Goal: Task Accomplishment & Management: Use online tool/utility

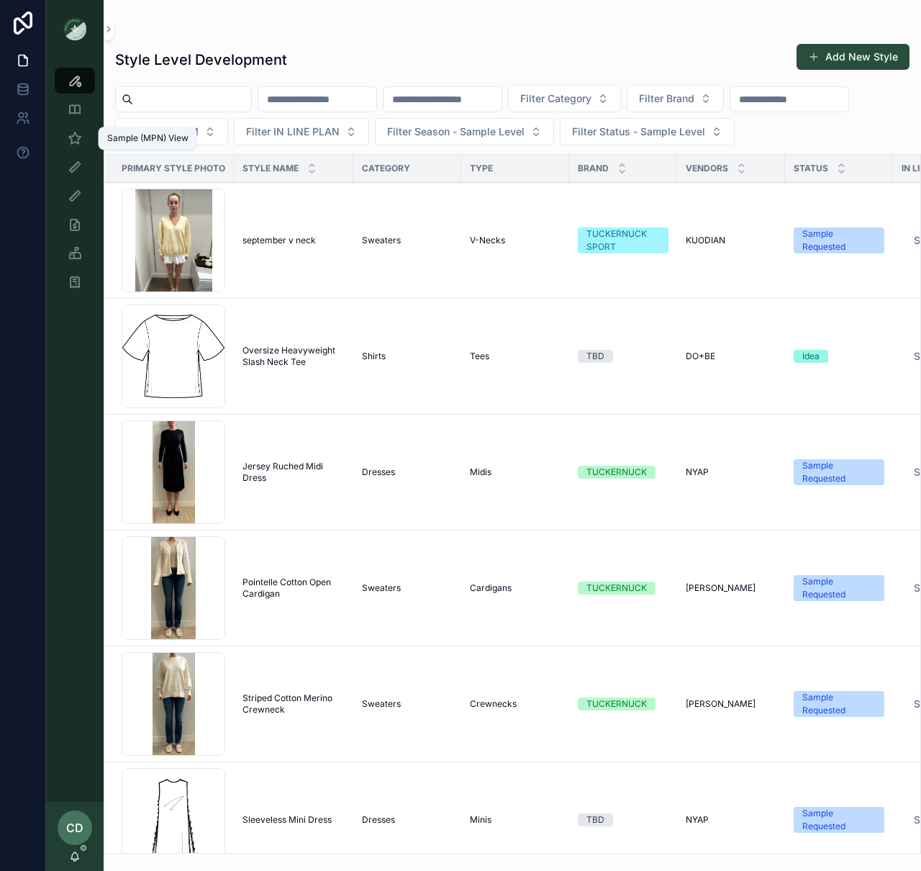
click at [71, 136] on icon "scrollable content" at bounding box center [75, 138] width 14 height 14
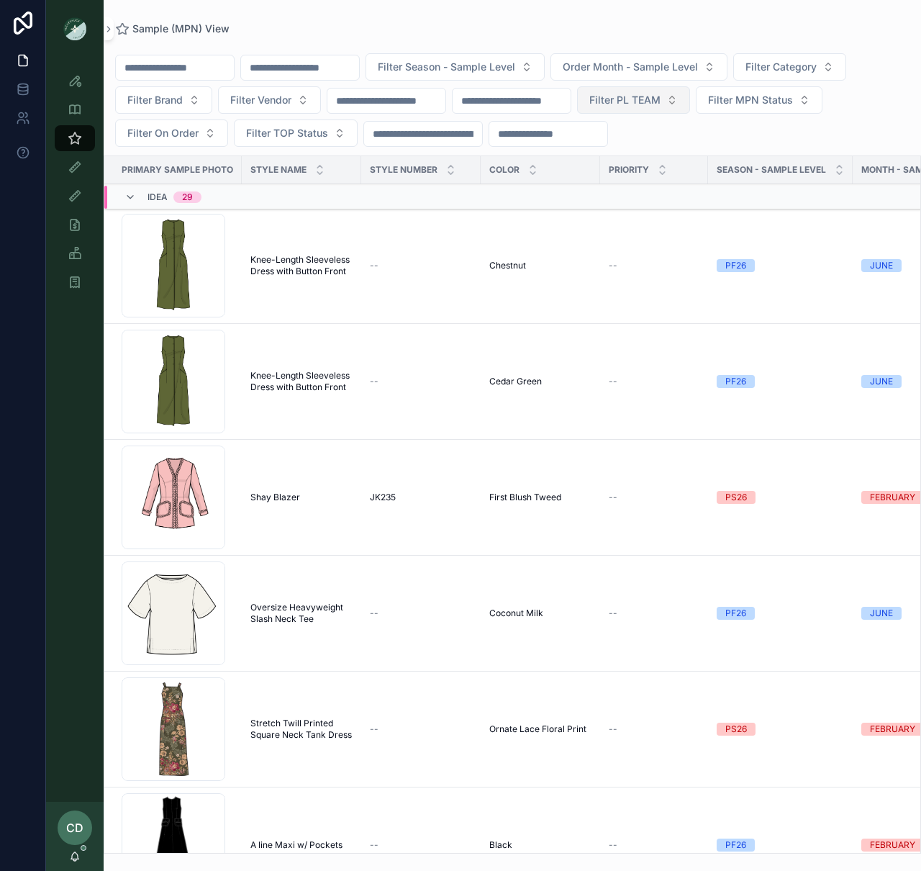
click at [690, 104] on button "Filter PL TEAM" at bounding box center [633, 99] width 113 height 27
click at [650, 213] on div "PHILLY" at bounding box center [664, 205] width 200 height 23
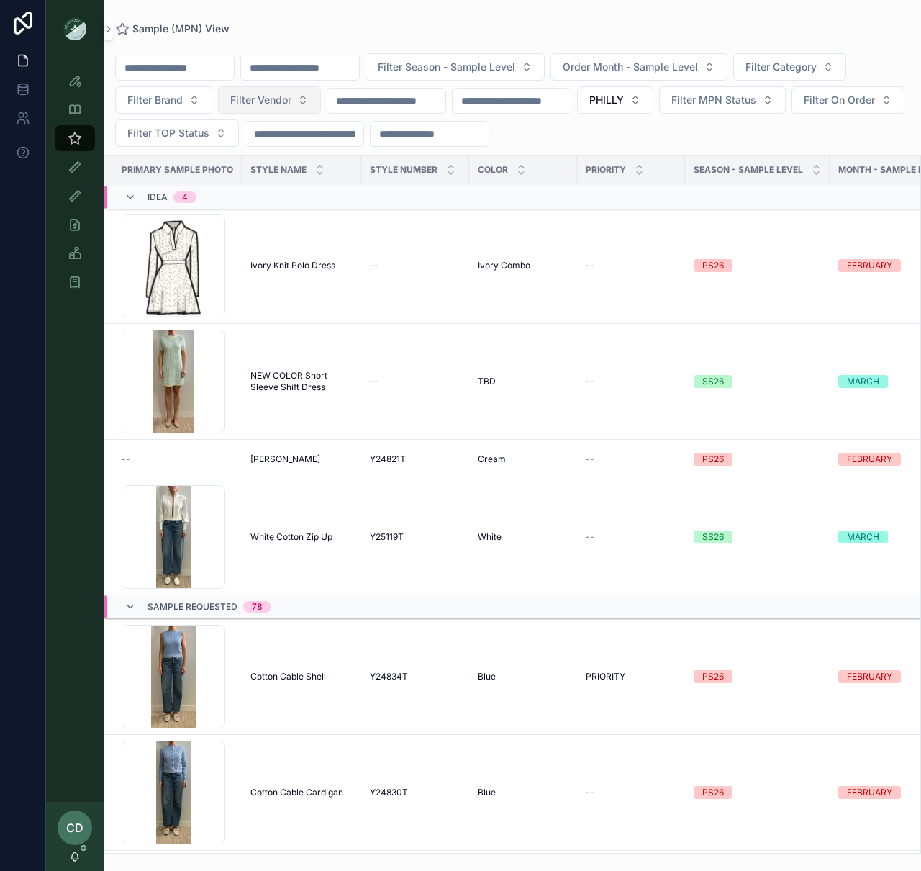
drag, startPoint x: 167, startPoint y: 105, endPoint x: 244, endPoint y: 99, distance: 77.3
click at [168, 105] on span "Filter Brand" at bounding box center [154, 100] width 55 height 14
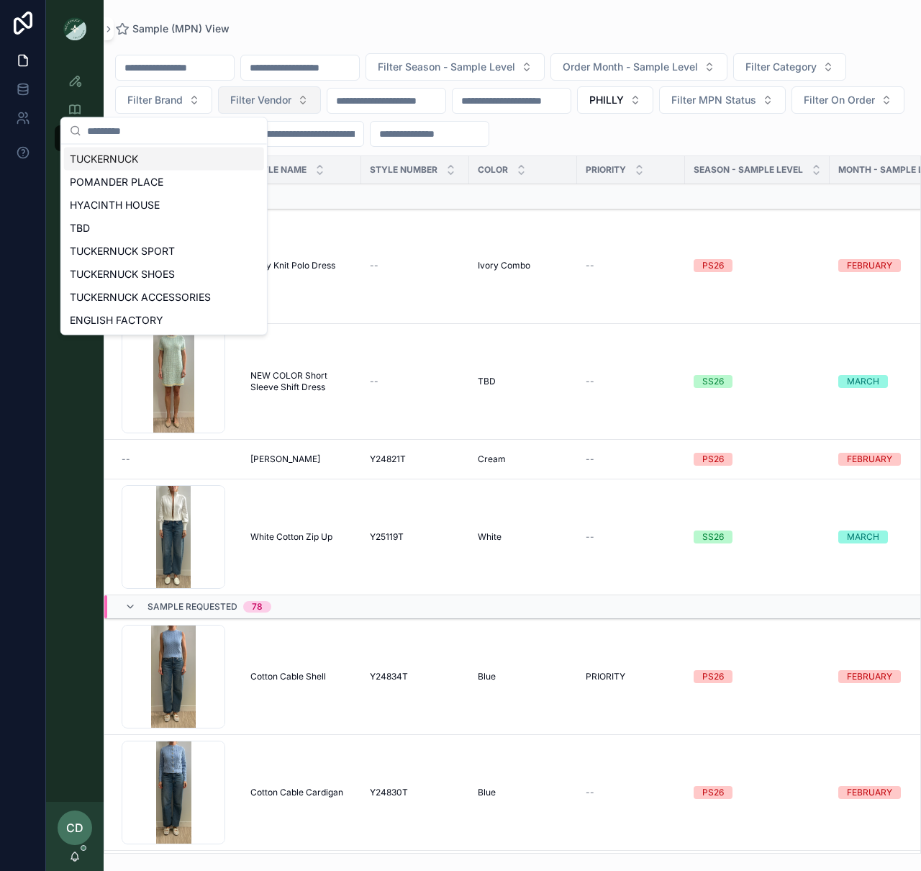
click at [248, 99] on span "Filter Vendor" at bounding box center [260, 100] width 61 height 14
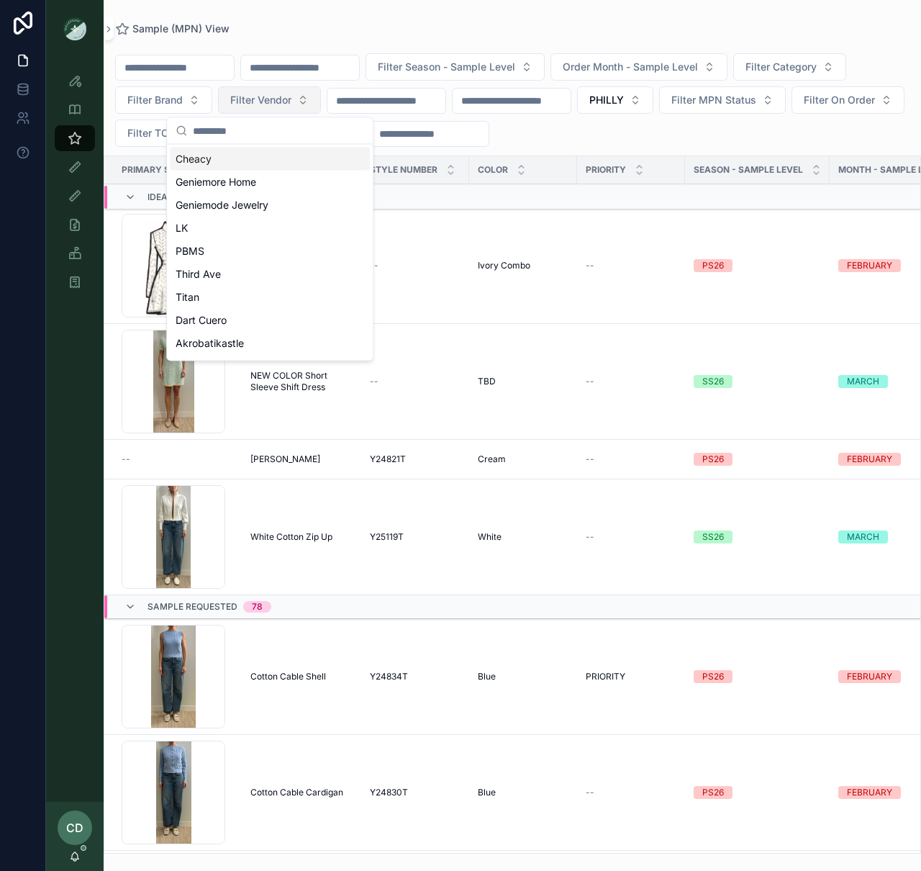
click at [266, 98] on span "Filter Vendor" at bounding box center [260, 100] width 61 height 14
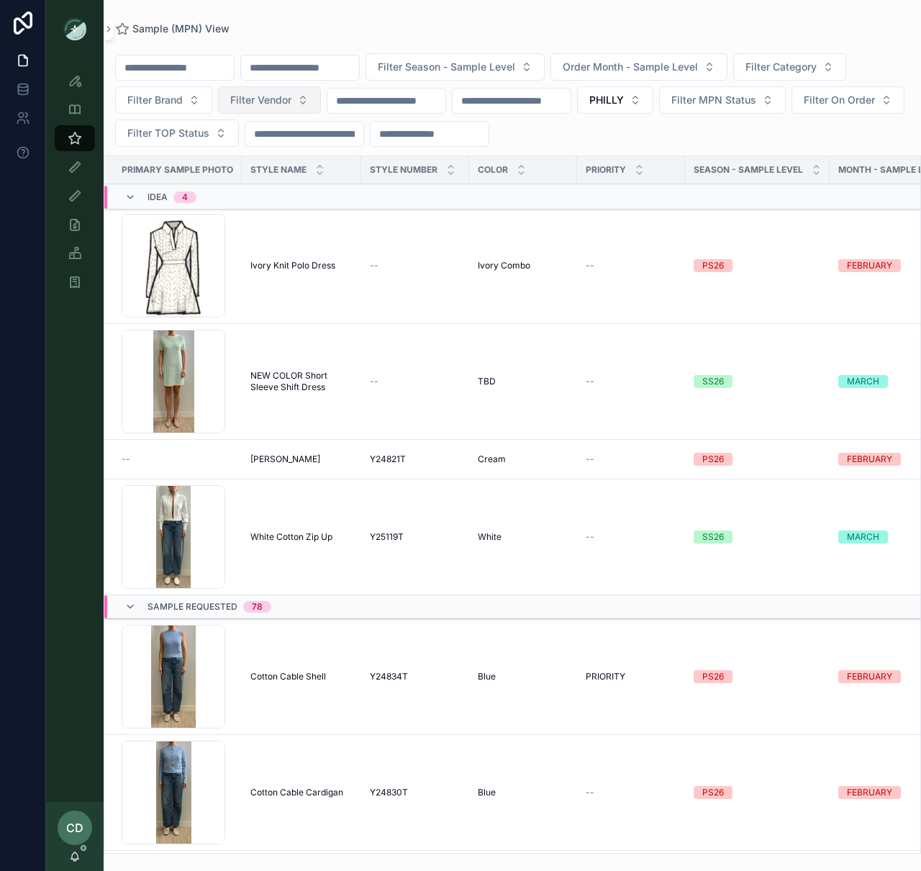
click at [268, 99] on span "Filter Vendor" at bounding box center [260, 100] width 61 height 14
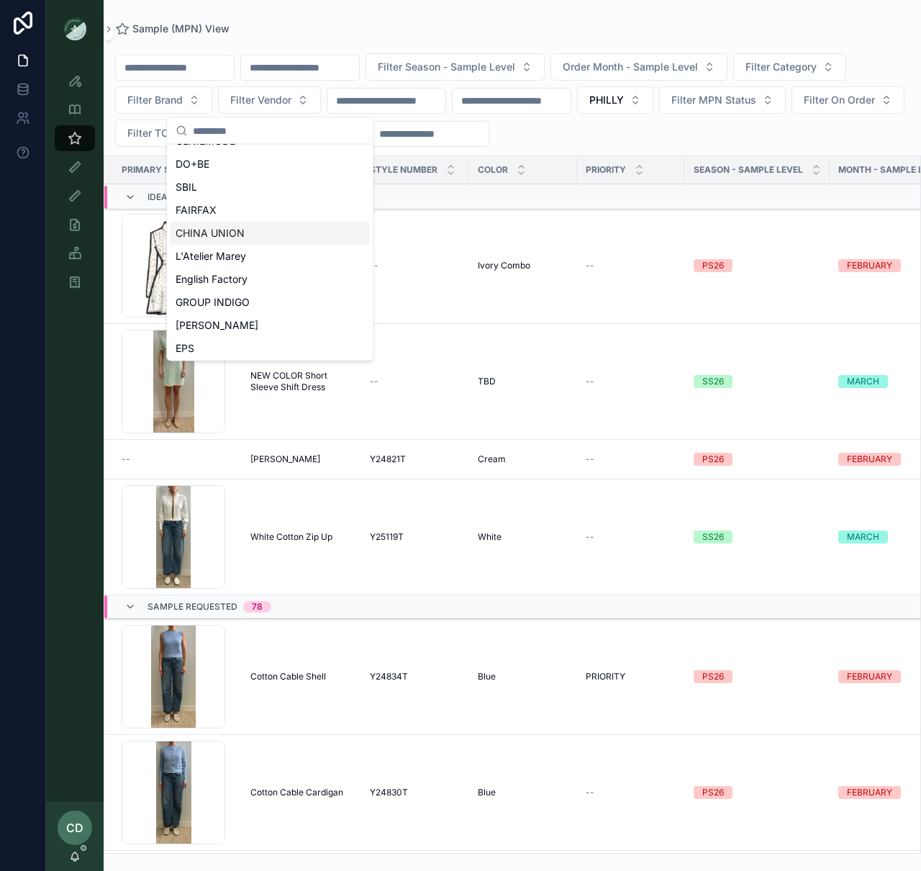
scroll to position [275, 0]
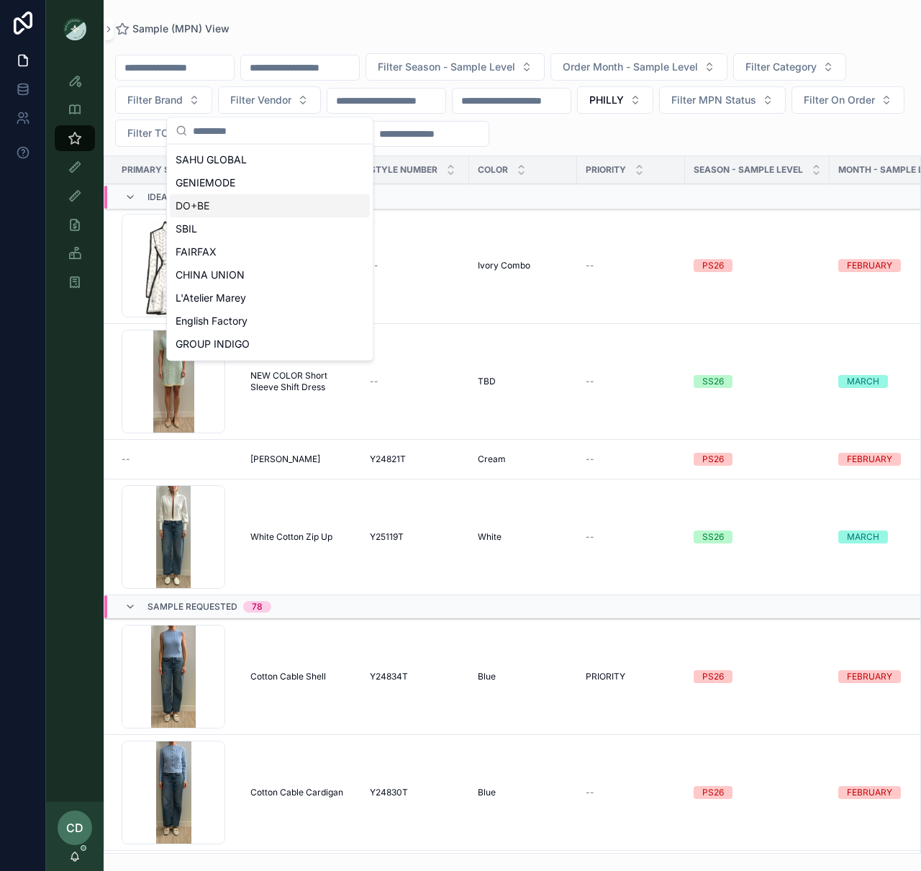
click at [240, 212] on div "DO+BE" at bounding box center [270, 206] width 200 height 23
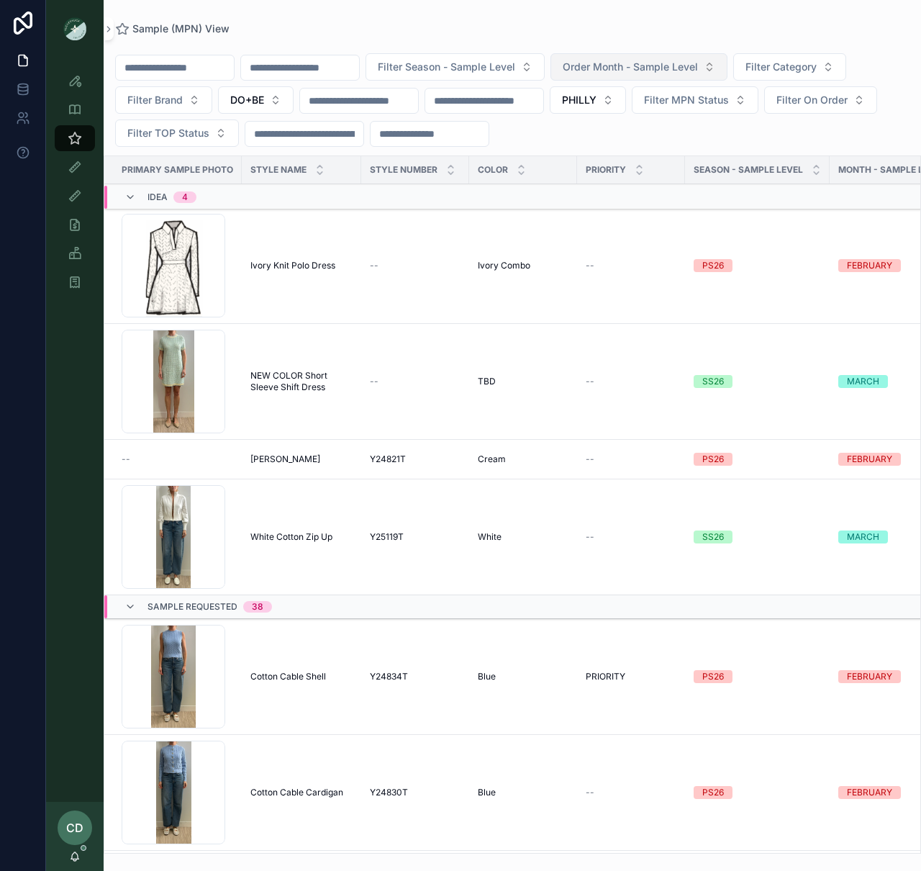
click at [648, 76] on button "Order Month - Sample Level" at bounding box center [639, 66] width 177 height 27
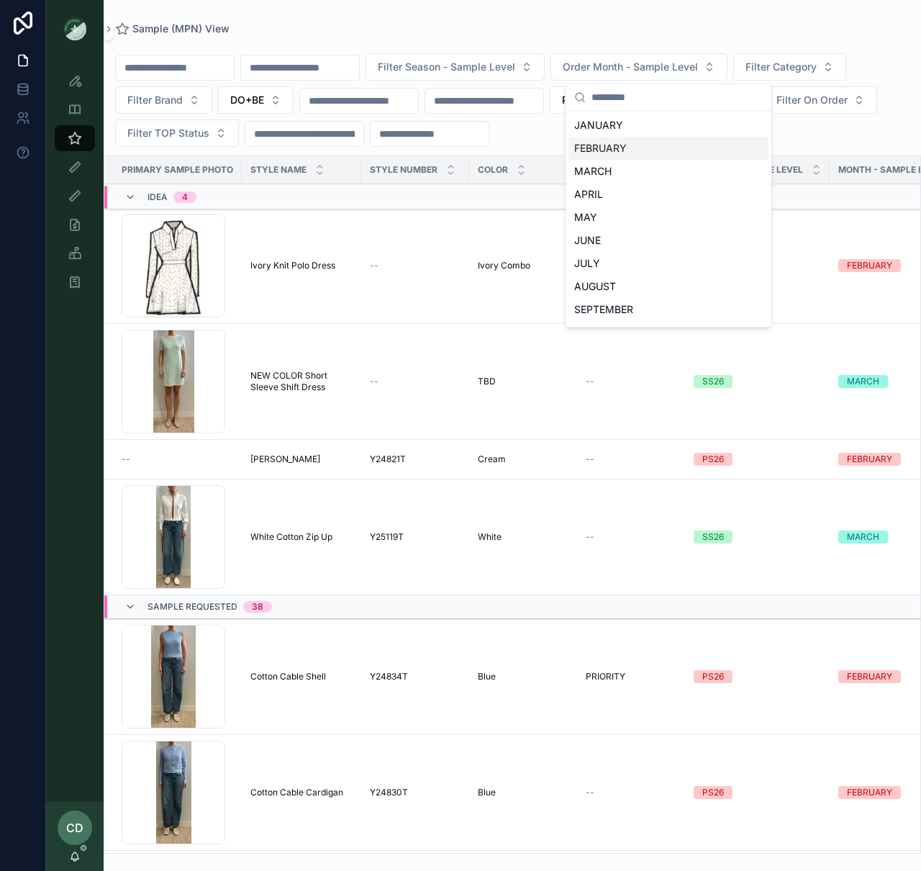
click at [629, 143] on div "FEBRUARY" at bounding box center [669, 148] width 200 height 23
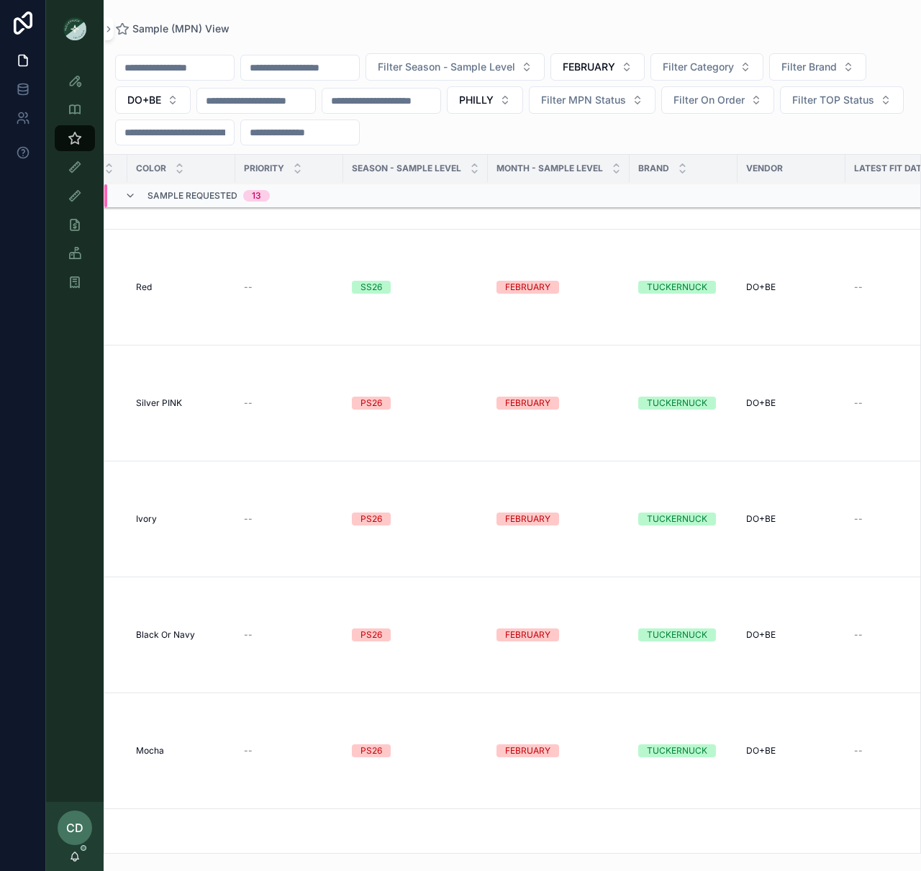
scroll to position [620, 438]
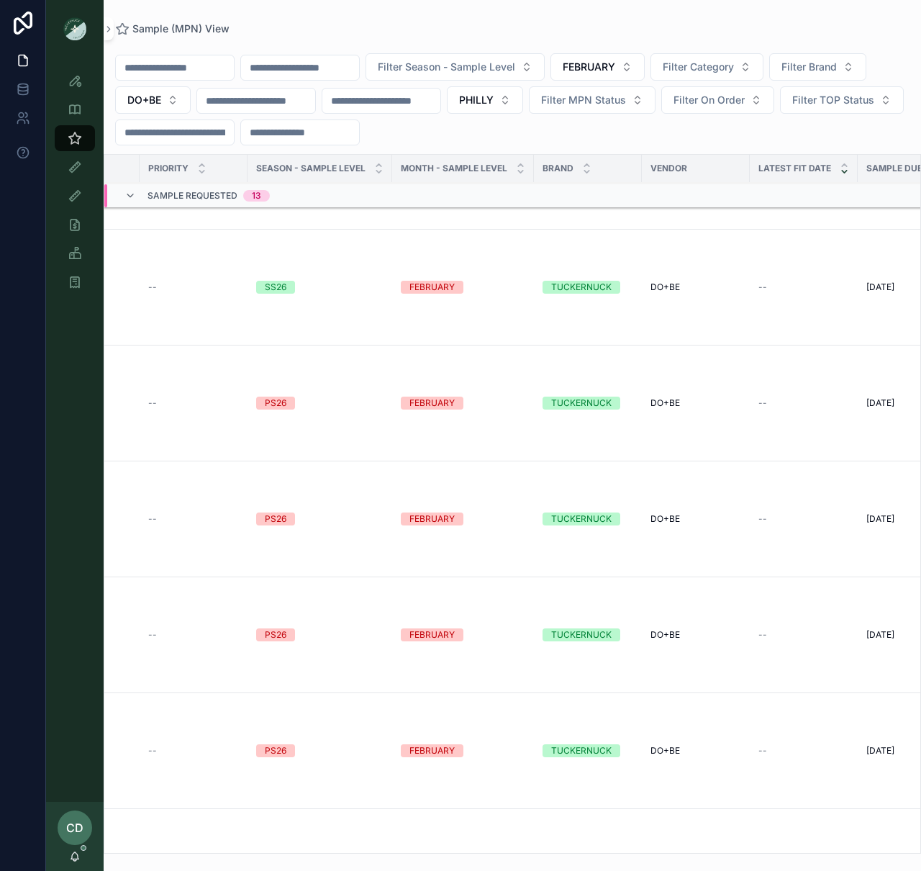
click at [271, 294] on div "SS26" at bounding box center [276, 287] width 22 height 13
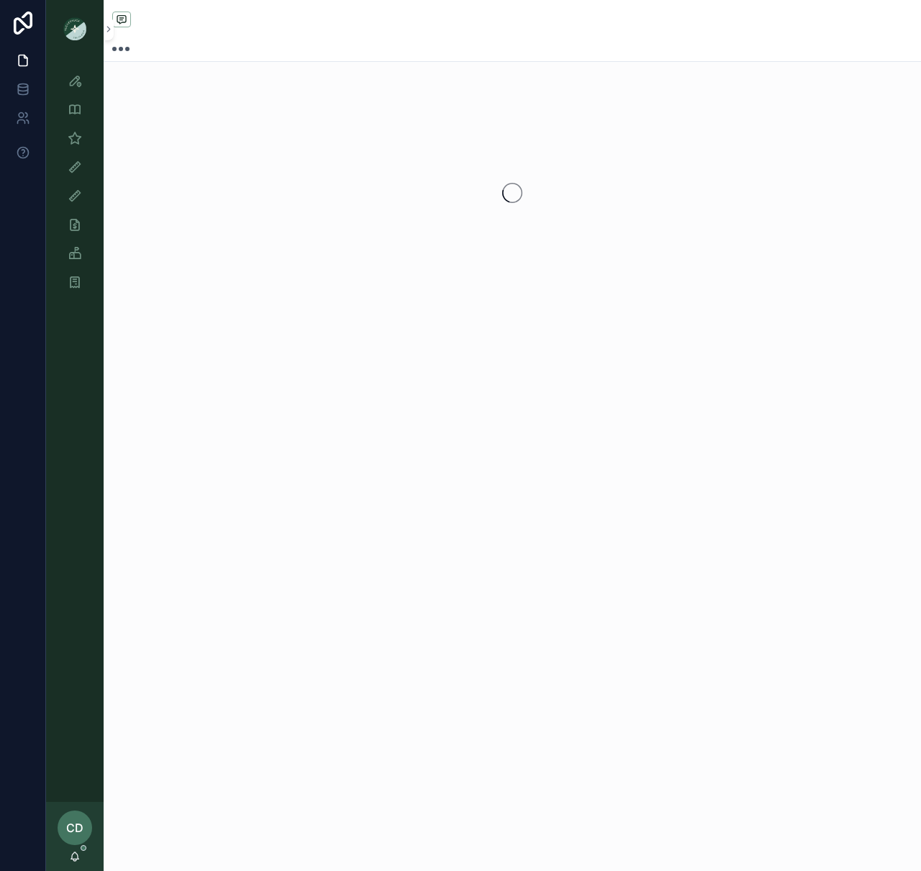
click at [273, 289] on div "scrollable content" at bounding box center [513, 192] width 818 height 227
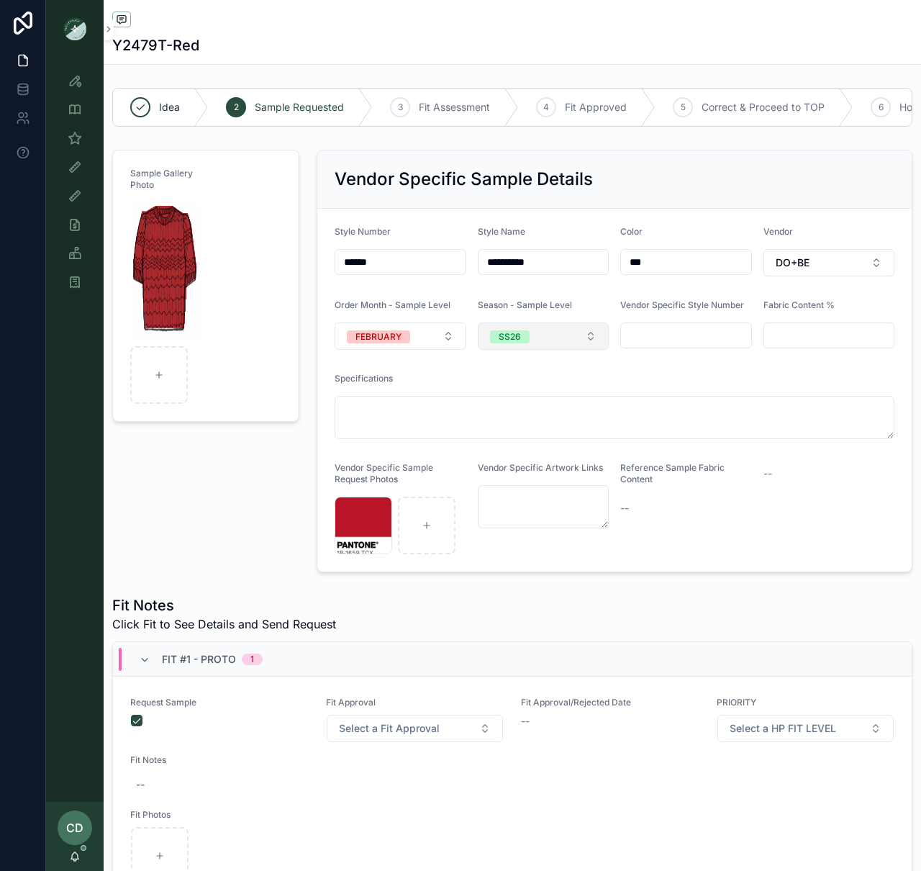
click at [508, 340] on div "SS26" at bounding box center [510, 336] width 22 height 13
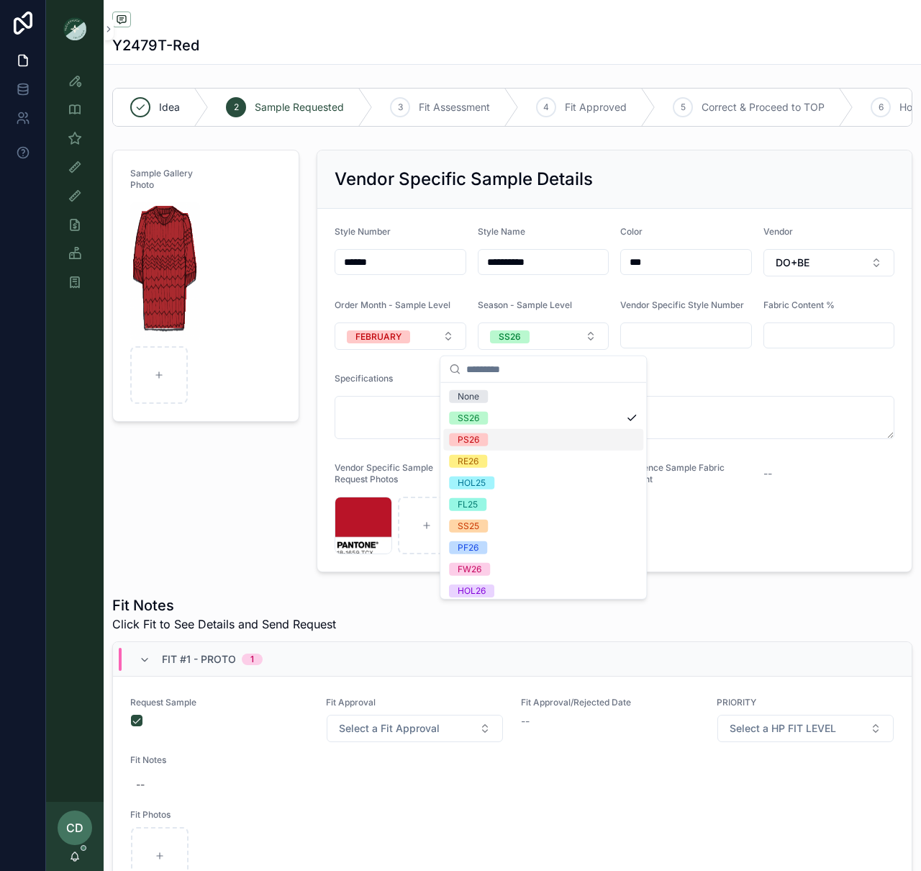
click at [489, 443] on div "PS26" at bounding box center [543, 440] width 200 height 22
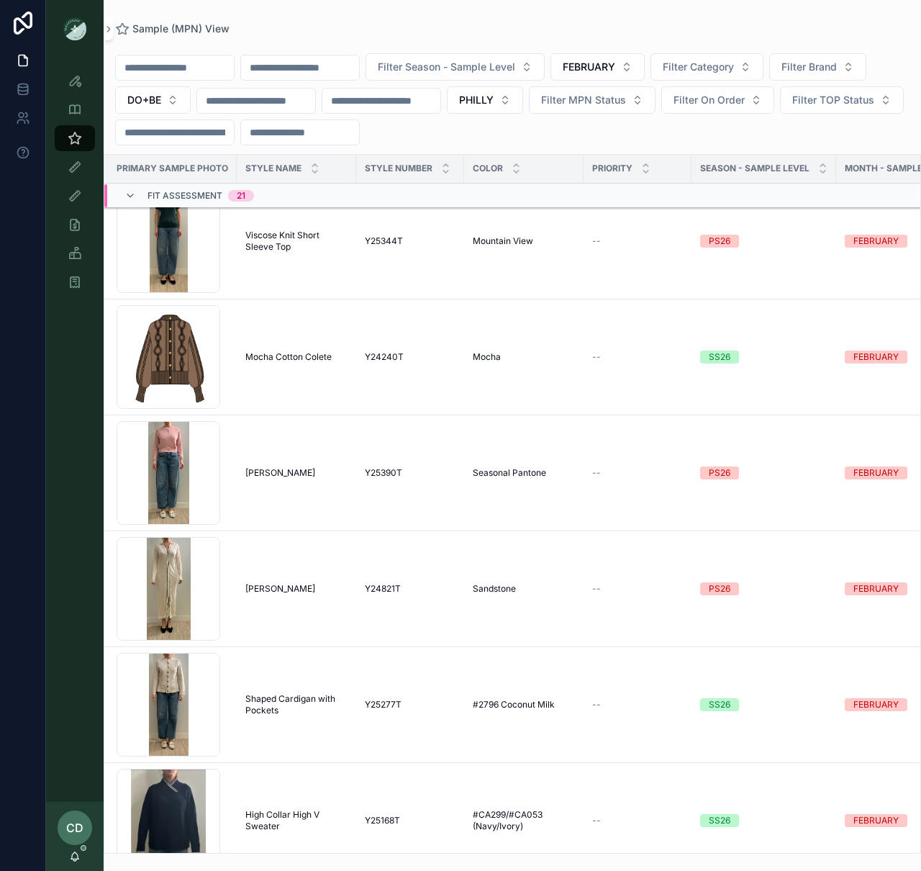
scroll to position [1860, 5]
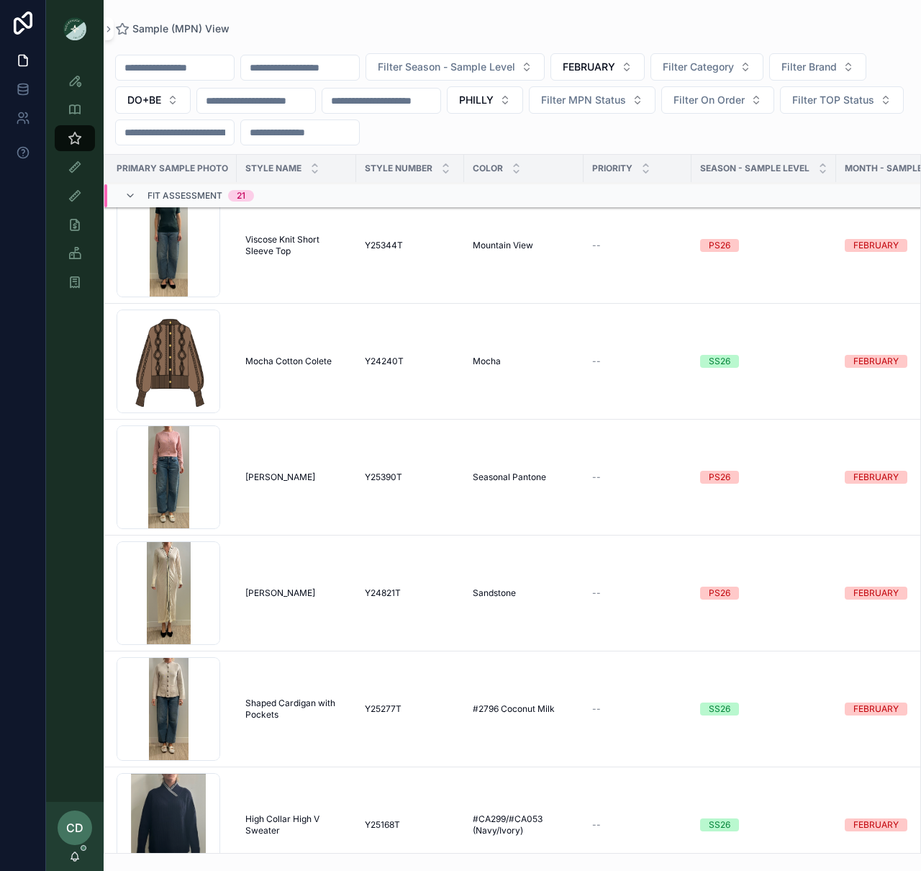
click at [715, 362] on div "SS26" at bounding box center [720, 361] width 22 height 13
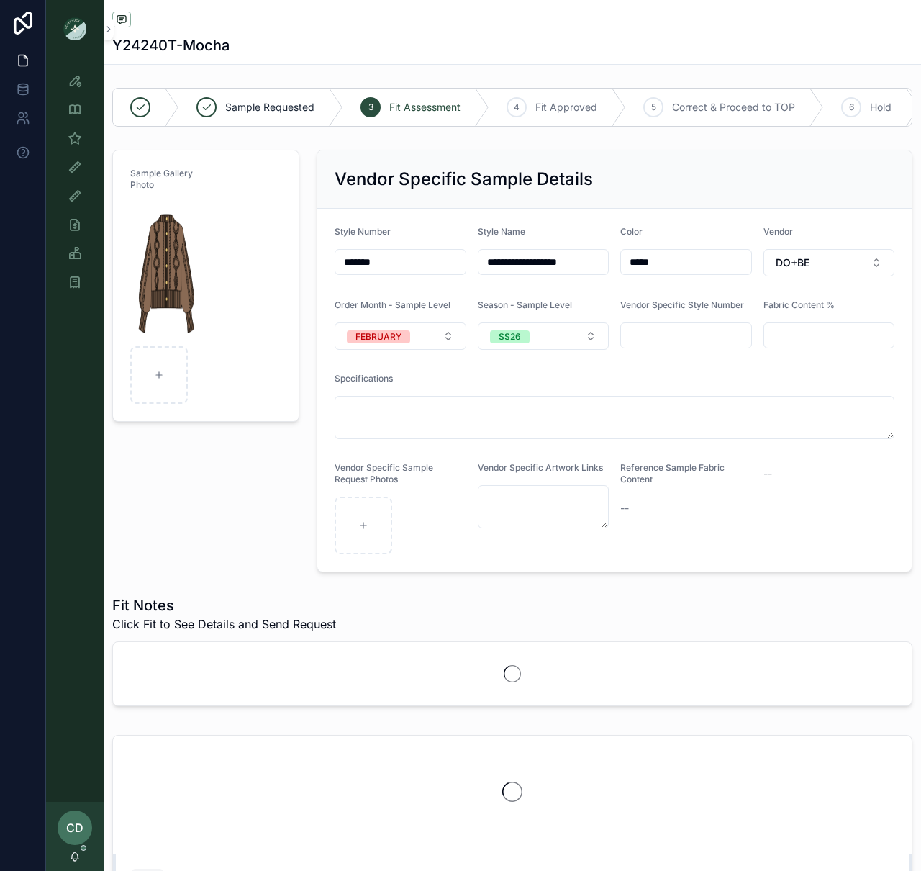
click at [543, 352] on form "**********" at bounding box center [614, 390] width 594 height 363
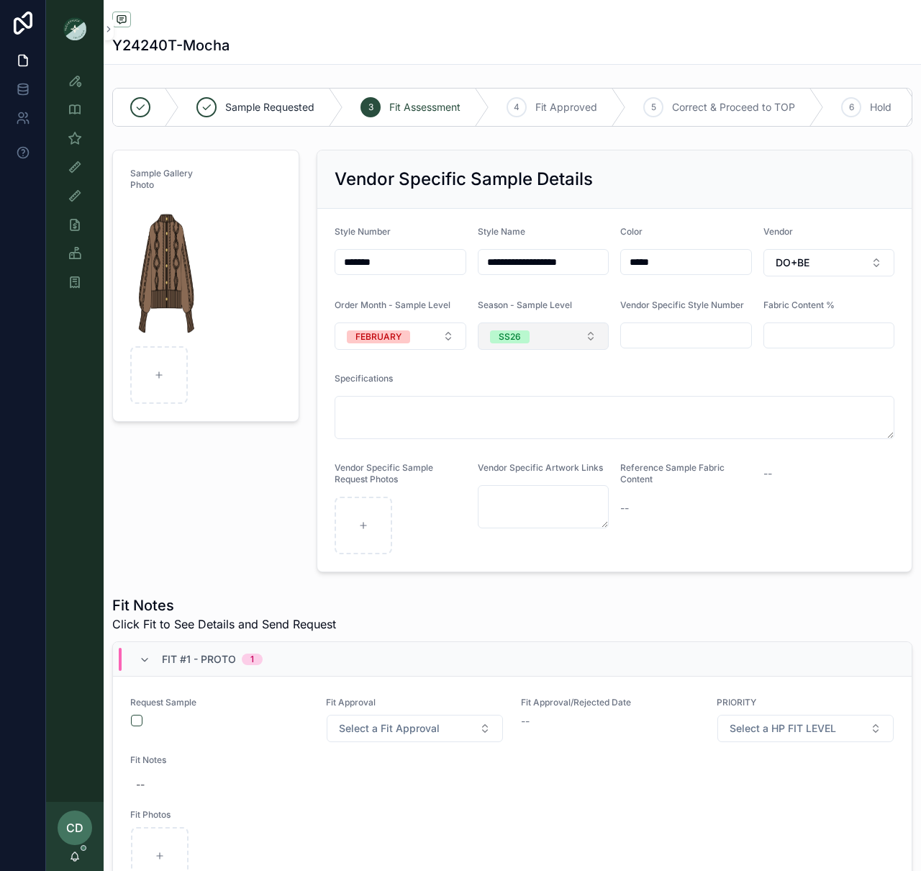
click at [543, 344] on button "SS26" at bounding box center [544, 335] width 132 height 27
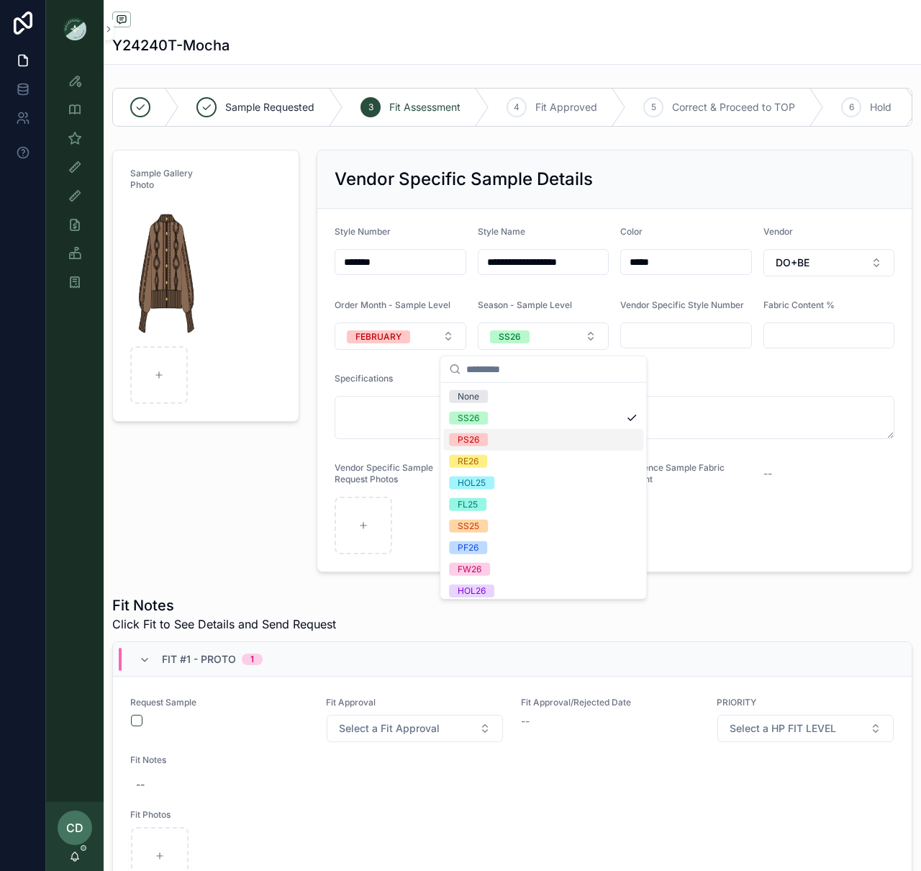
click at [504, 433] on div "PS26" at bounding box center [543, 440] width 200 height 22
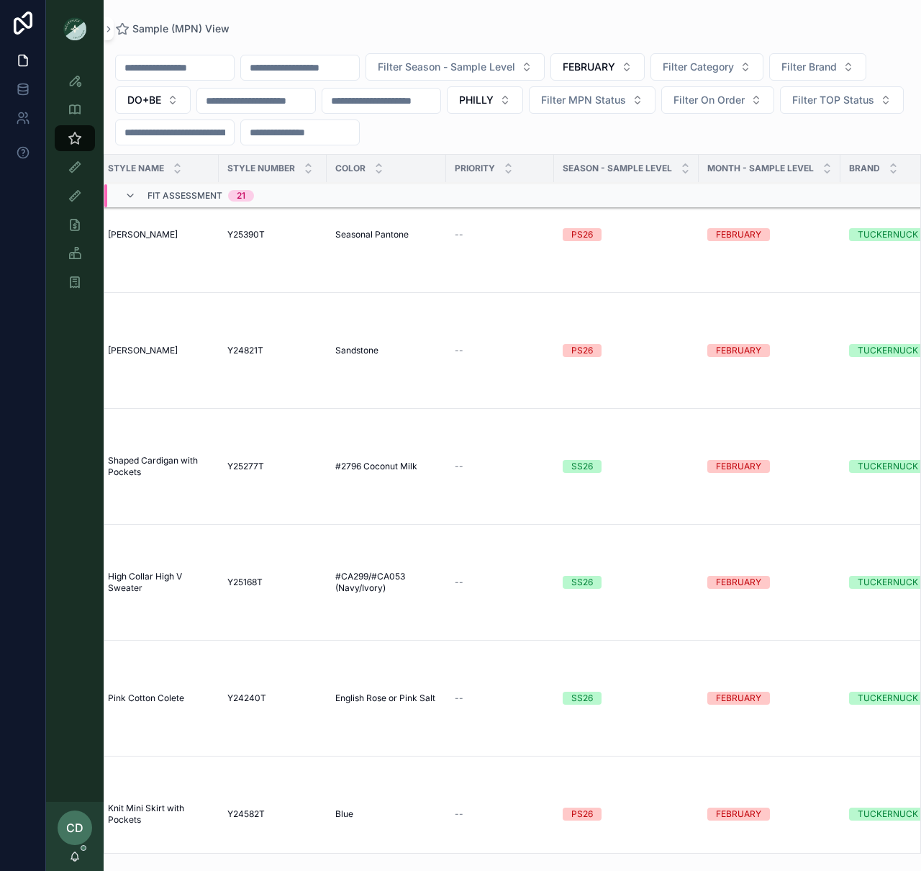
scroll to position [2103, 145]
click at [524, 340] on td "--" at bounding box center [498, 351] width 108 height 116
click at [522, 339] on td "--" at bounding box center [498, 351] width 108 height 116
click at [327, 379] on td "Sandstone Sandstone" at bounding box center [384, 351] width 119 height 116
click at [313, 360] on td "Y24821T Y24821T" at bounding box center [271, 351] width 108 height 116
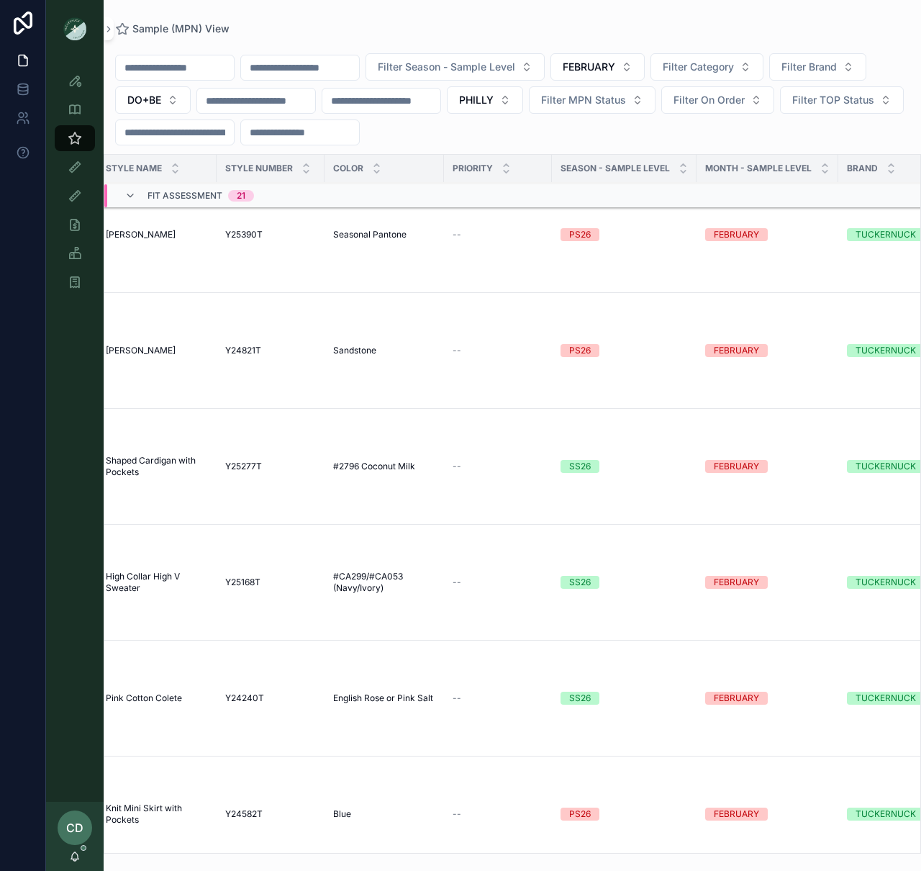
click at [197, 354] on div "Duster Cardigan [PERSON_NAME]" at bounding box center [157, 351] width 102 height 12
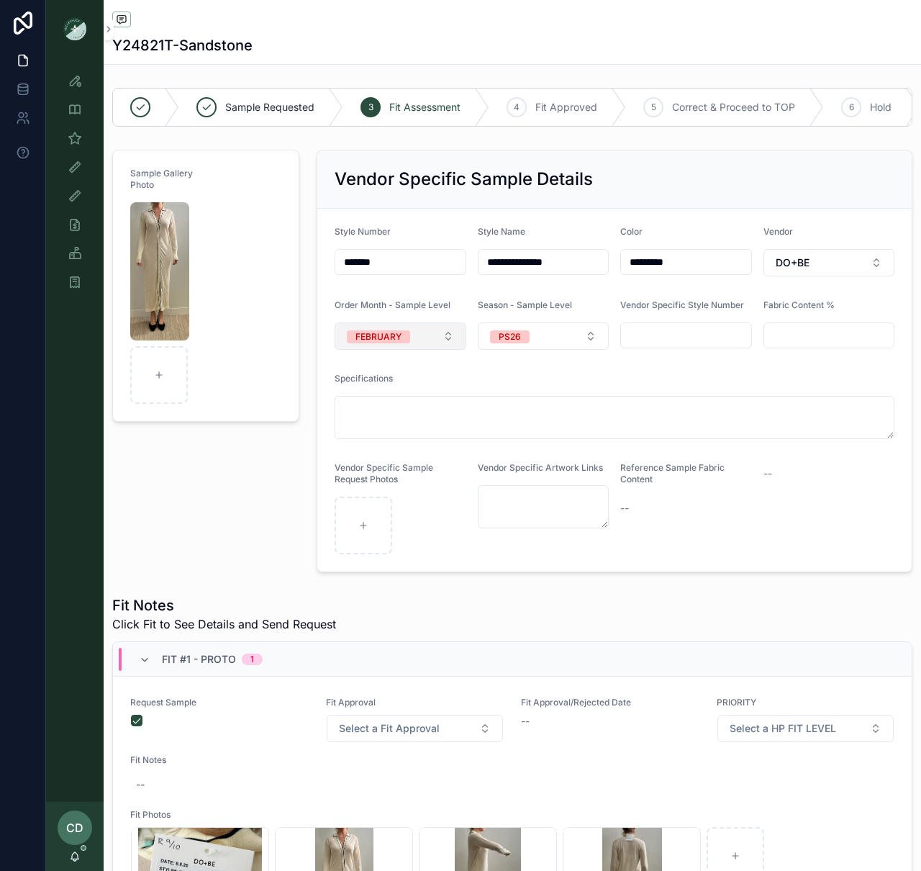
click at [399, 343] on div "FEBRUARY" at bounding box center [379, 336] width 46 height 13
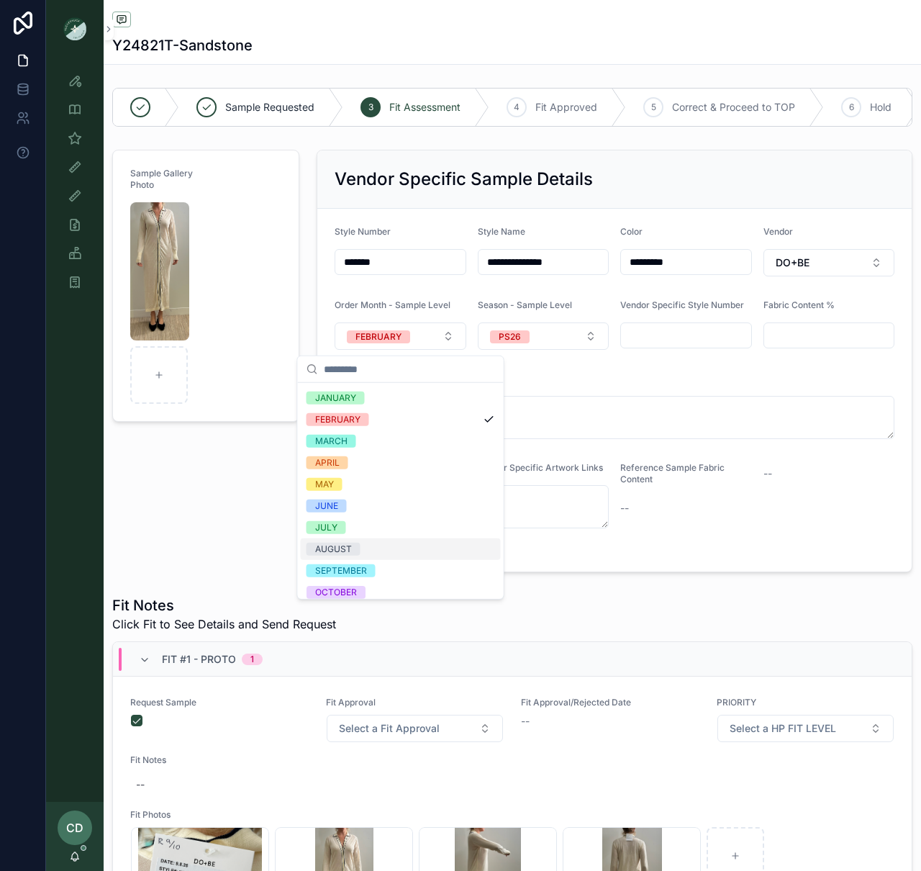
scroll to position [22, 0]
click at [341, 527] on span "JULY" at bounding box center [327, 525] width 40 height 13
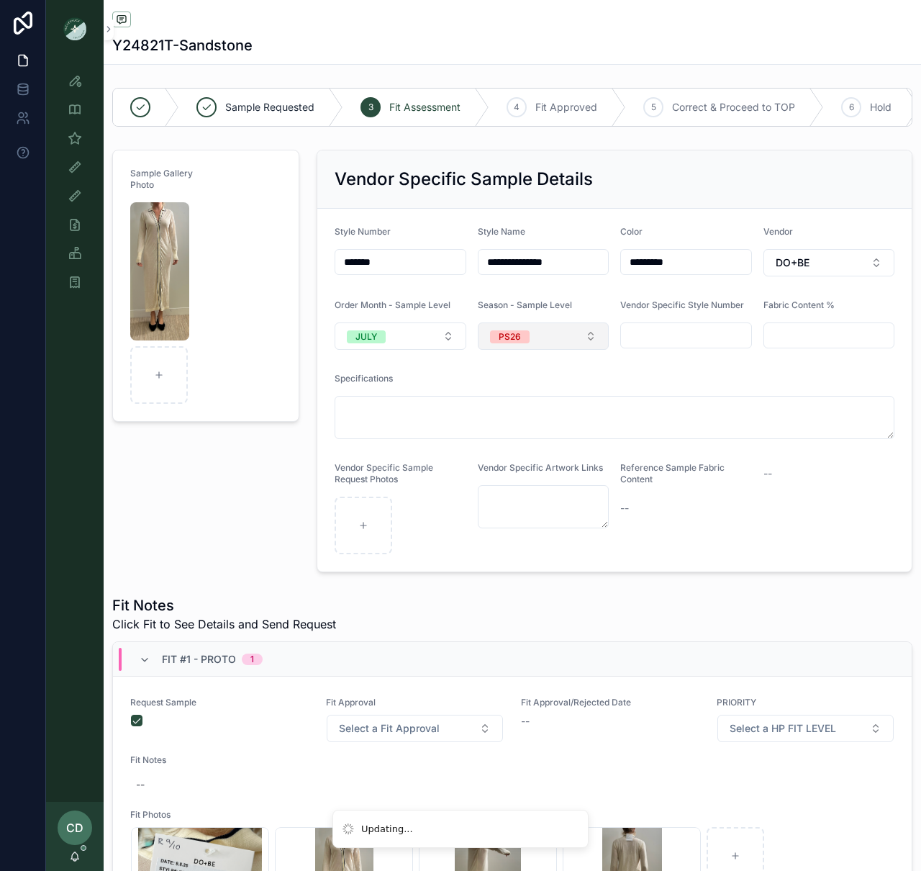
click at [528, 338] on span "PS26" at bounding box center [510, 336] width 40 height 13
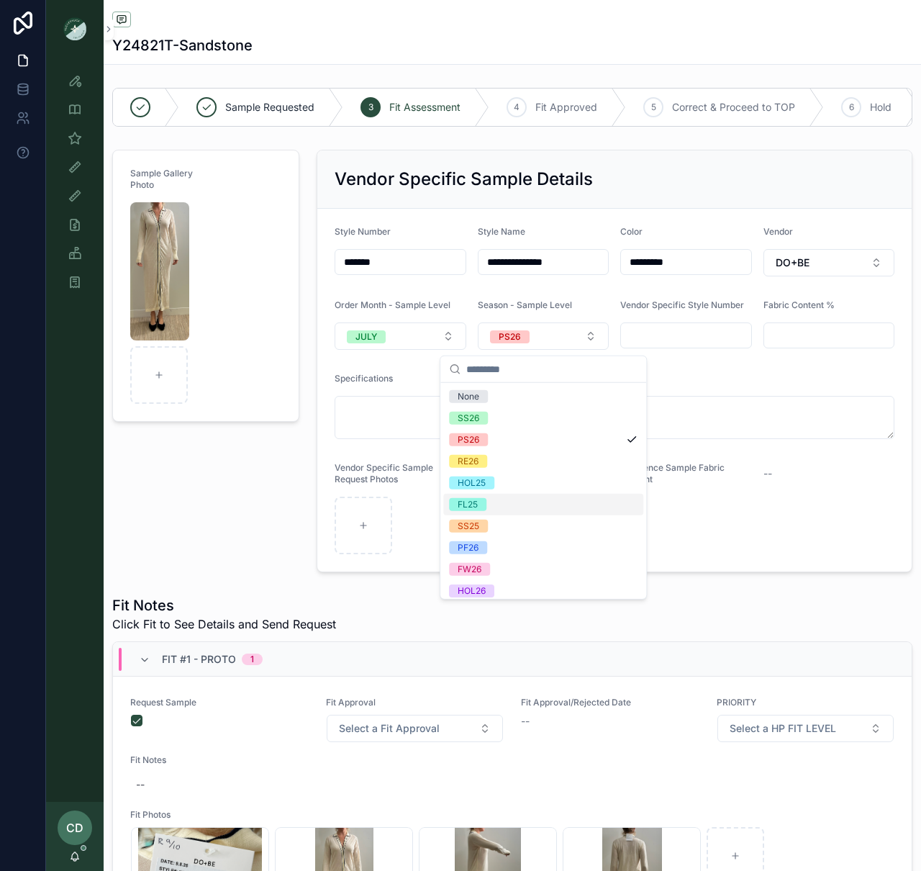
scroll to position [27, 0]
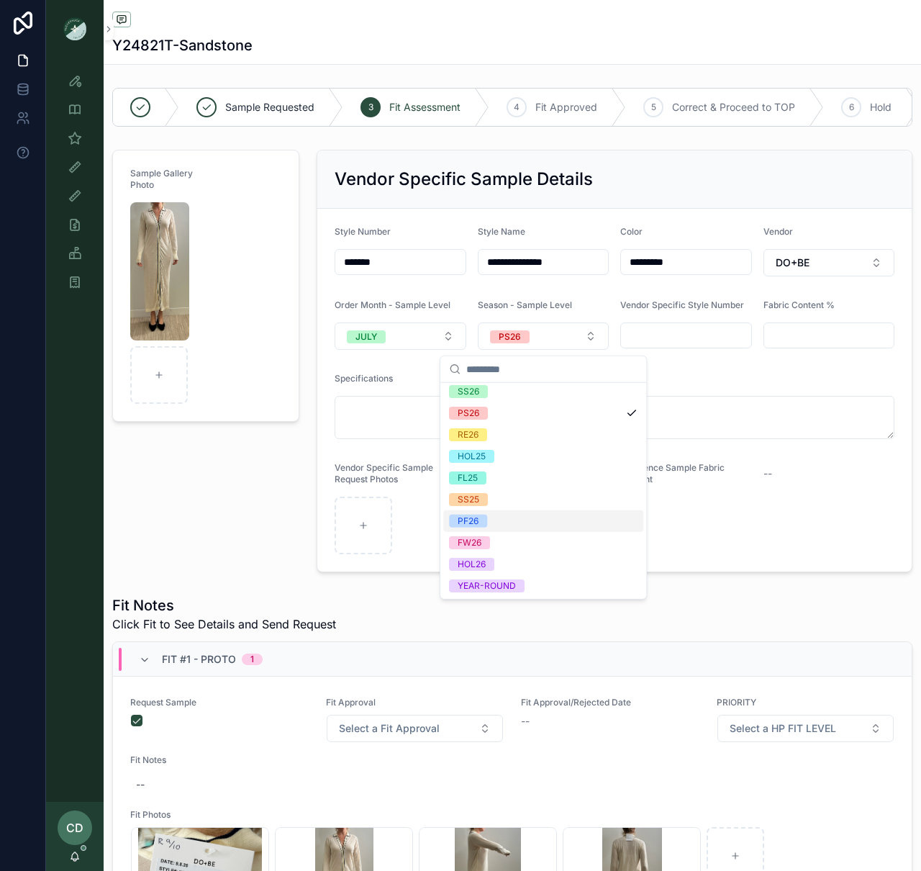
click at [494, 515] on div "PF26" at bounding box center [543, 521] width 200 height 22
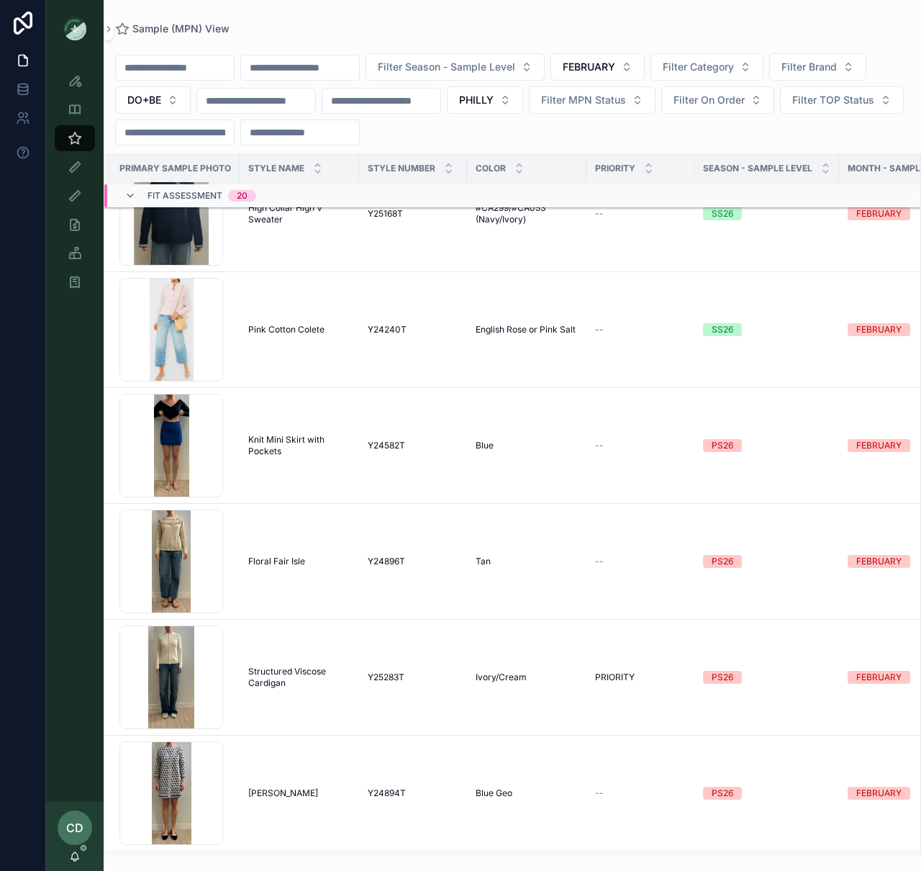
scroll to position [2289, 2]
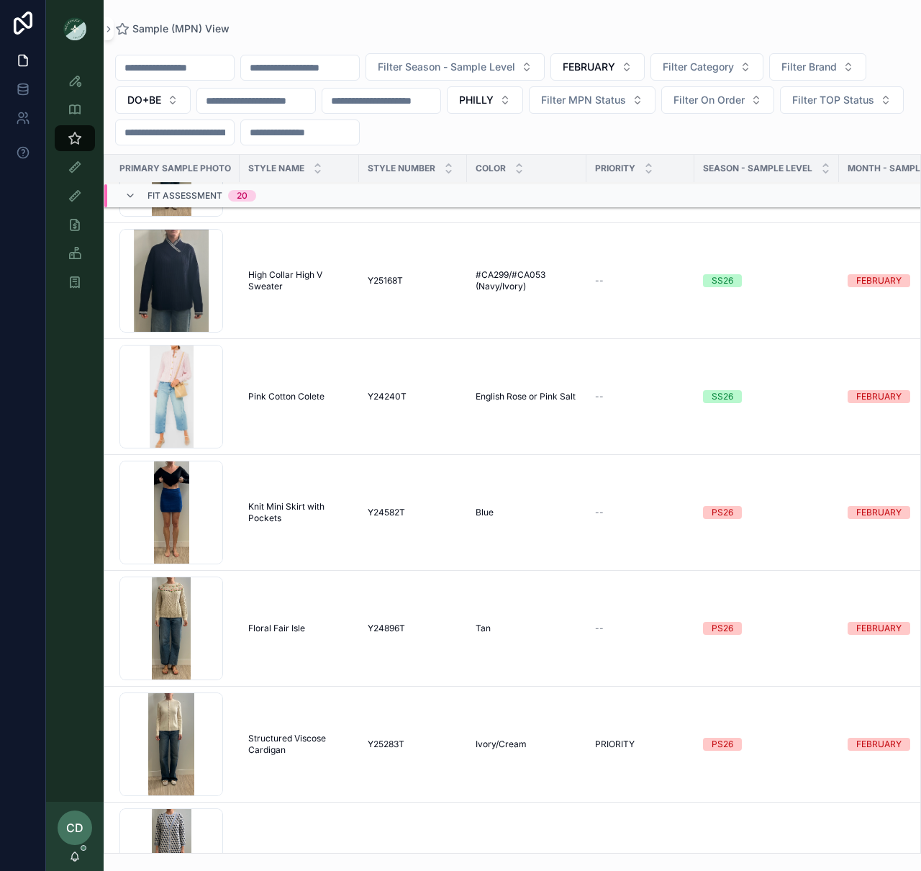
click at [792, 284] on div "SS26" at bounding box center [766, 280] width 127 height 13
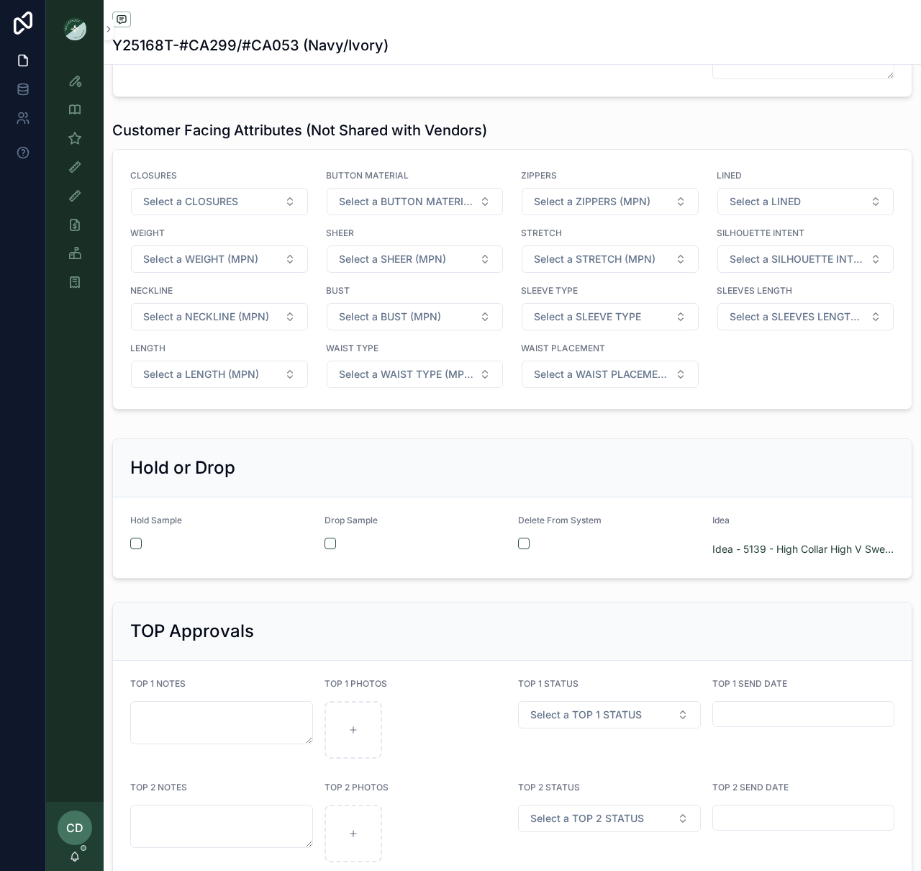
scroll to position [2560, 0]
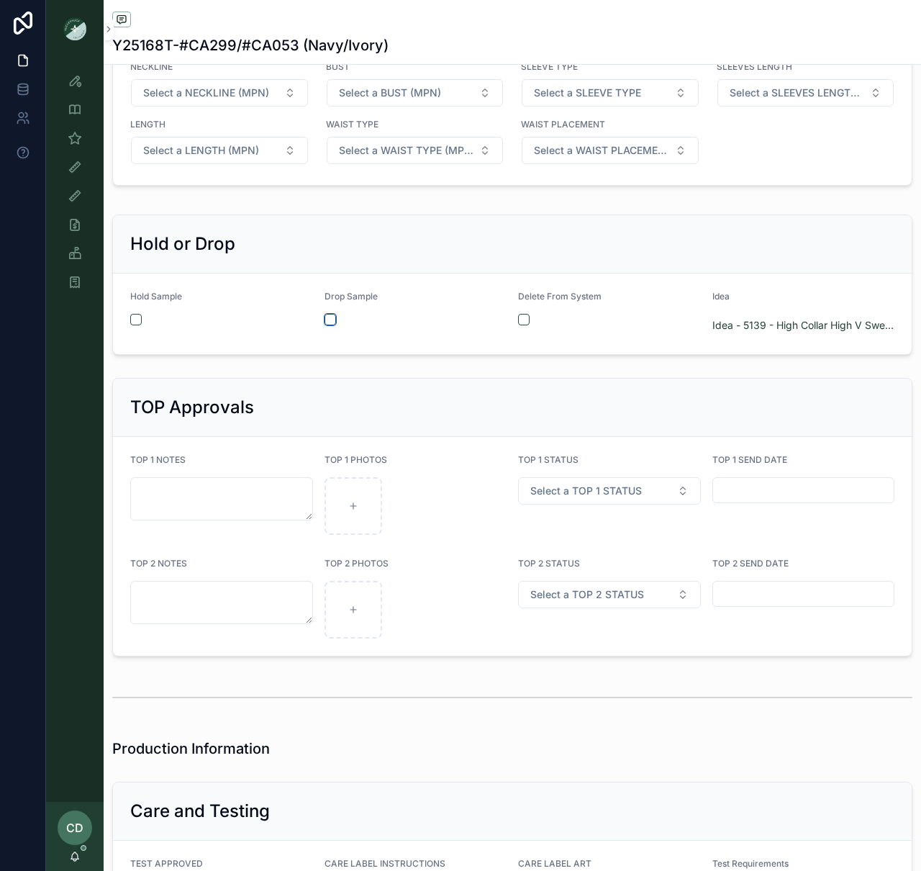
click at [328, 325] on button "scrollable content" at bounding box center [331, 320] width 12 height 12
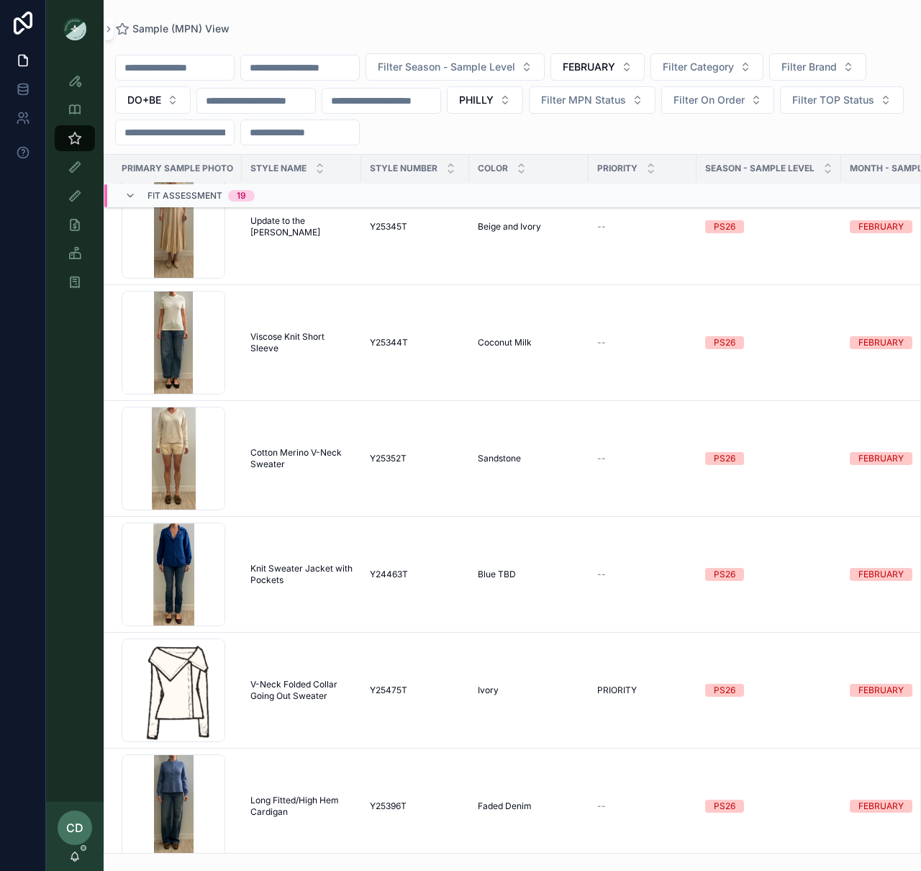
scroll to position [3267, 0]
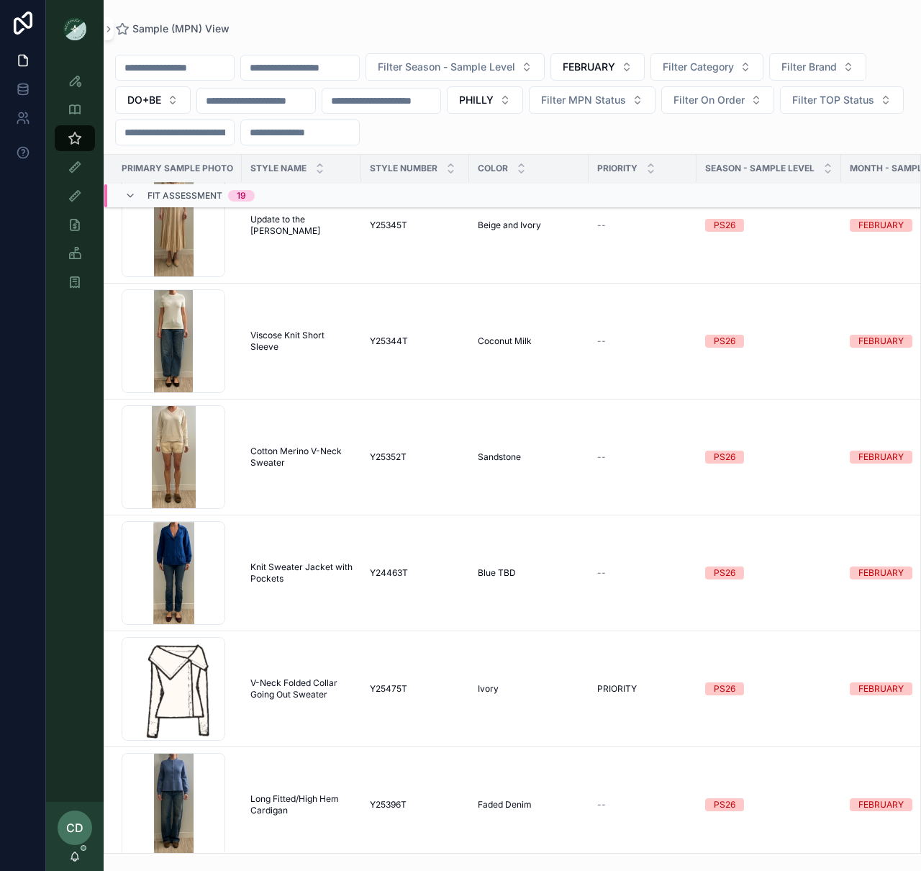
click at [296, 444] on td "Cotton Merino V-Neck Sweater Cotton Merino V-Neck Sweater" at bounding box center [301, 457] width 119 height 116
click at [274, 458] on span "Cotton Merino V-Neck Sweater" at bounding box center [301, 456] width 102 height 23
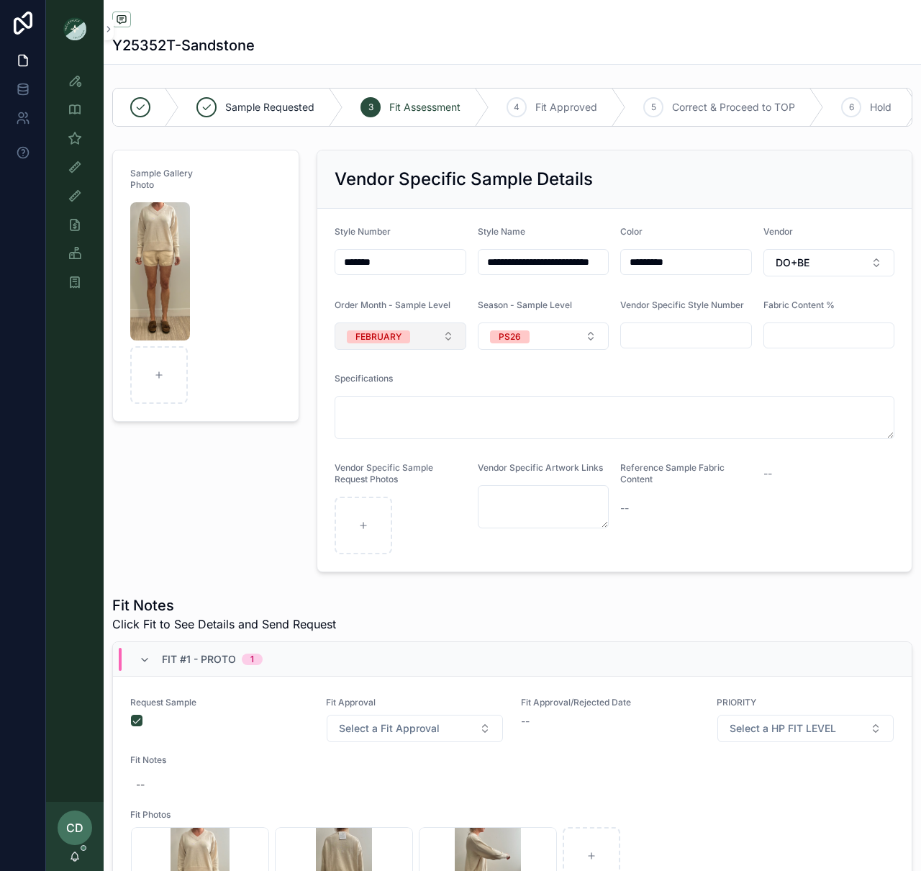
click at [399, 345] on button "FEBRUARY" at bounding box center [401, 335] width 132 height 27
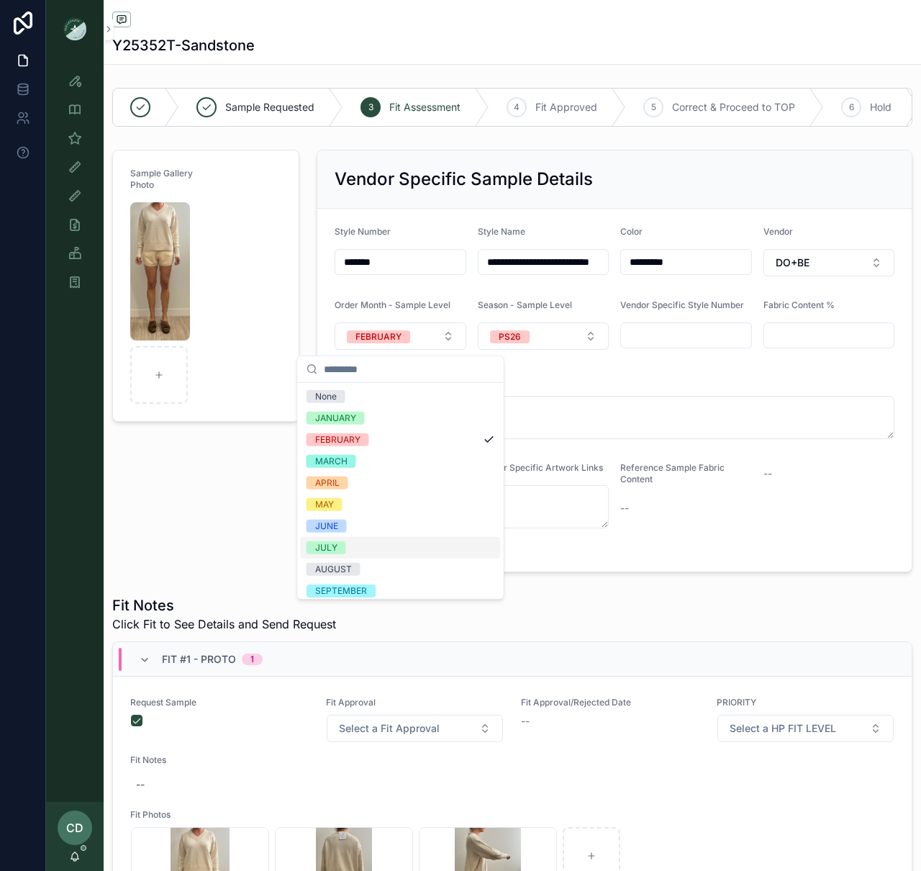
drag, startPoint x: 379, startPoint y: 541, endPoint x: 458, endPoint y: 430, distance: 136.4
click at [379, 540] on div "JULY" at bounding box center [401, 548] width 200 height 22
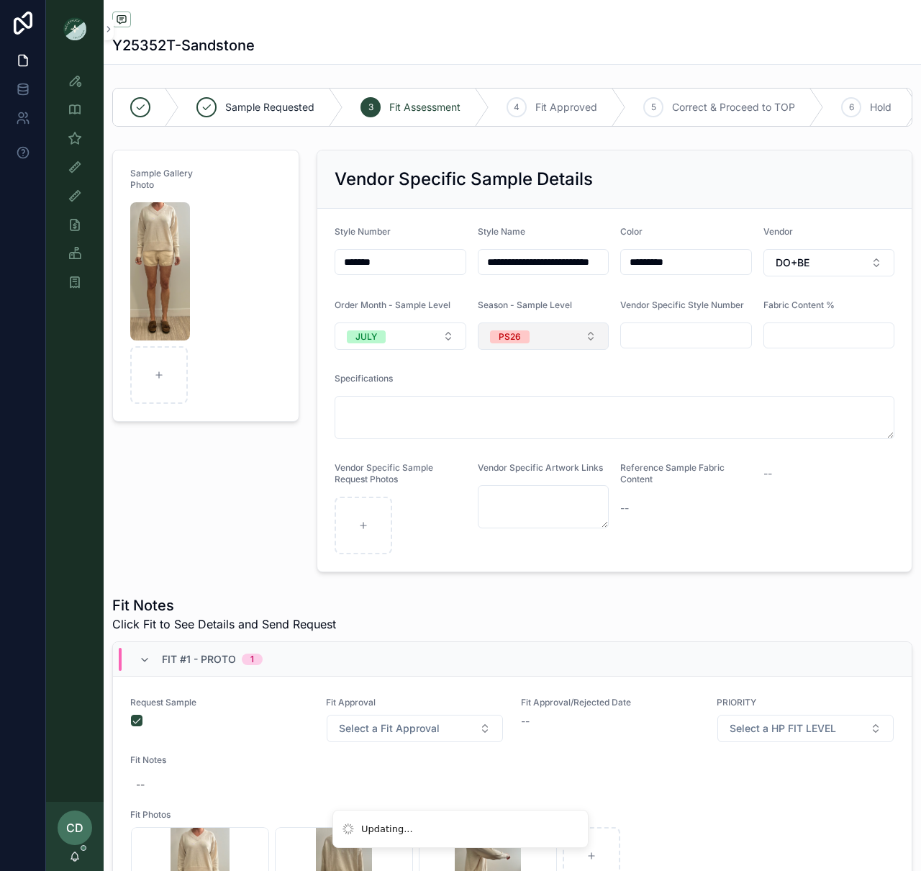
click at [537, 348] on button "PS26" at bounding box center [544, 335] width 132 height 27
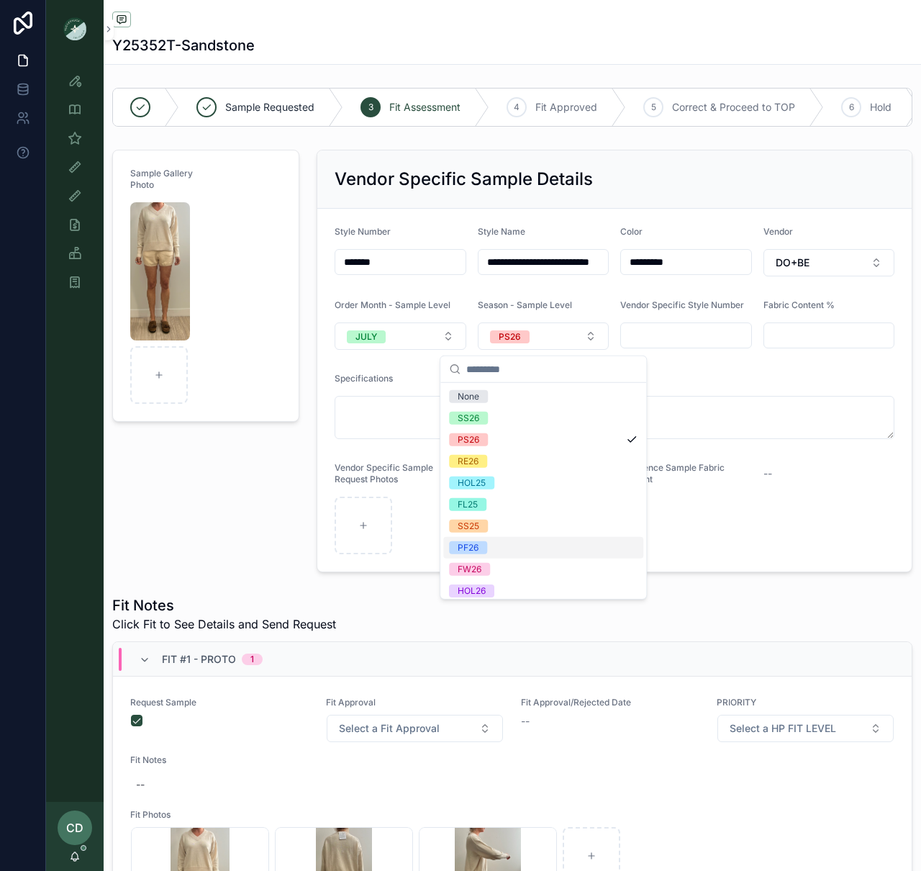
click at [486, 551] on span "PF26" at bounding box center [468, 547] width 38 height 13
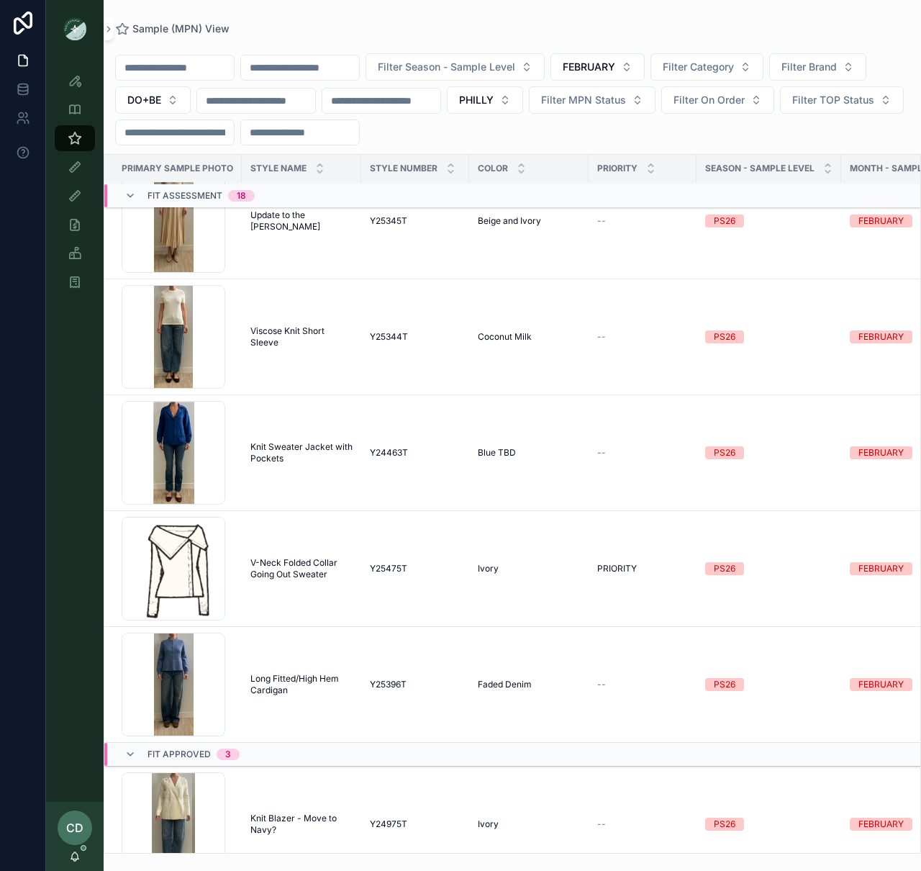
scroll to position [3267, 0]
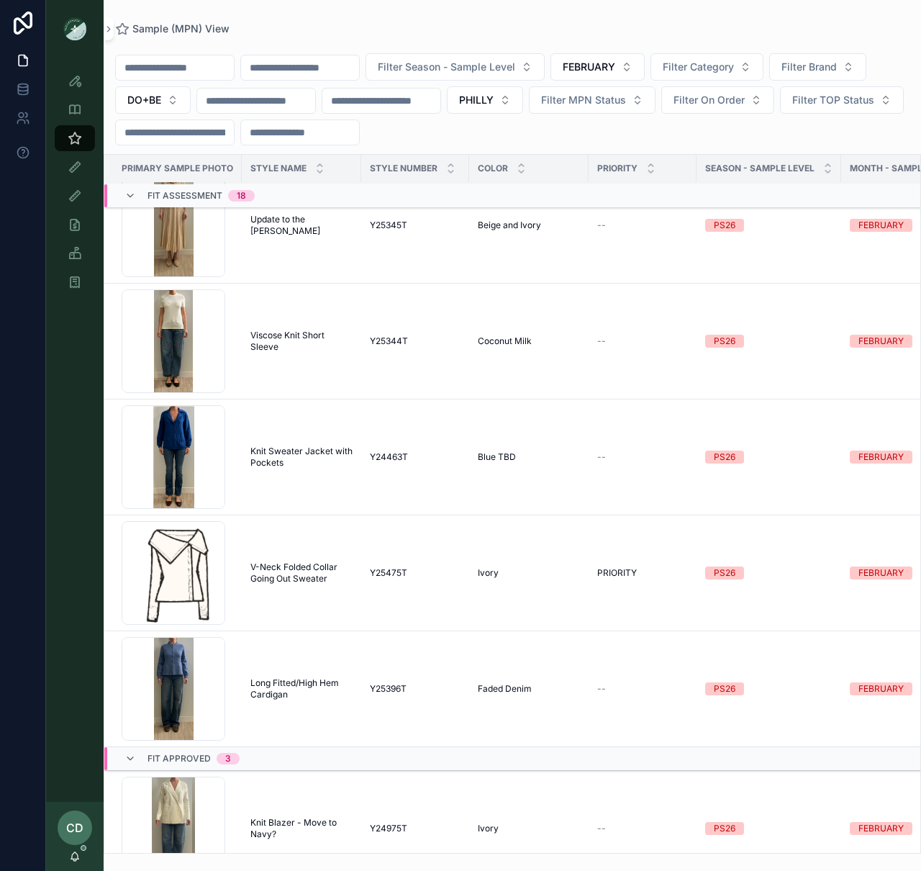
click at [284, 680] on td "Long Fitted/High Hem Cardigan Long Fitted/High Hem Cardigan" at bounding box center [301, 689] width 119 height 116
click at [305, 682] on span "Long Fitted/High Hem Cardigan" at bounding box center [301, 688] width 102 height 23
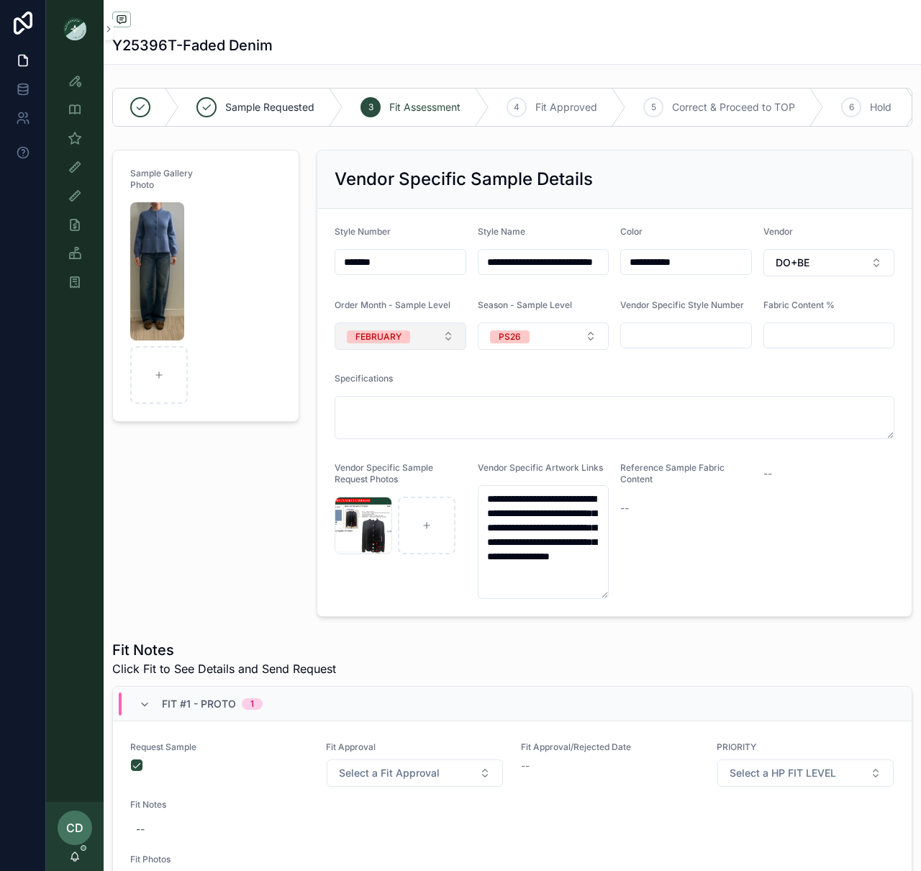
click at [440, 340] on button "FEBRUARY" at bounding box center [401, 335] width 132 height 27
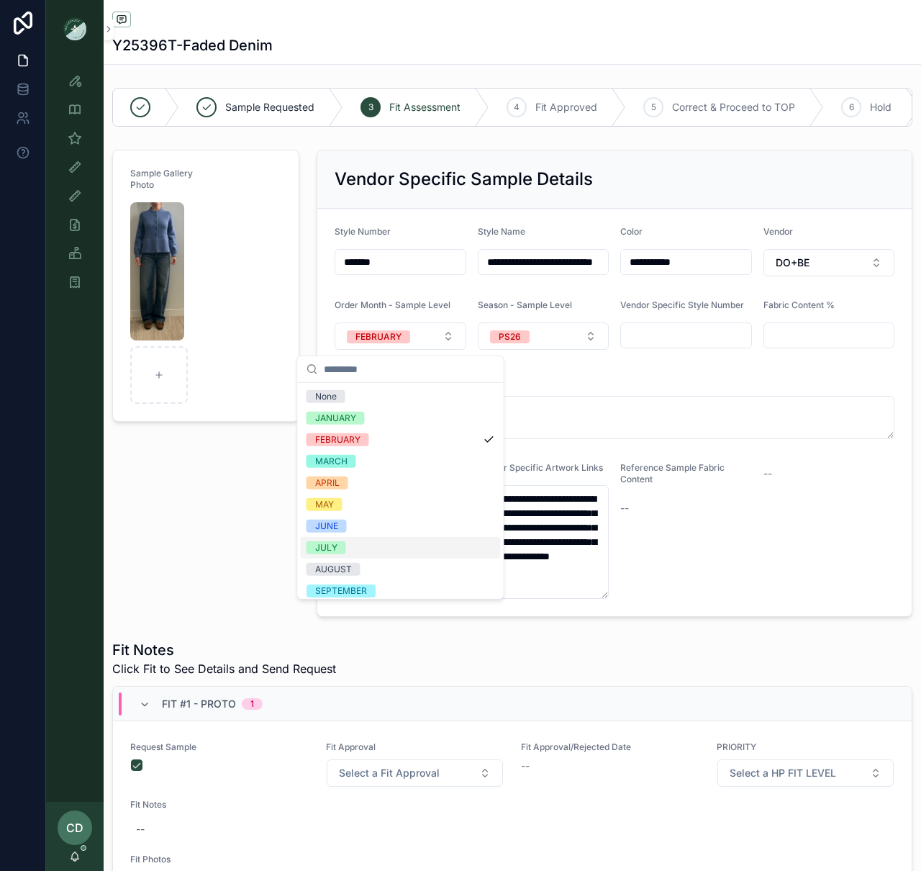
click at [358, 553] on div "JULY" at bounding box center [401, 548] width 200 height 22
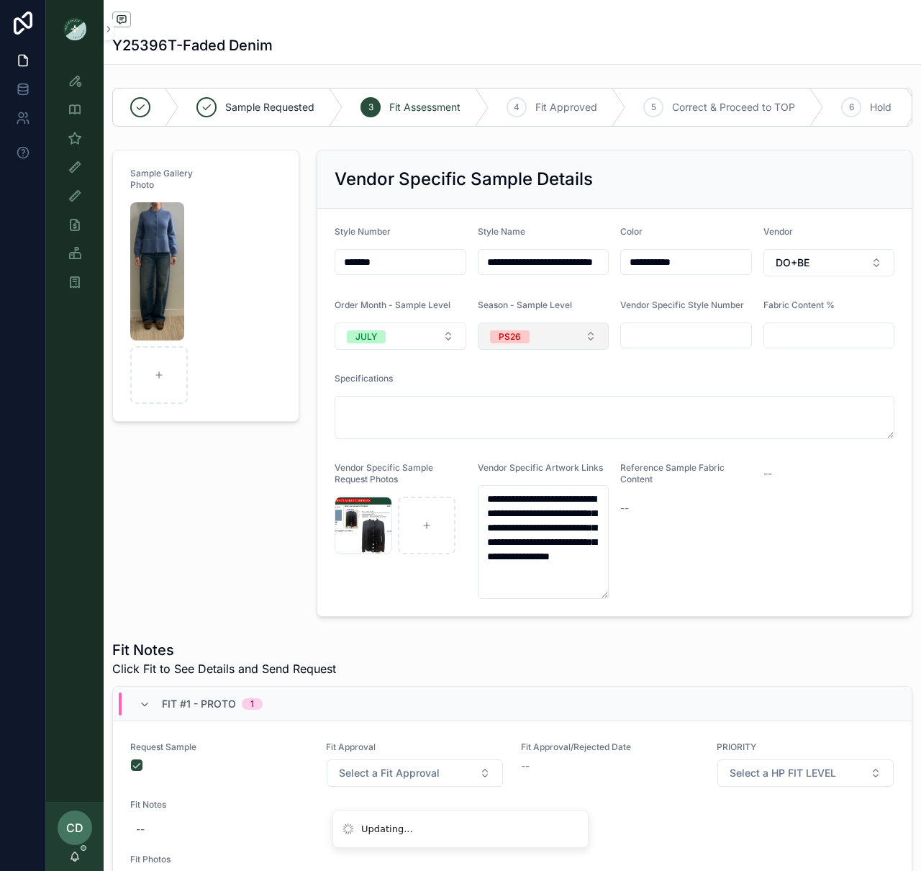
click at [522, 347] on button "PS26" at bounding box center [544, 335] width 132 height 27
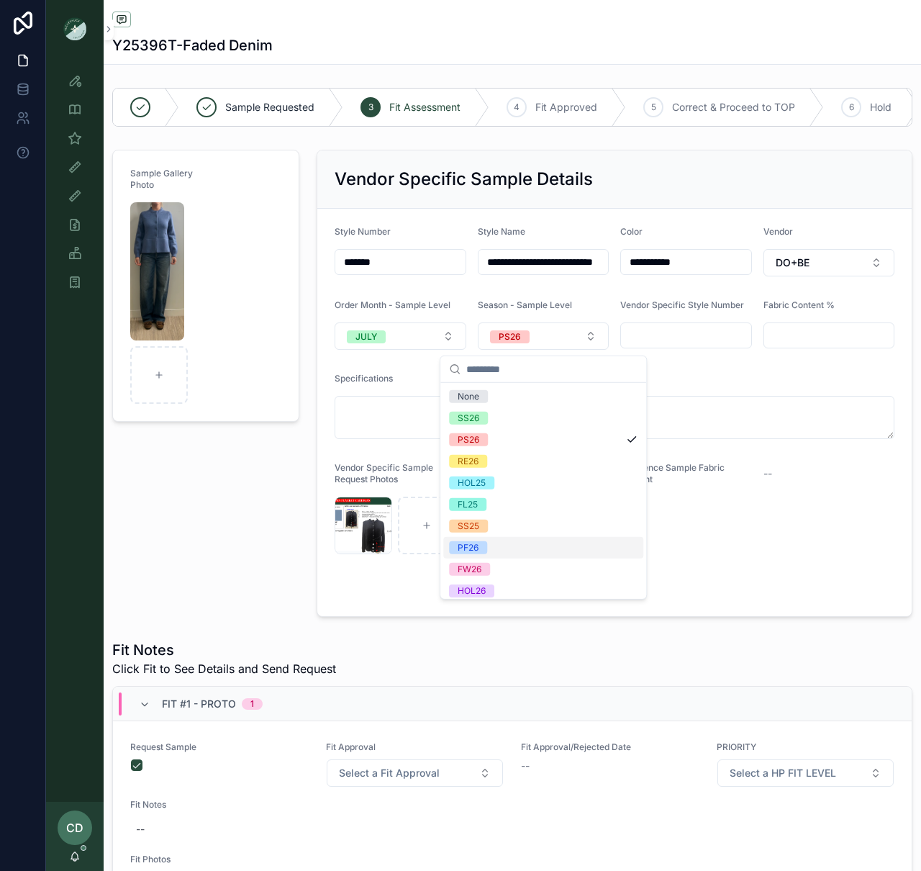
click at [495, 545] on div "PF26" at bounding box center [543, 548] width 200 height 22
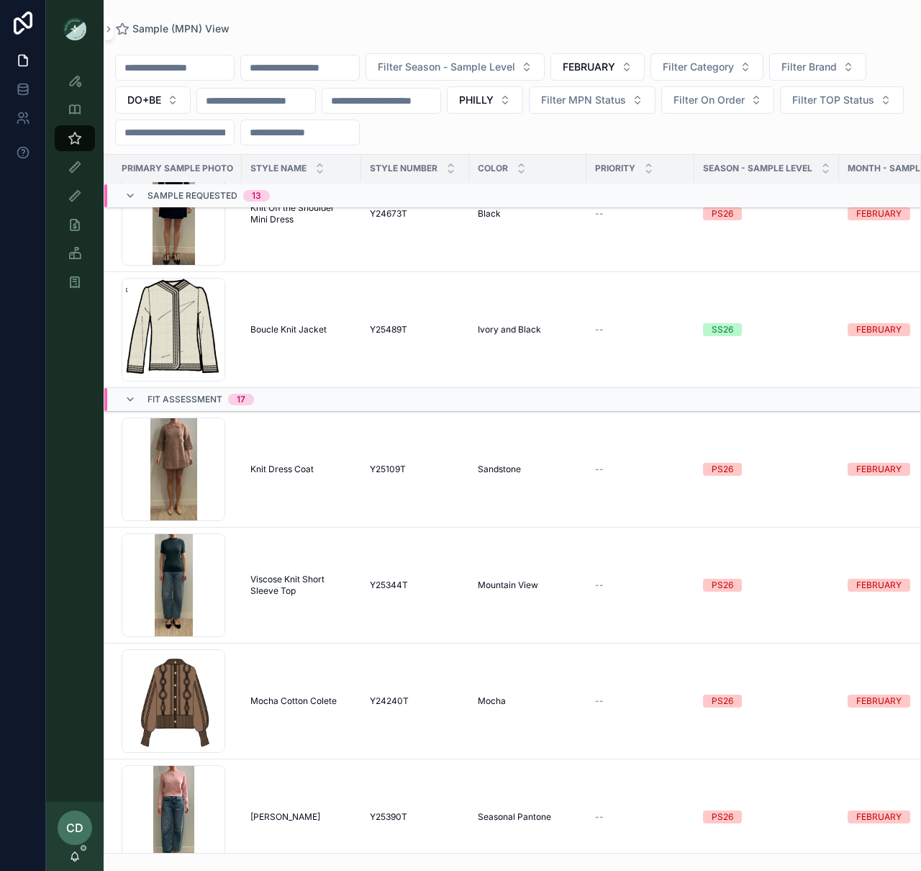
scroll to position [1521, 0]
click at [263, 475] on span "Knit Dress Coat" at bounding box center [281, 469] width 63 height 12
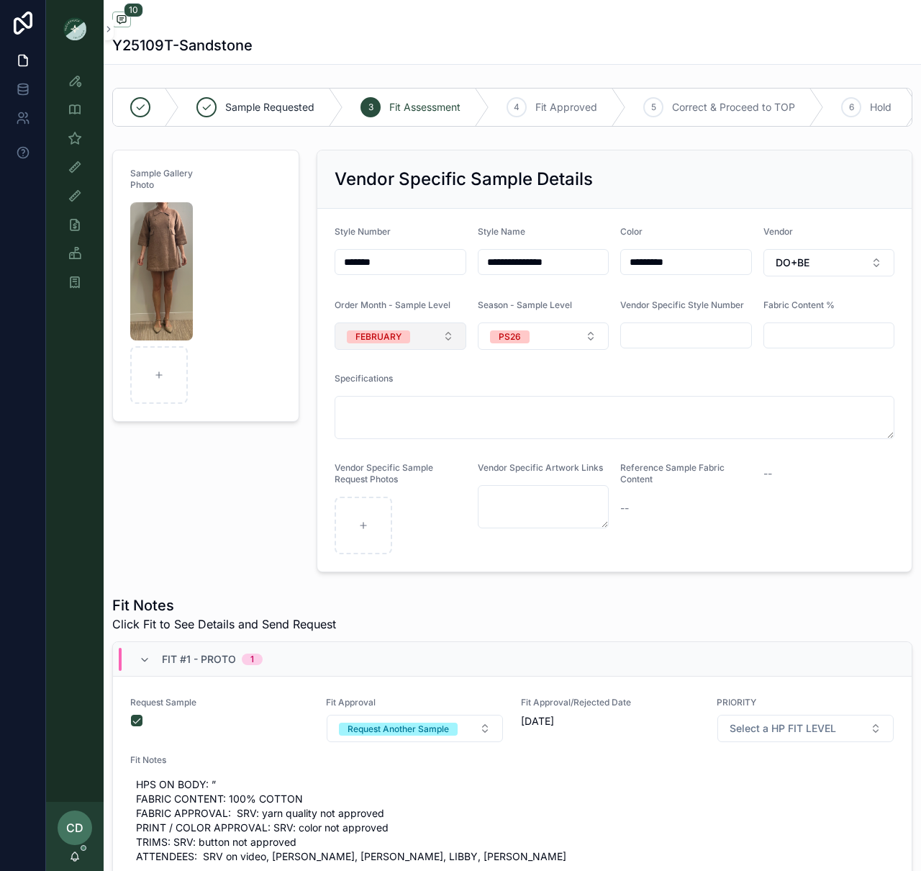
scroll to position [169, 0]
click at [356, 348] on button "FEBRUARY" at bounding box center [401, 335] width 132 height 27
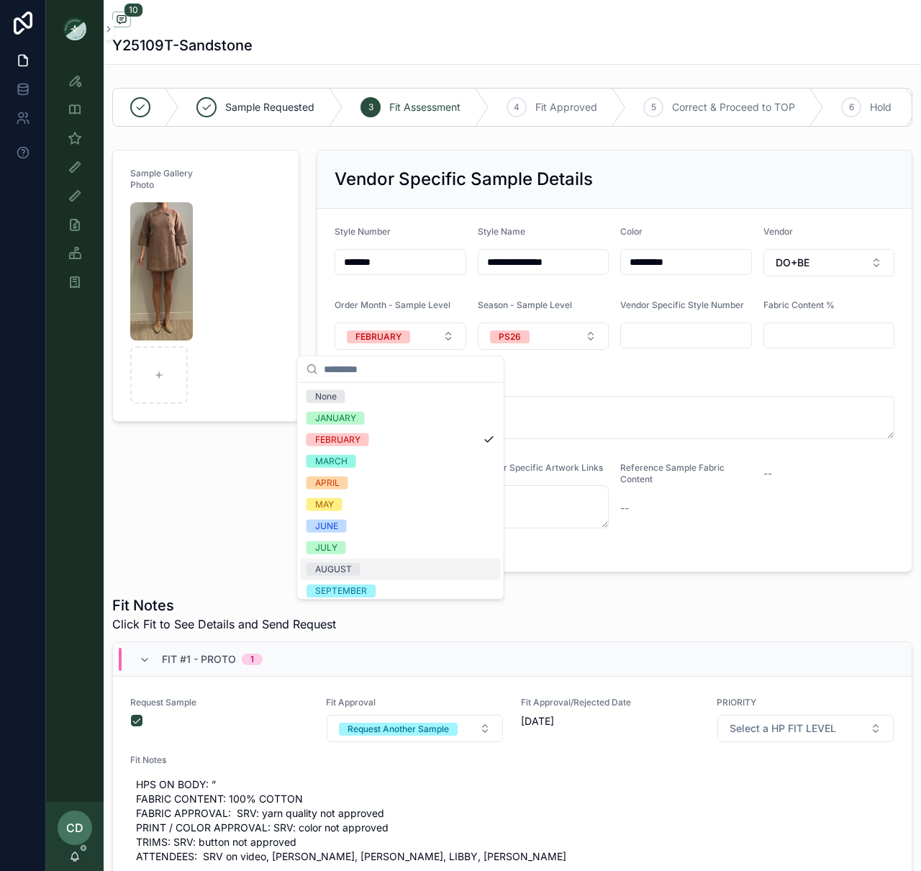
drag, startPoint x: 356, startPoint y: 567, endPoint x: 396, endPoint y: 507, distance: 71.7
click at [357, 567] on span "AUGUST" at bounding box center [334, 569] width 54 height 13
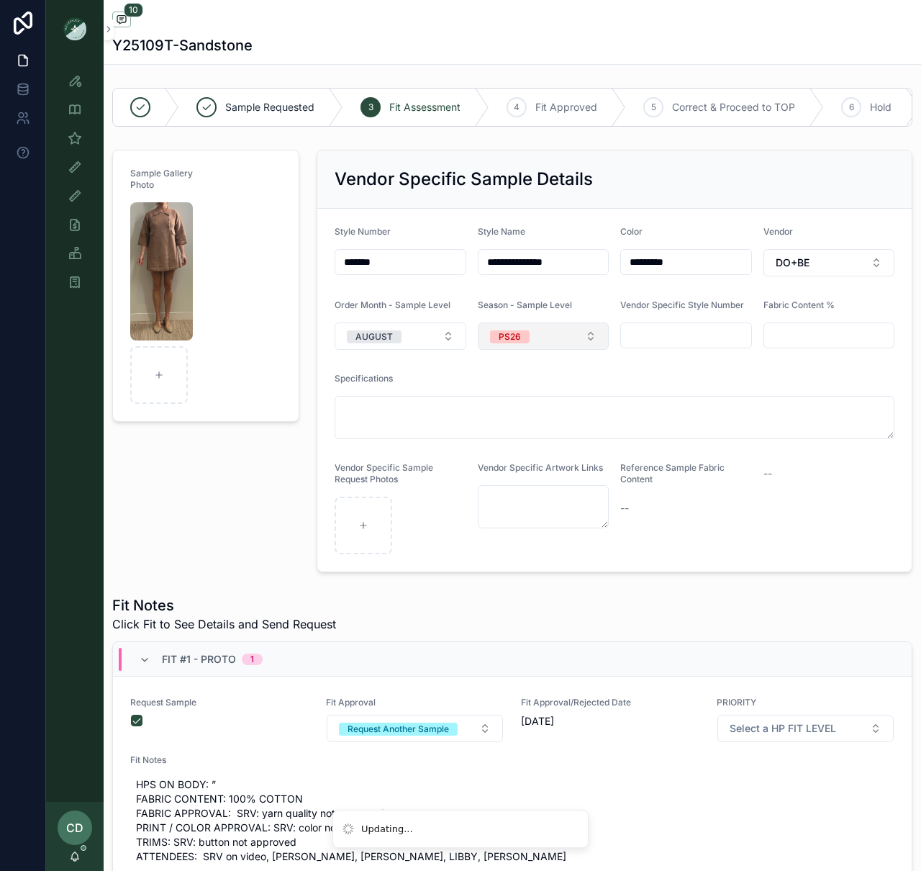
click at [512, 350] on button "PS26" at bounding box center [544, 335] width 132 height 27
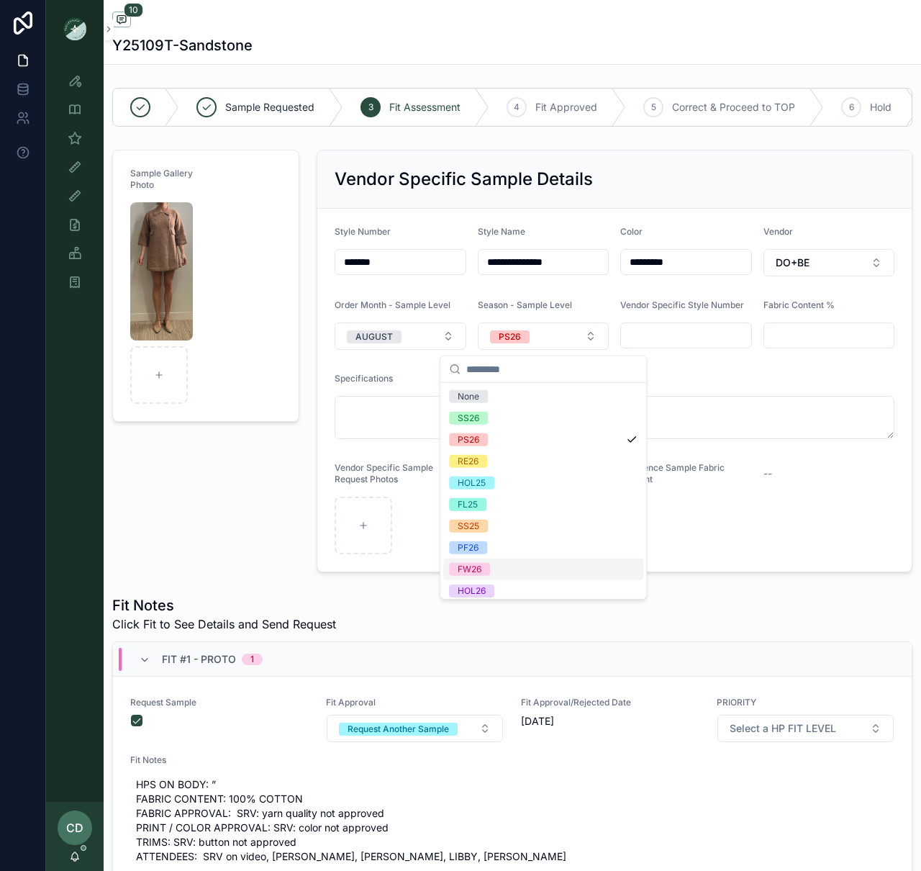
scroll to position [14, 0]
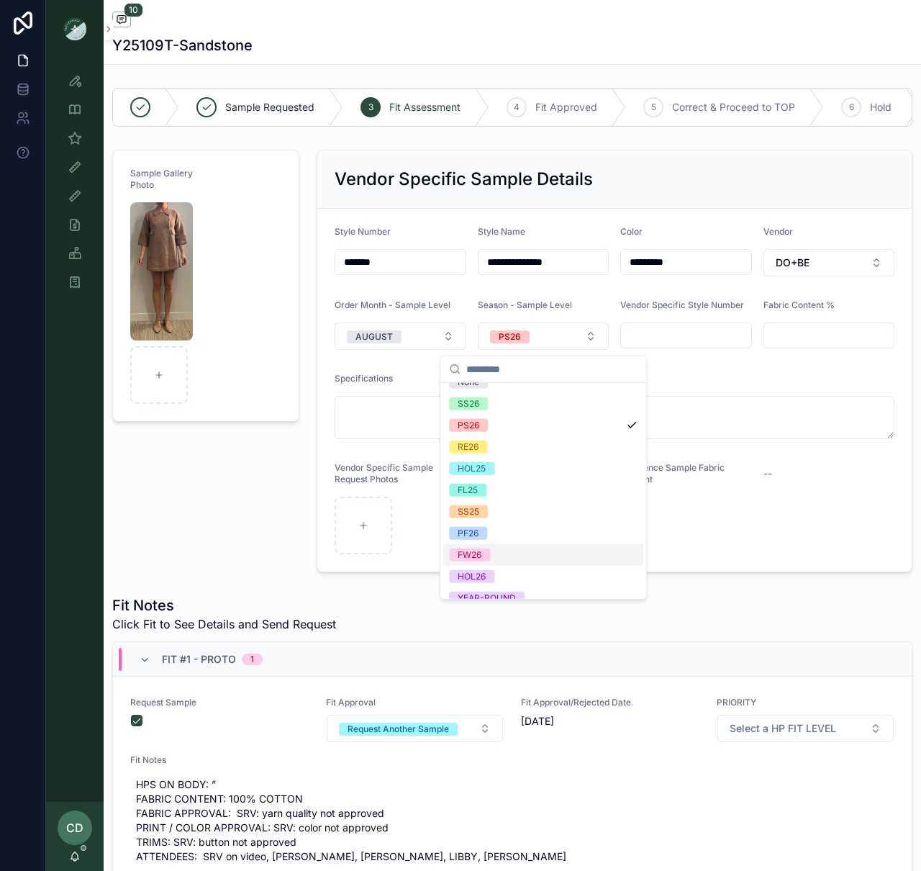
click at [497, 560] on div "FW26" at bounding box center [543, 555] width 200 height 22
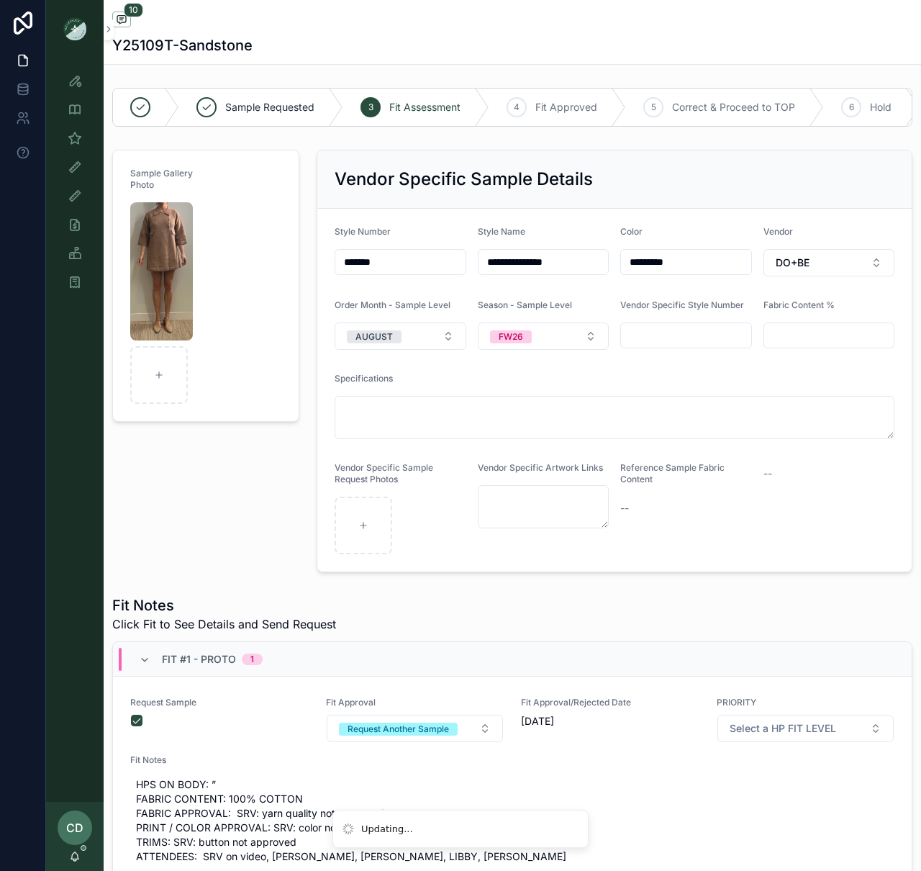
click at [246, 467] on div "Sample Gallery Photo" at bounding box center [206, 361] width 204 height 434
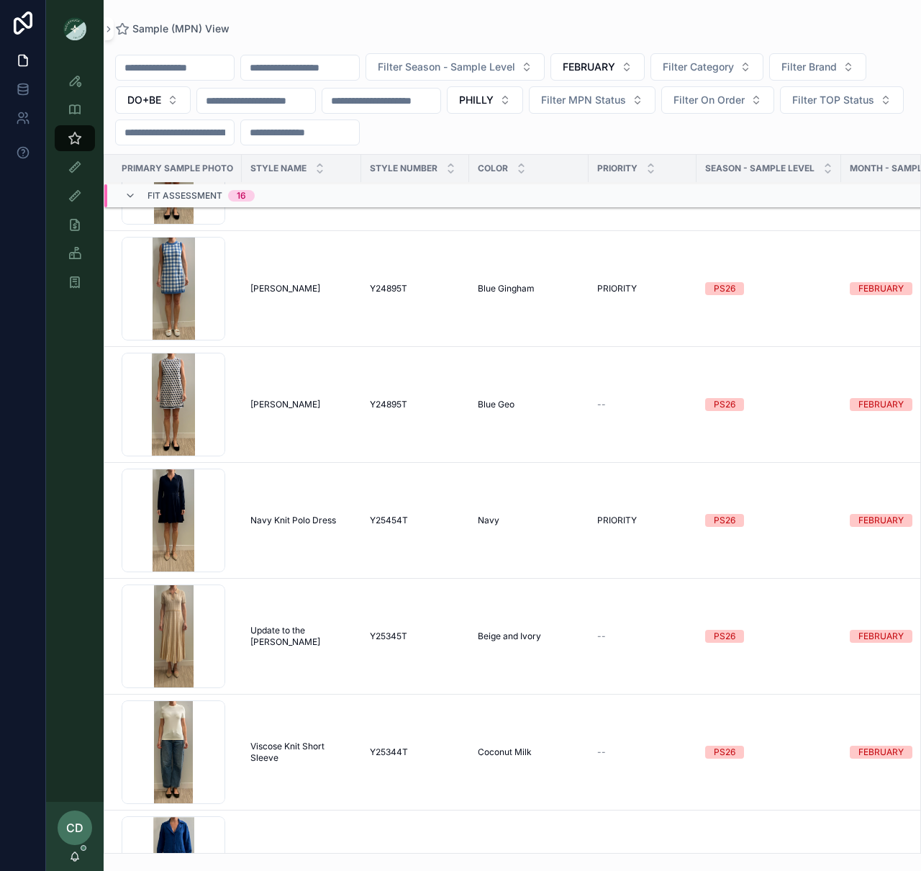
scroll to position [3163, 0]
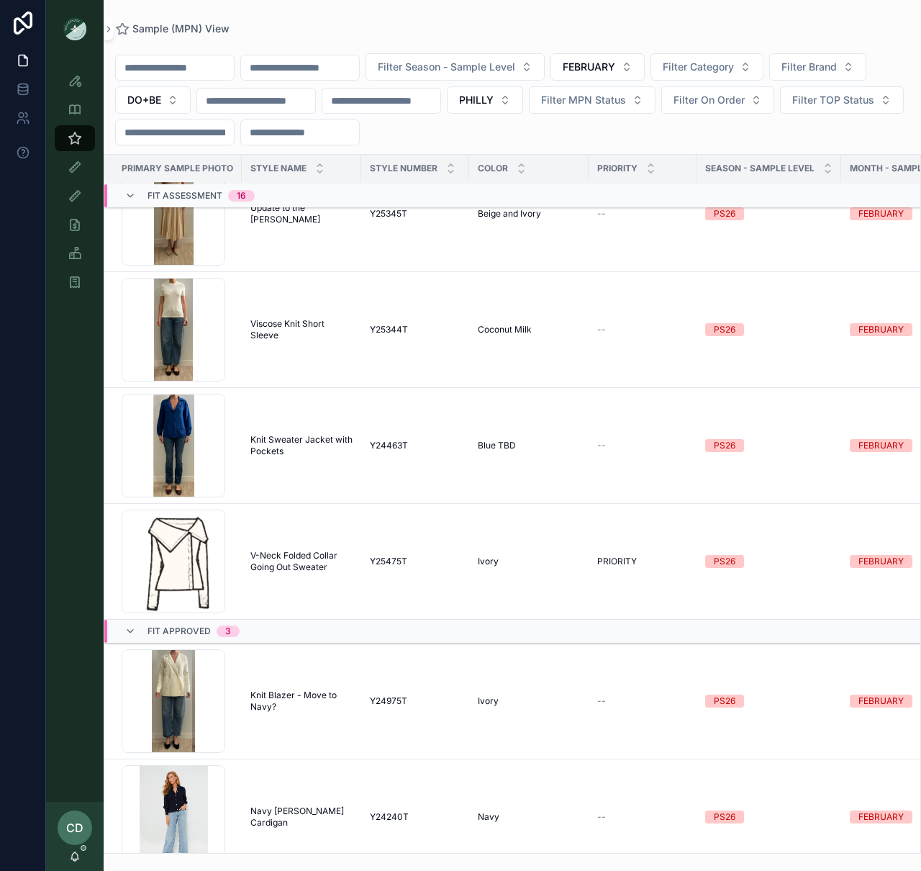
click at [284, 348] on td "Viscose Knit Short Sleeve Viscose Knit Short Sleeve" at bounding box center [301, 330] width 119 height 116
click at [288, 331] on span "Viscose Knit Short Sleeve" at bounding box center [301, 329] width 102 height 23
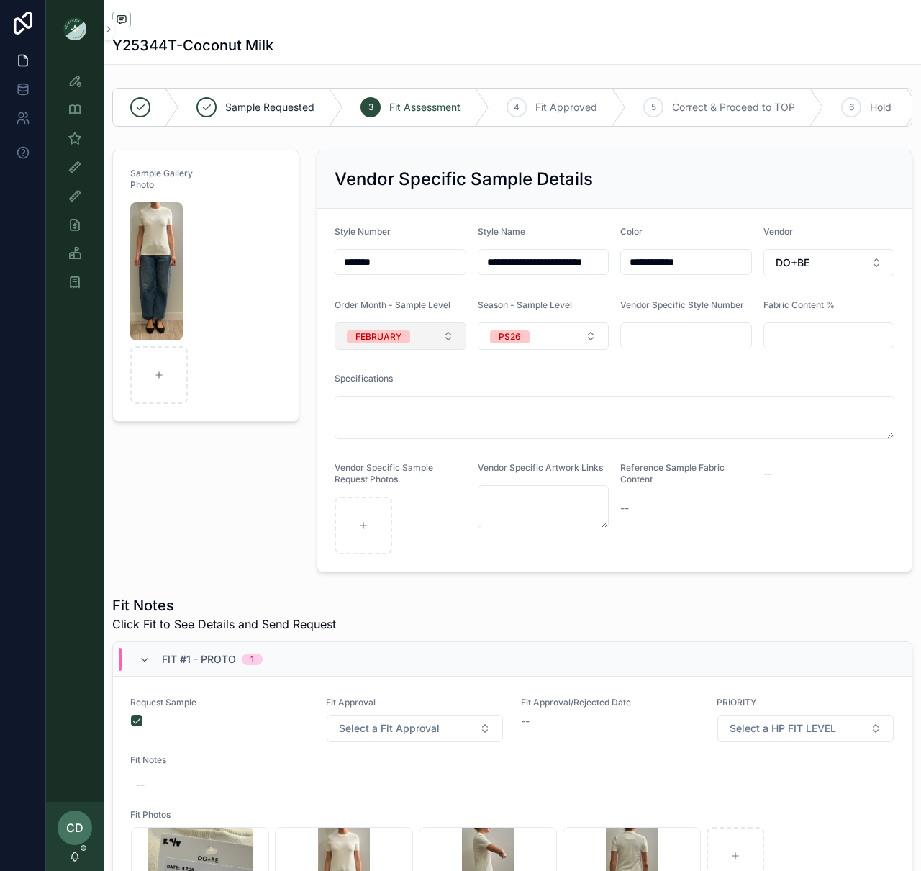
click at [443, 340] on button "FEBRUARY" at bounding box center [401, 335] width 132 height 27
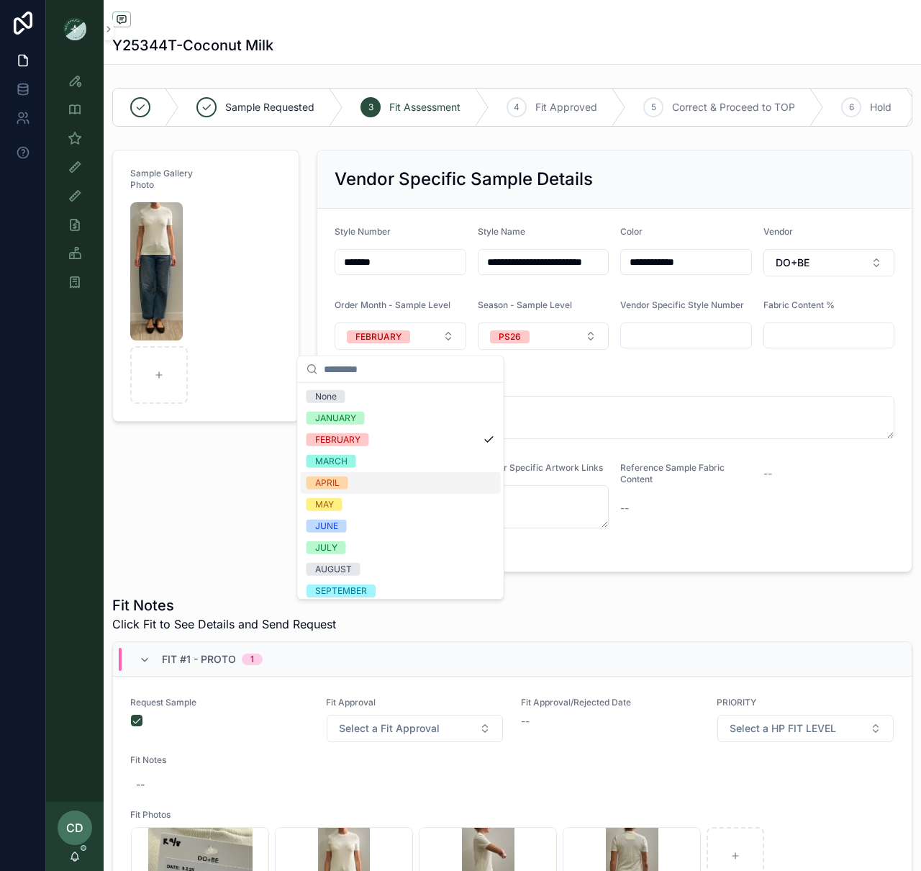
click at [403, 479] on div "APRIL" at bounding box center [401, 483] width 200 height 22
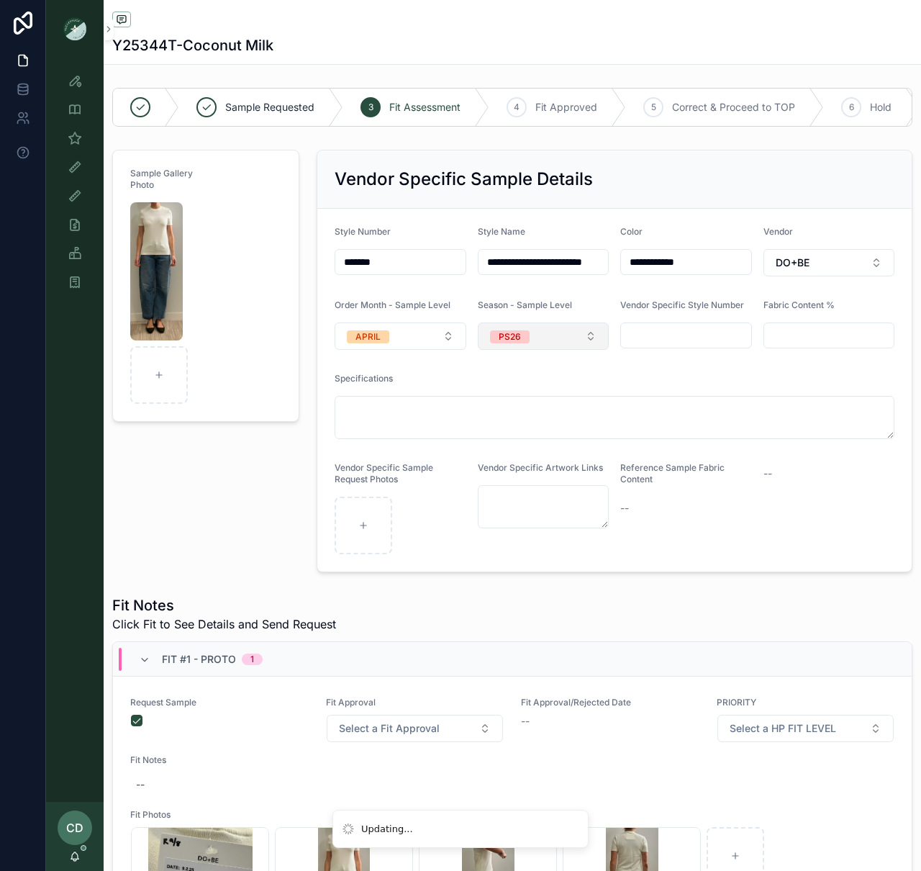
click at [520, 343] on div "PS26" at bounding box center [510, 336] width 22 height 13
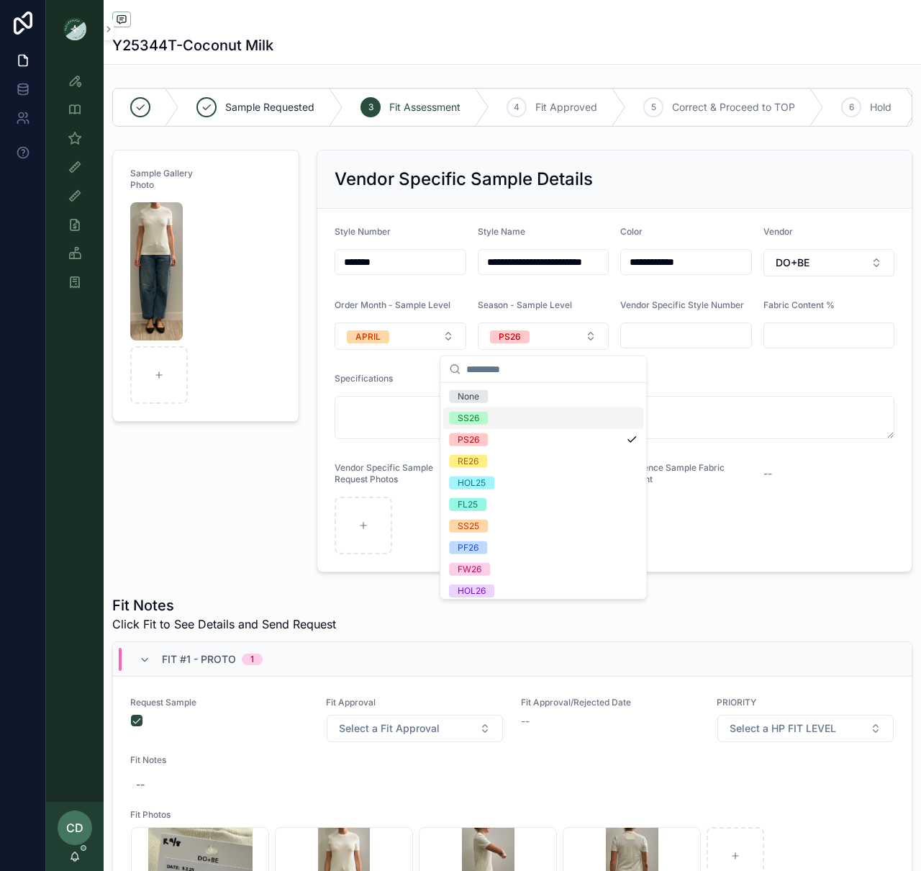
drag, startPoint x: 492, startPoint y: 420, endPoint x: 446, endPoint y: 384, distance: 58.4
click at [492, 420] on div "SS26" at bounding box center [543, 418] width 200 height 22
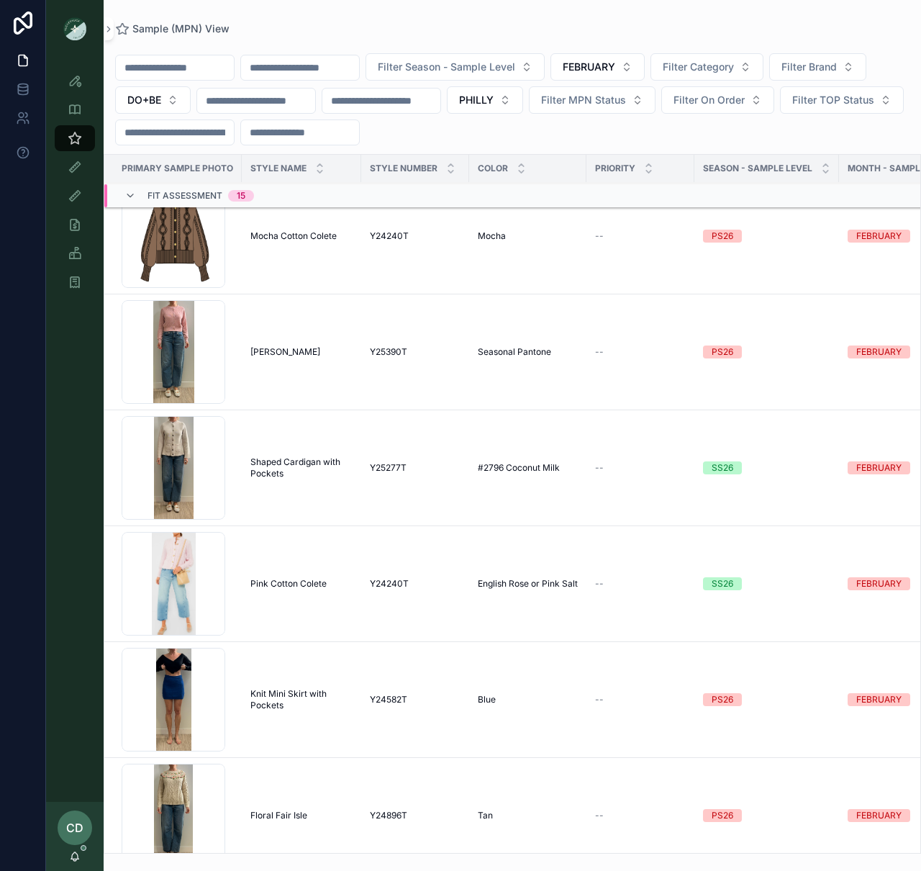
scroll to position [1909, 0]
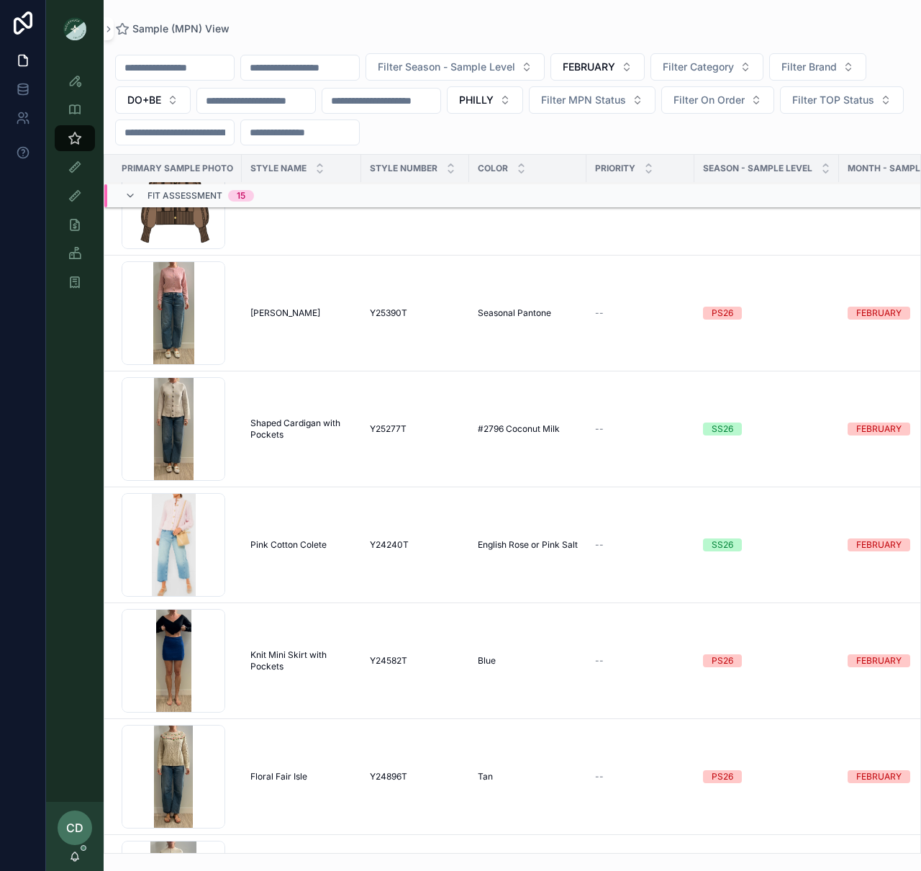
click at [353, 440] on td "Shaped Cardigan with Pockets Shaped Cardigan with Pockets" at bounding box center [301, 429] width 119 height 116
click at [296, 428] on span "Shaped Cardigan with Pockets" at bounding box center [301, 428] width 102 height 23
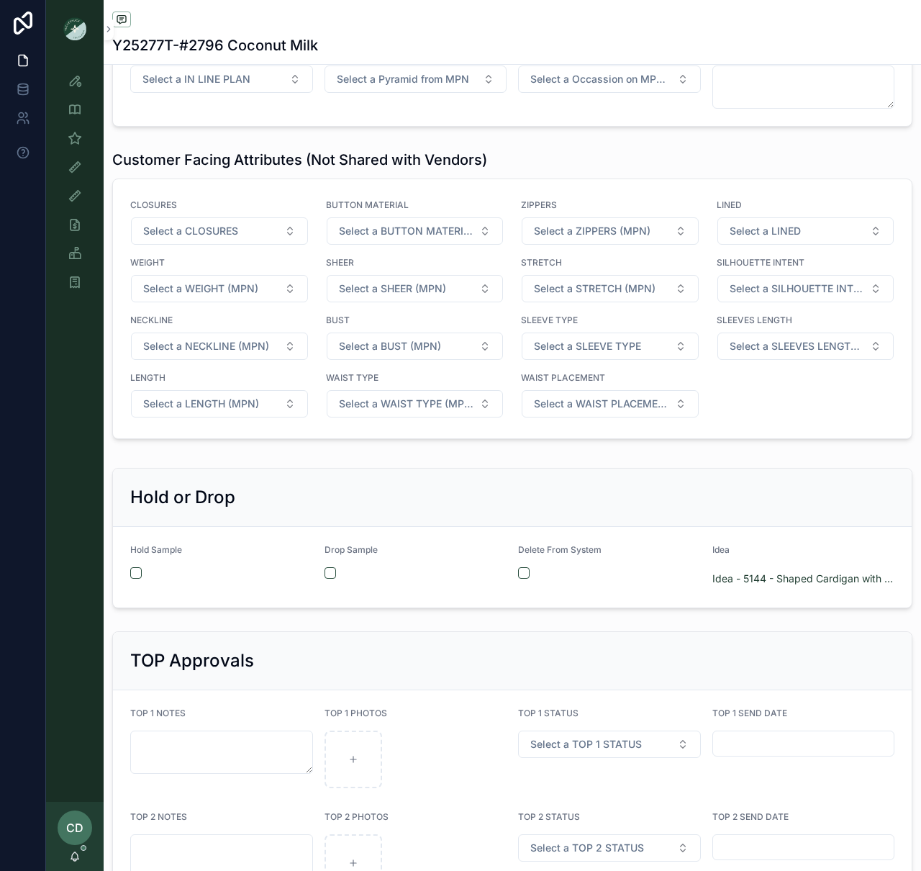
scroll to position [2527, 0]
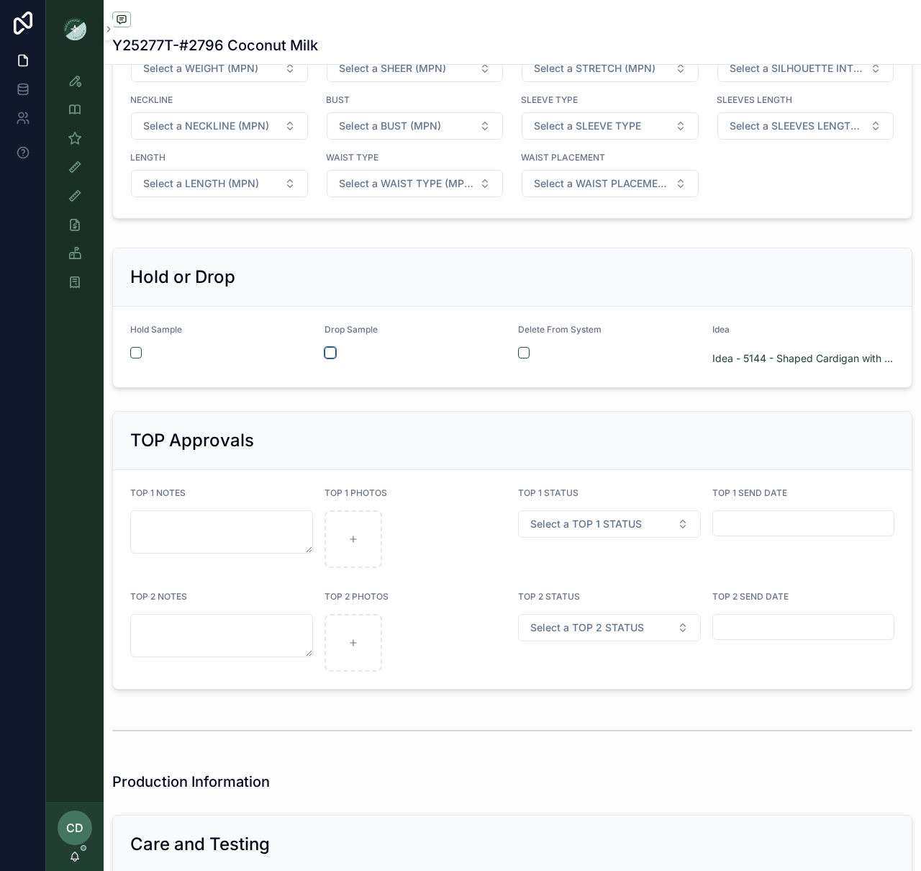
click at [332, 358] on button "scrollable content" at bounding box center [331, 353] width 12 height 12
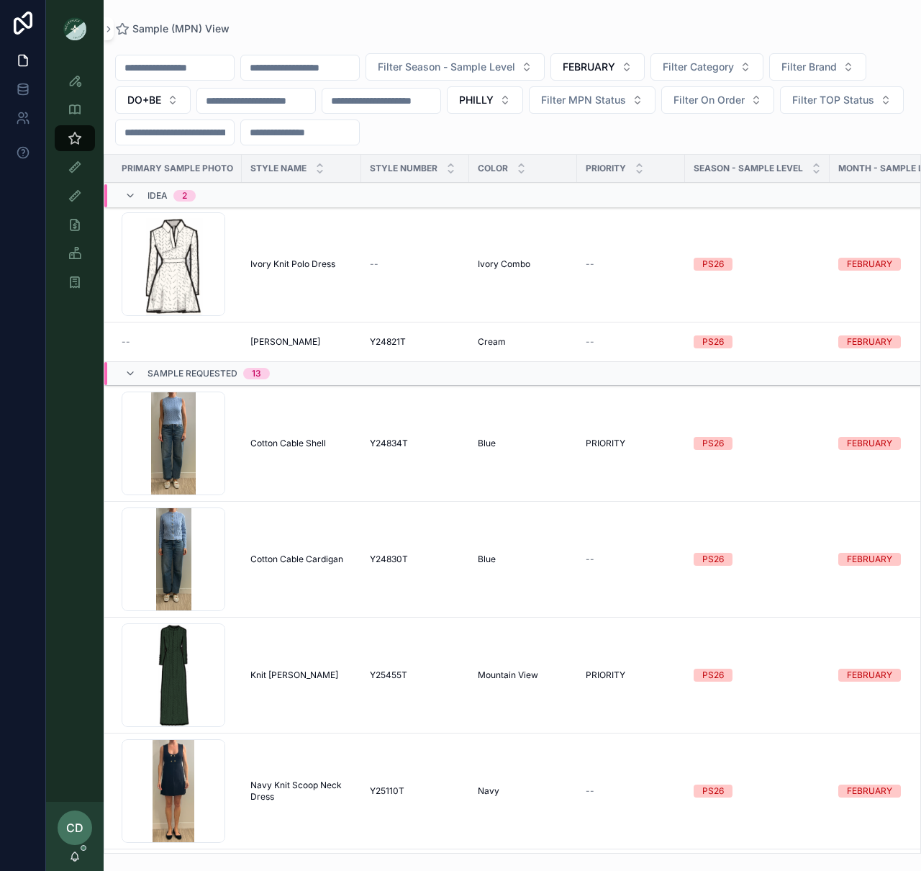
click at [340, 23] on div "Sample (MPN) View" at bounding box center [512, 29] width 795 height 12
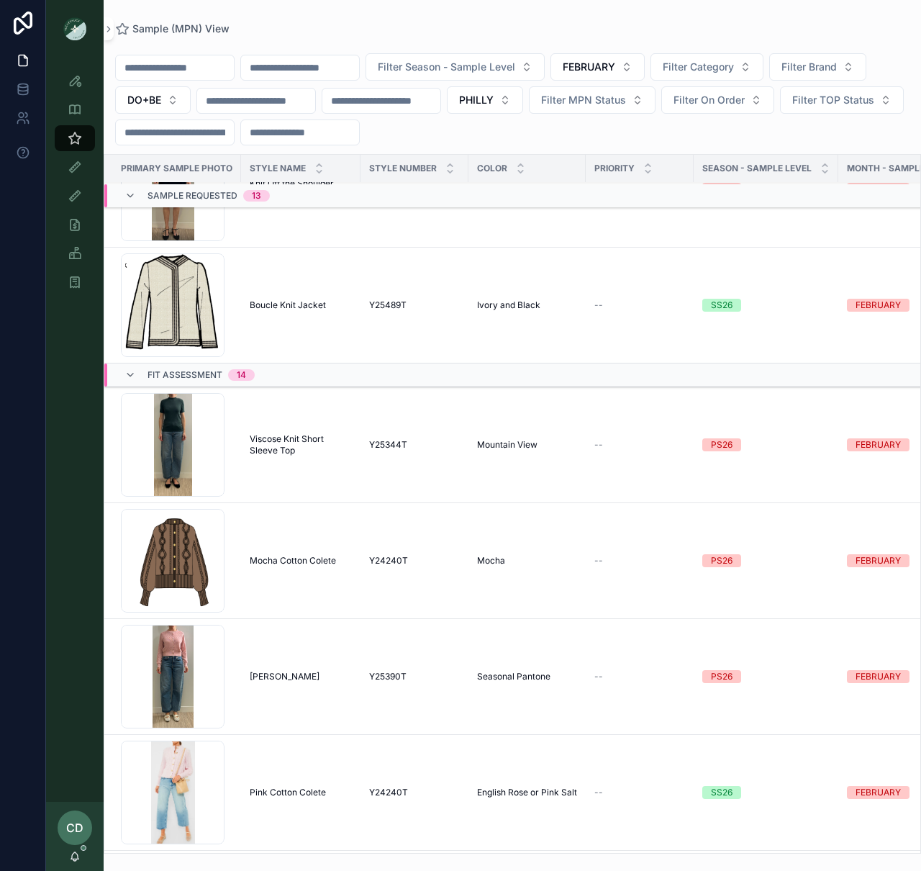
scroll to position [1544, 1]
click at [267, 455] on span "Viscose Knit Short Sleeve Top" at bounding box center [301, 445] width 102 height 23
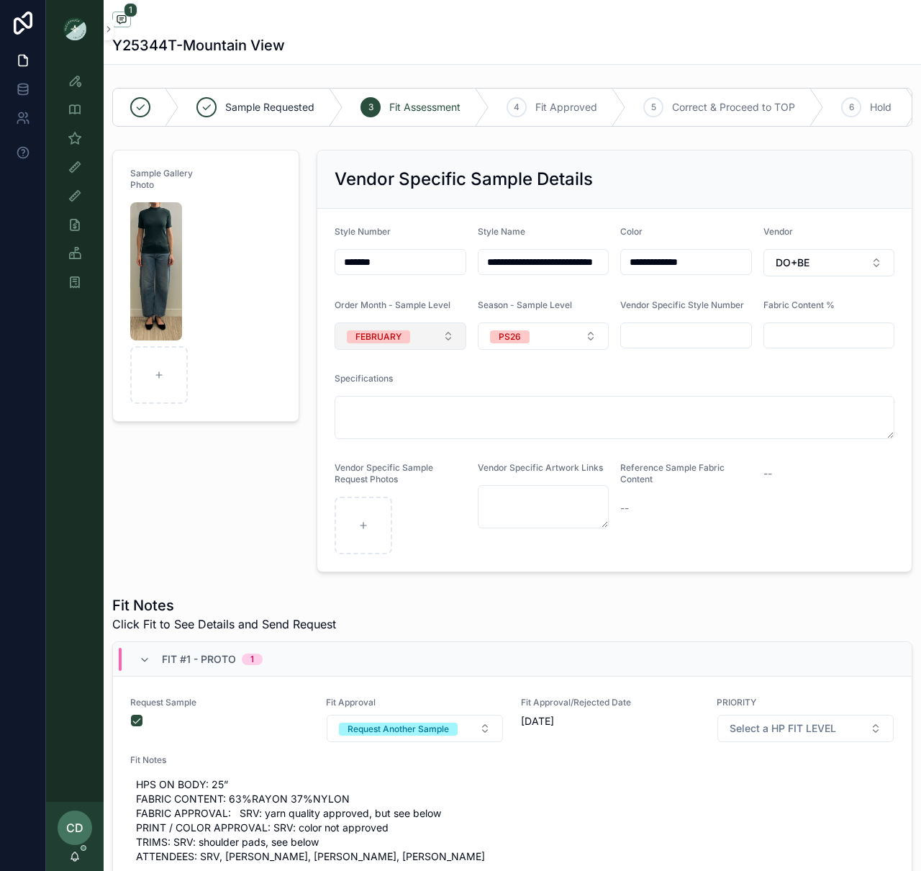
click at [410, 343] on button "FEBRUARY" at bounding box center [401, 335] width 132 height 27
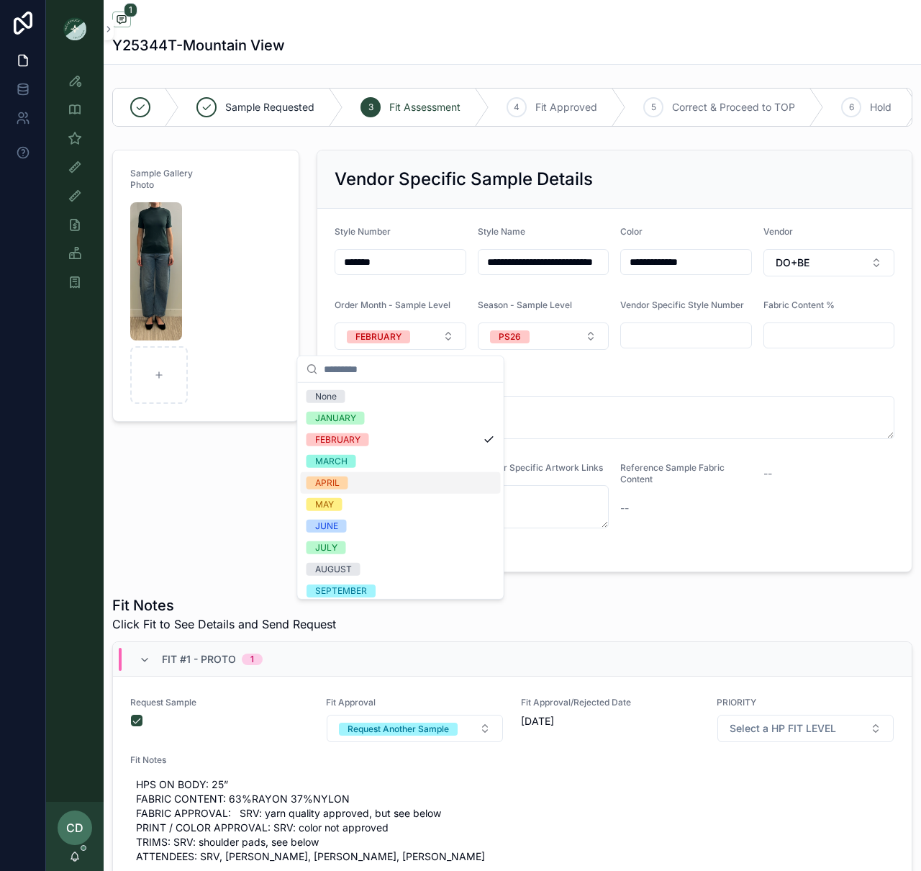
drag, startPoint x: 374, startPoint y: 478, endPoint x: 461, endPoint y: 420, distance: 104.8
click at [374, 478] on div "APRIL" at bounding box center [401, 483] width 200 height 22
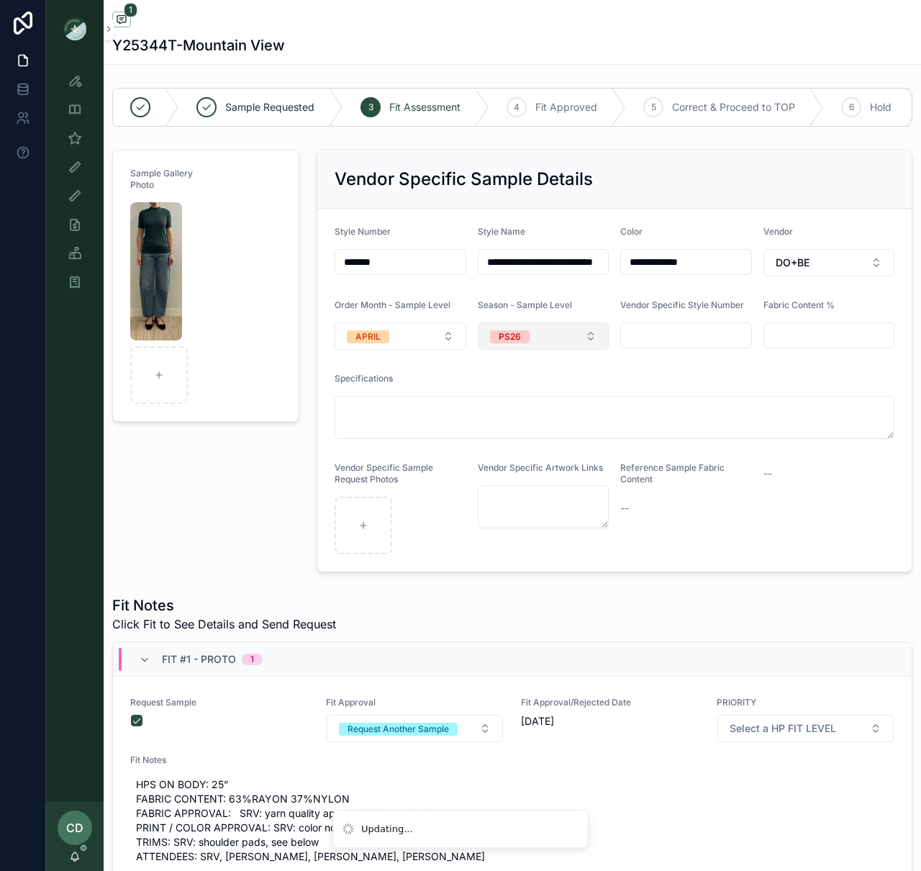
click at [543, 345] on button "PS26" at bounding box center [544, 335] width 132 height 27
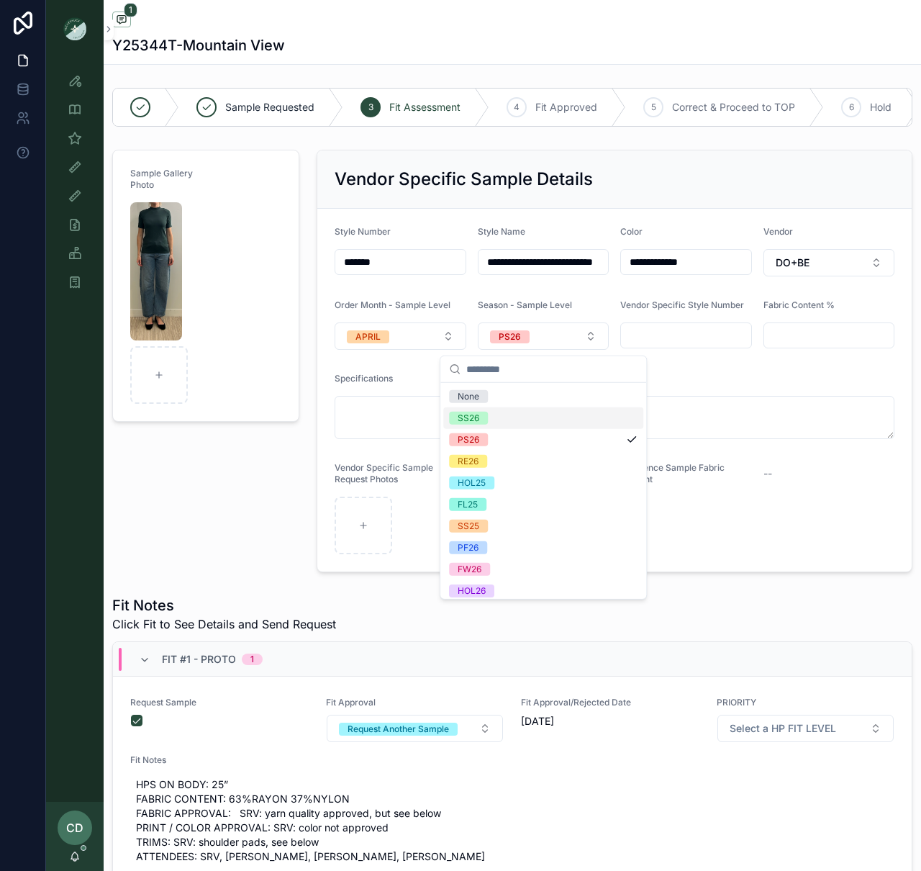
click at [488, 418] on span "SS26" at bounding box center [468, 418] width 39 height 13
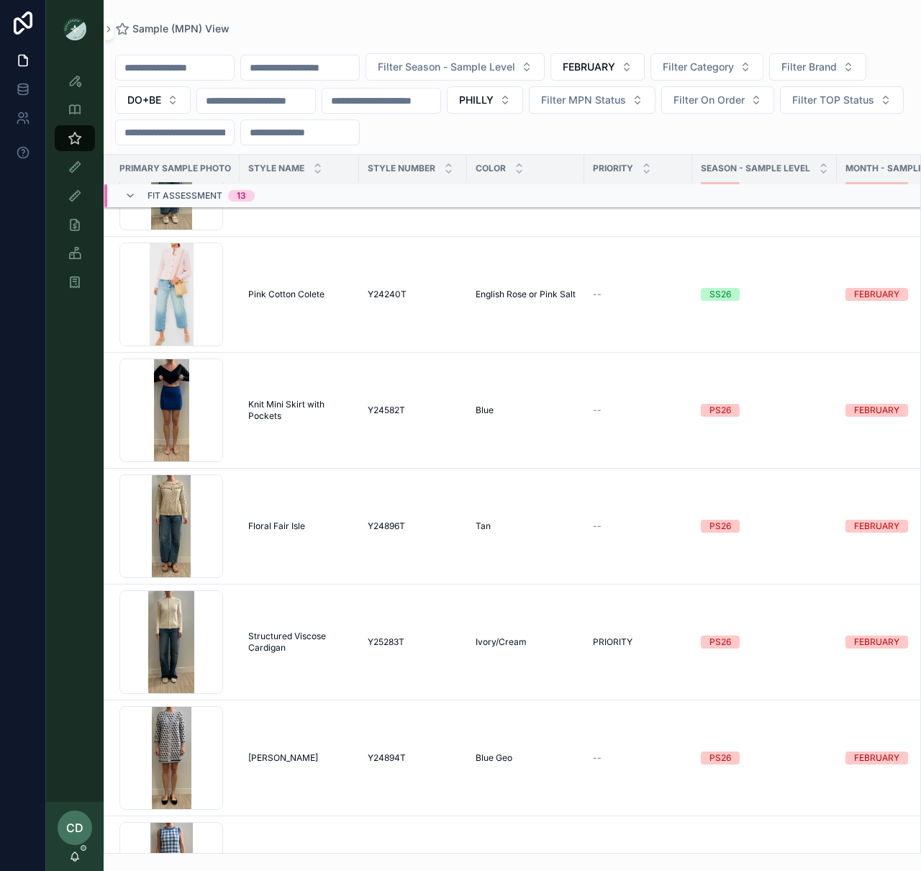
scroll to position [1776, 2]
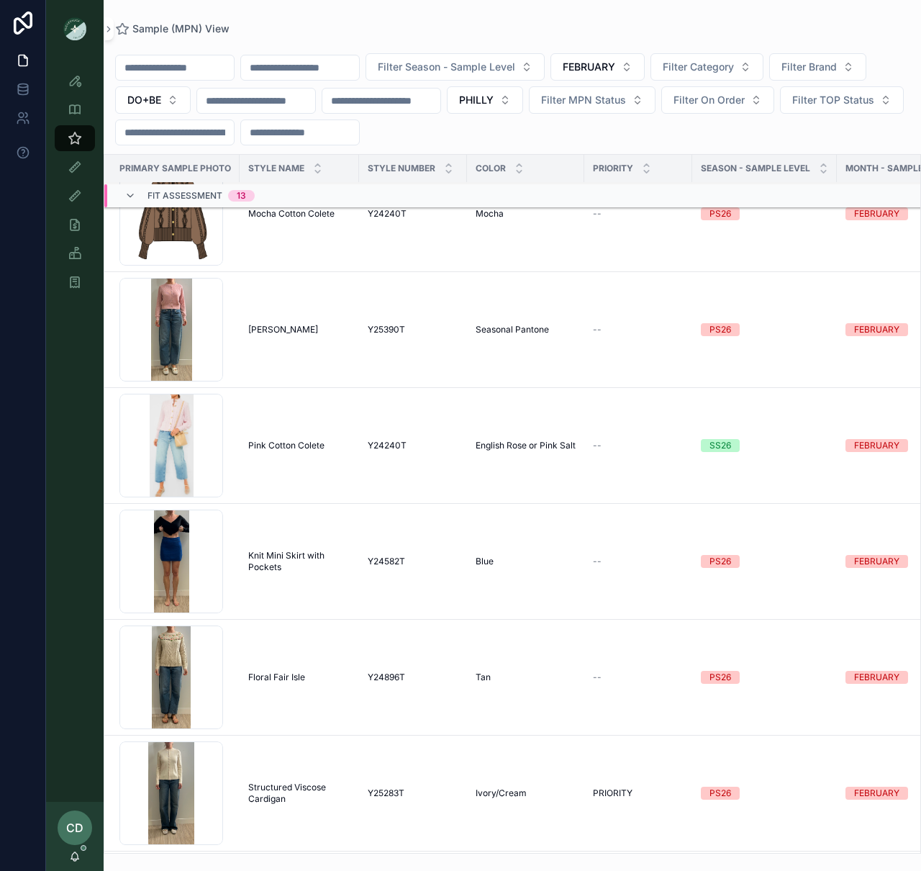
click at [268, 358] on td "[PERSON_NAME]" at bounding box center [299, 330] width 119 height 116
click at [254, 343] on td "[PERSON_NAME]" at bounding box center [299, 330] width 119 height 116
click at [217, 340] on div "Screenshot-2025-09-11-at-9.54.47-AM .png" at bounding box center [171, 330] width 104 height 104
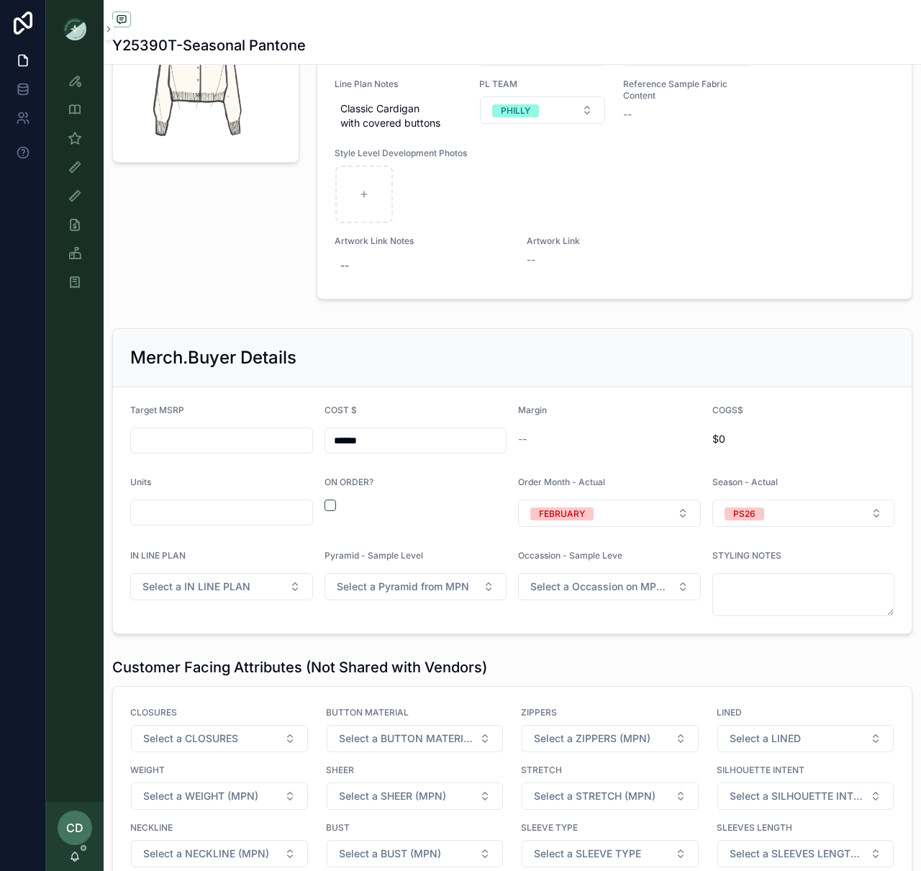
scroll to position [2328, 0]
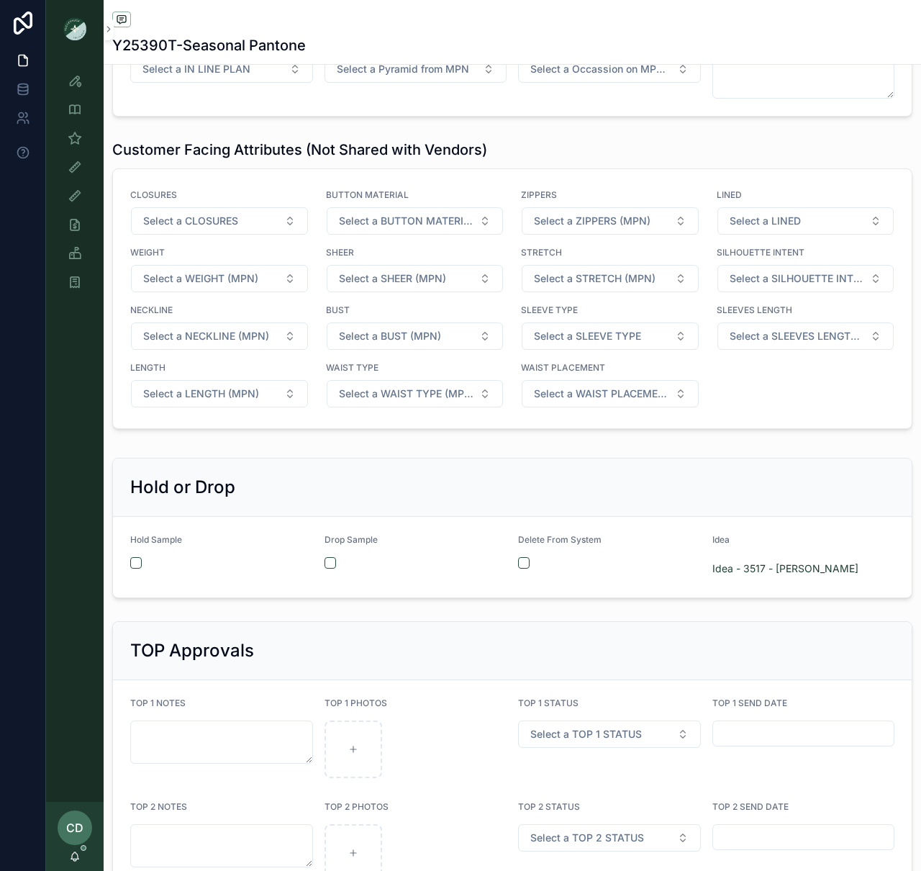
click at [335, 574] on div "Drop Sample" at bounding box center [416, 557] width 183 height 46
click at [339, 567] on div "scrollable content" at bounding box center [416, 563] width 183 height 12
click at [332, 568] on button "scrollable content" at bounding box center [331, 563] width 12 height 12
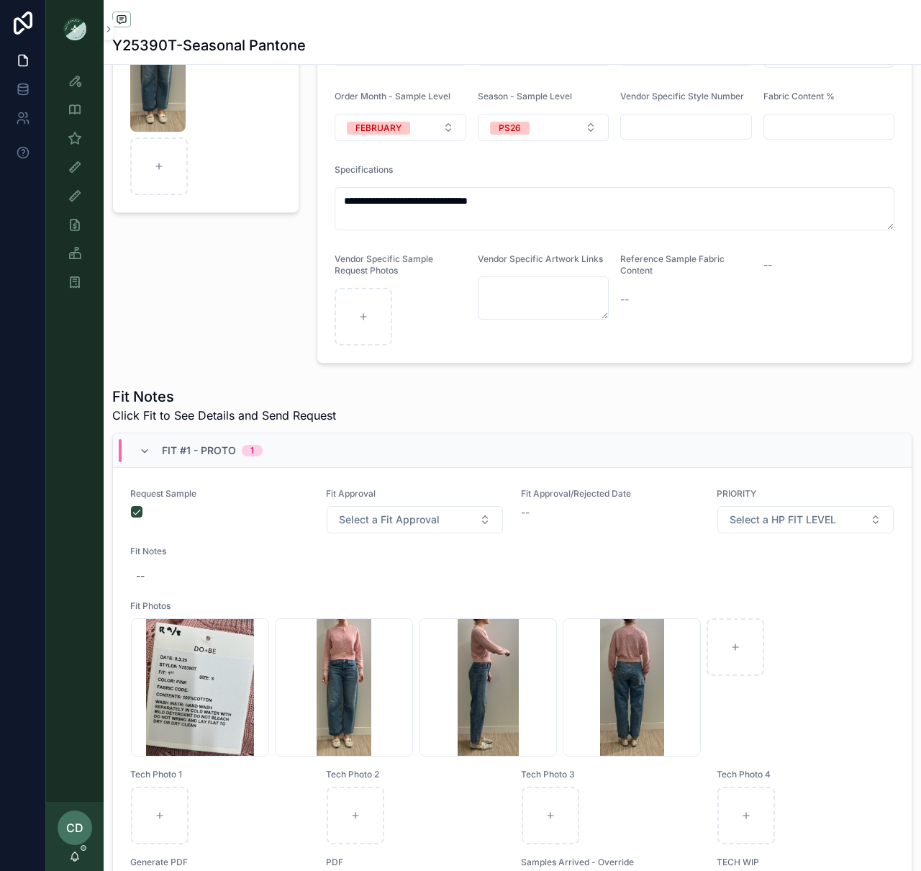
scroll to position [0, 0]
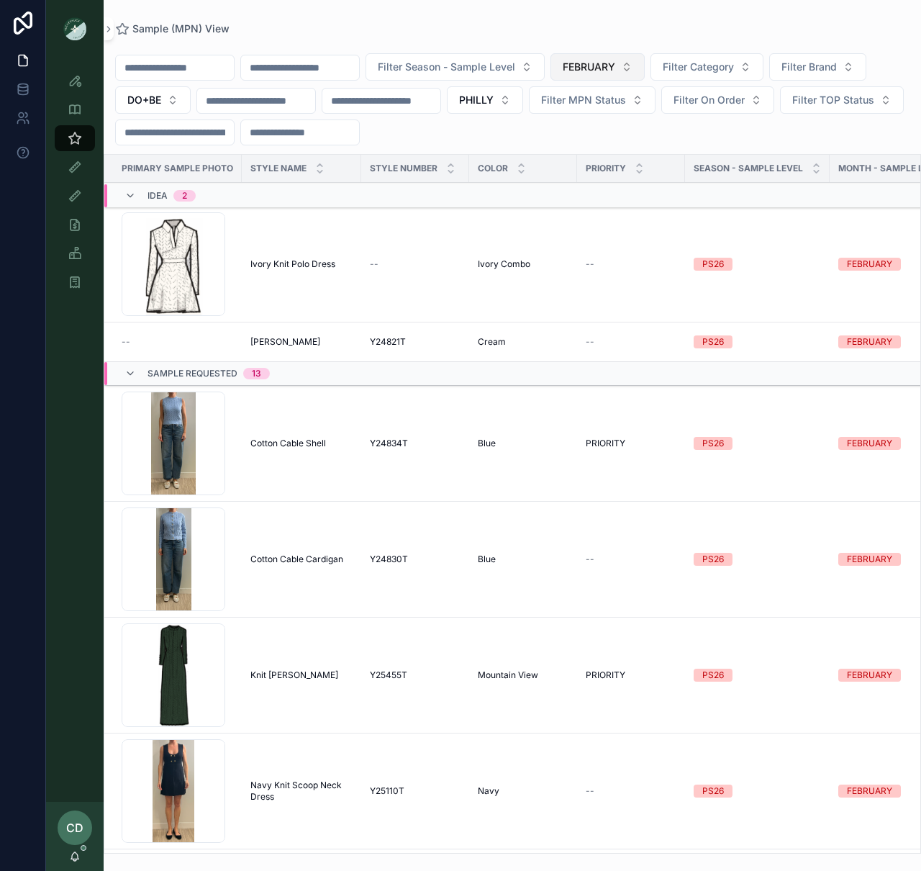
click at [610, 60] on span "FEBRUARY" at bounding box center [589, 67] width 53 height 14
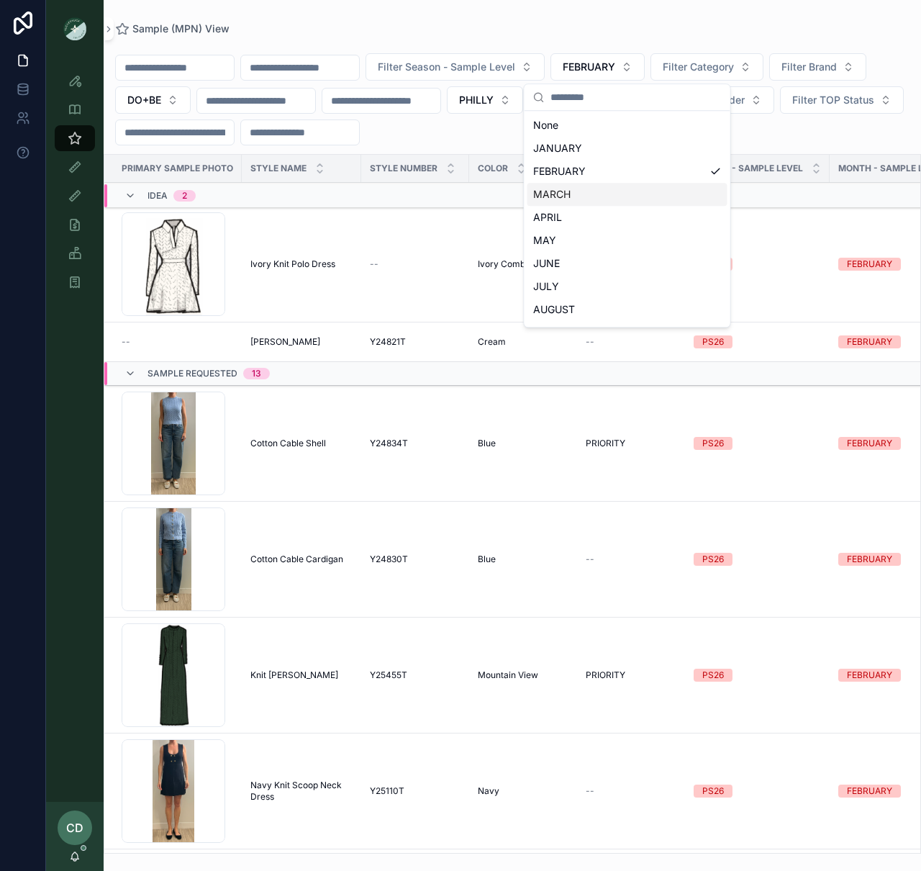
click at [570, 194] on div "MARCH" at bounding box center [628, 194] width 200 height 23
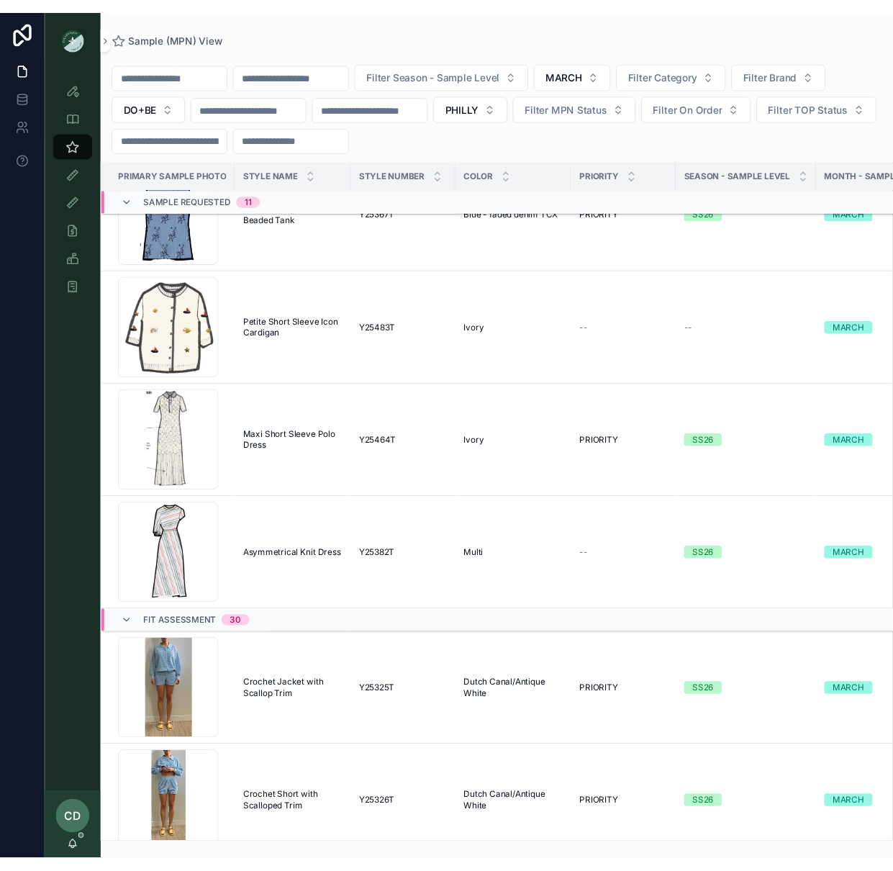
scroll to position [1211, 0]
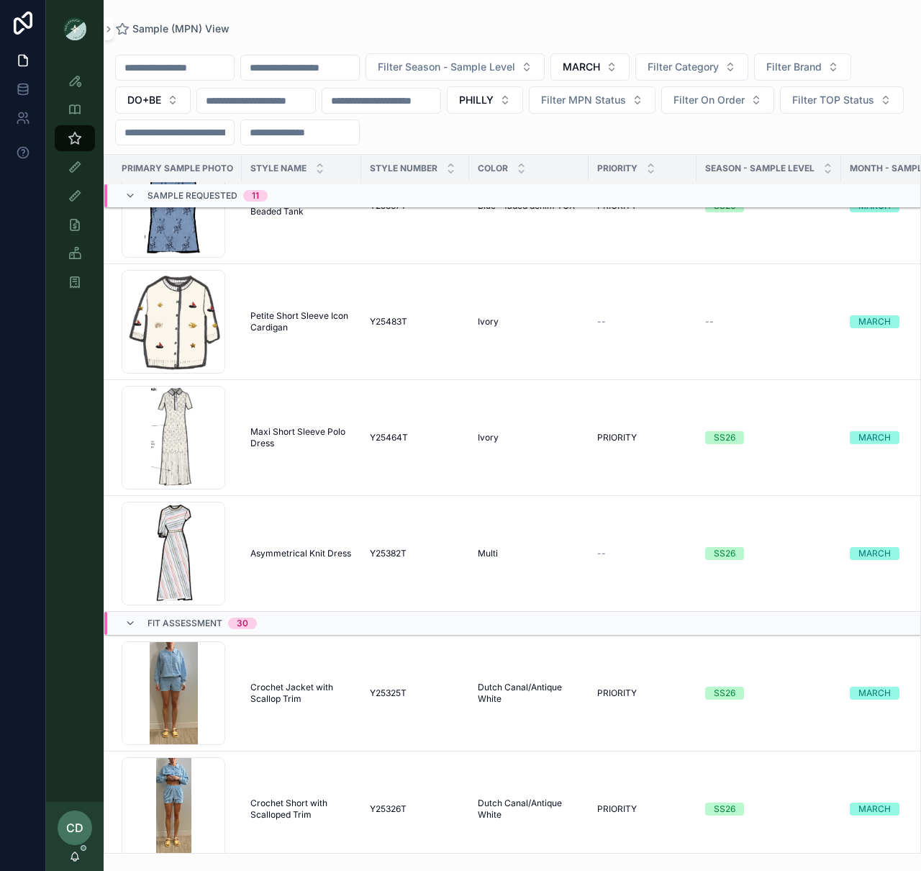
click at [312, 322] on span "Petite Short Sleeve Icon Cardigan" at bounding box center [301, 321] width 102 height 23
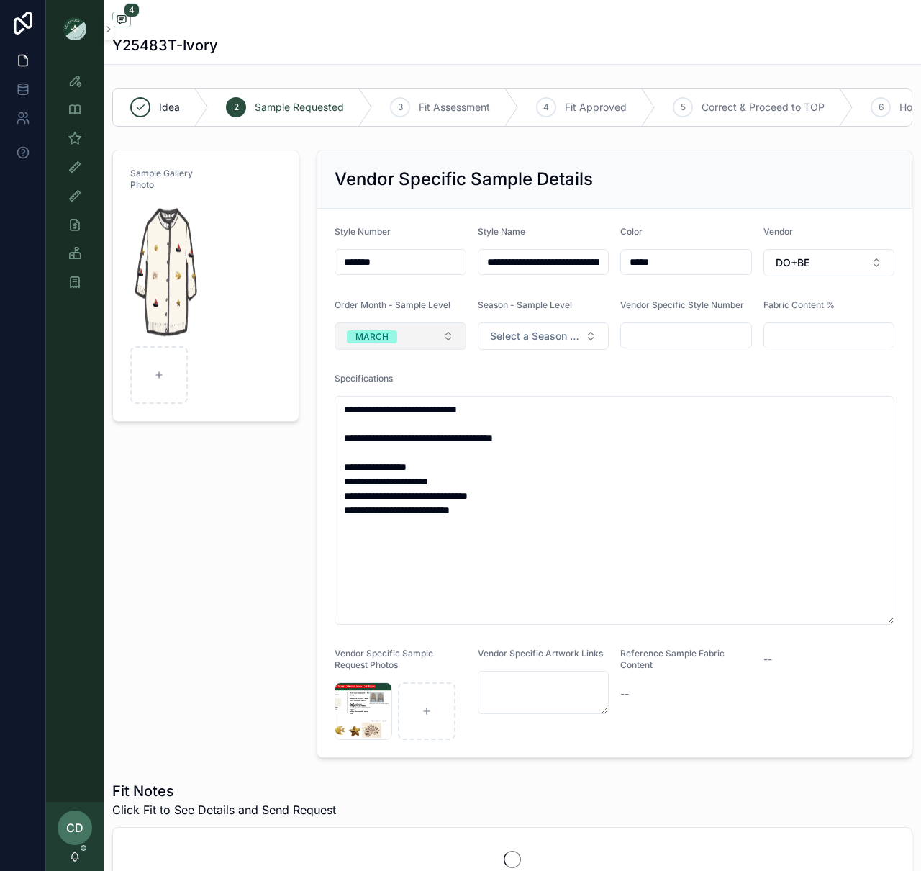
click at [402, 338] on button "MARCH" at bounding box center [401, 335] width 132 height 27
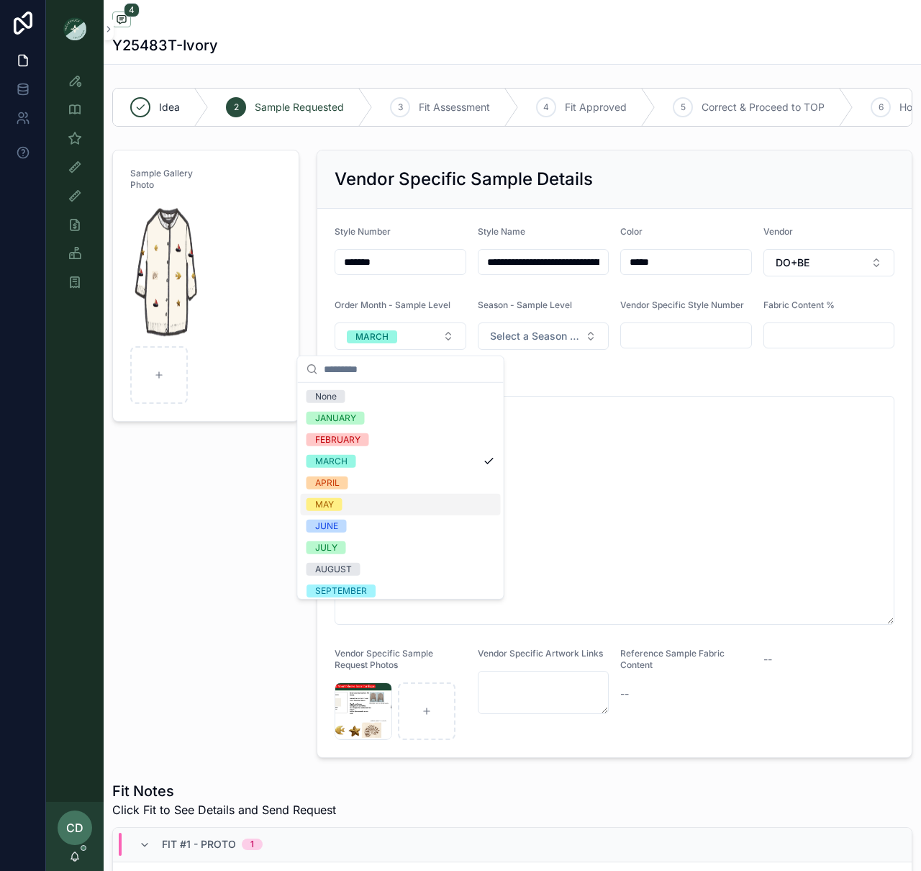
click at [357, 495] on div "MAY" at bounding box center [401, 505] width 200 height 22
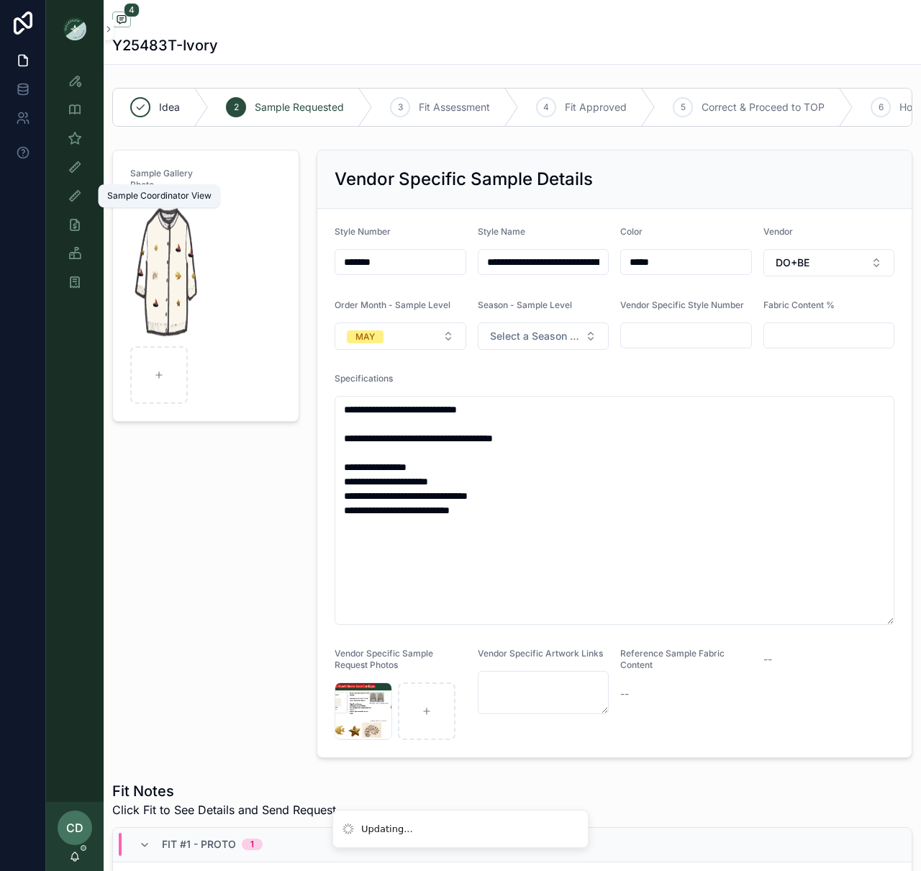
click at [80, 191] on icon "scrollable content" at bounding box center [75, 196] width 14 height 14
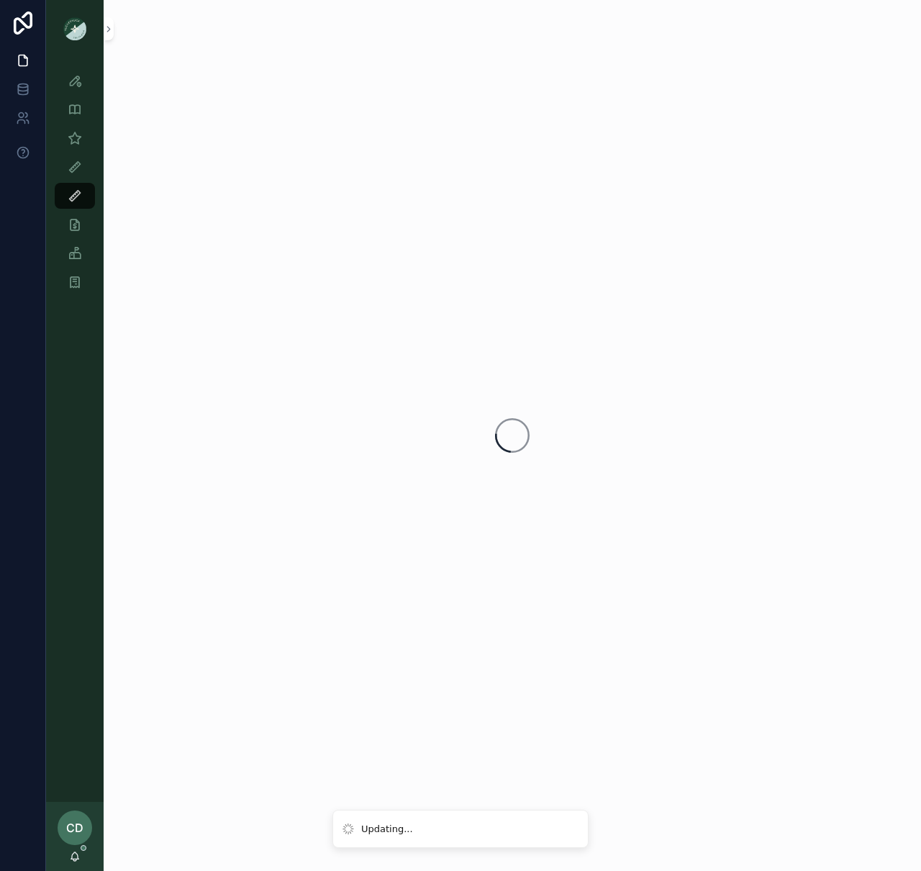
click at [77, 179] on div "Style View Style View - Vendor Specific Sample (MPN) View Fit View Sample Coord…" at bounding box center [75, 181] width 58 height 230
click at [80, 175] on div "Fit View" at bounding box center [74, 166] width 23 height 23
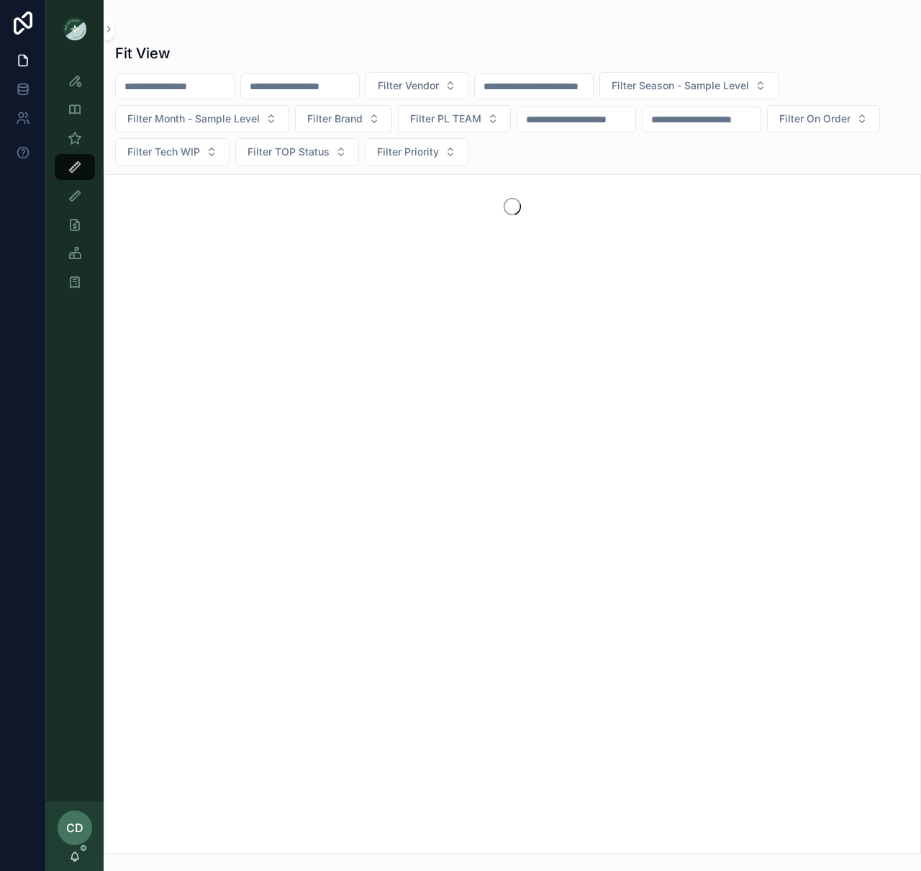
click at [240, 48] on div "Fit View" at bounding box center [512, 53] width 795 height 20
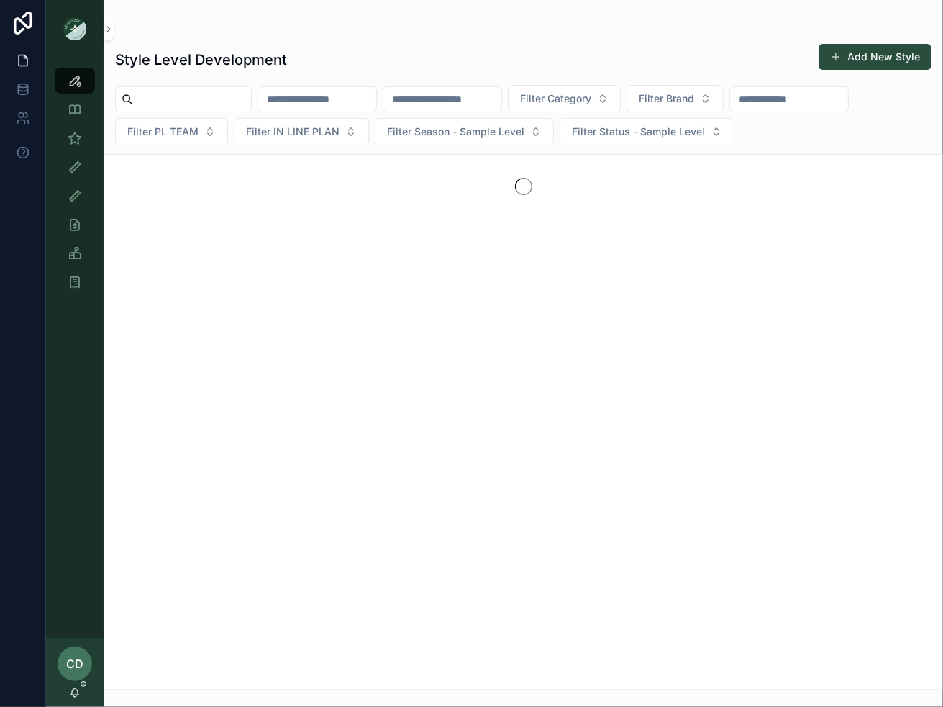
click at [209, 96] on input "scrollable content" at bounding box center [192, 99] width 118 height 20
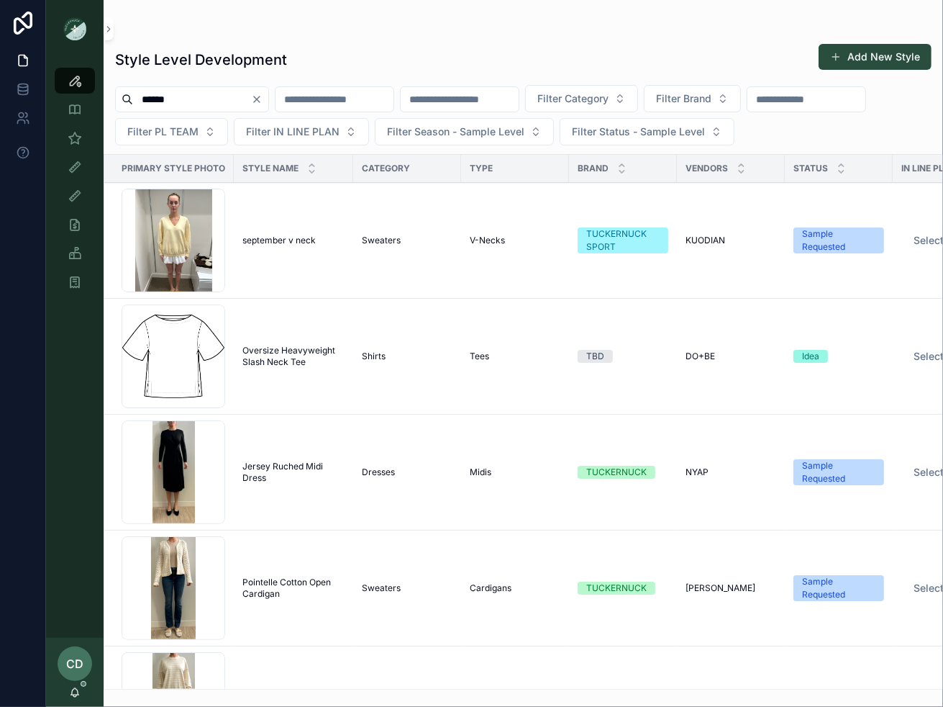
type input "******"
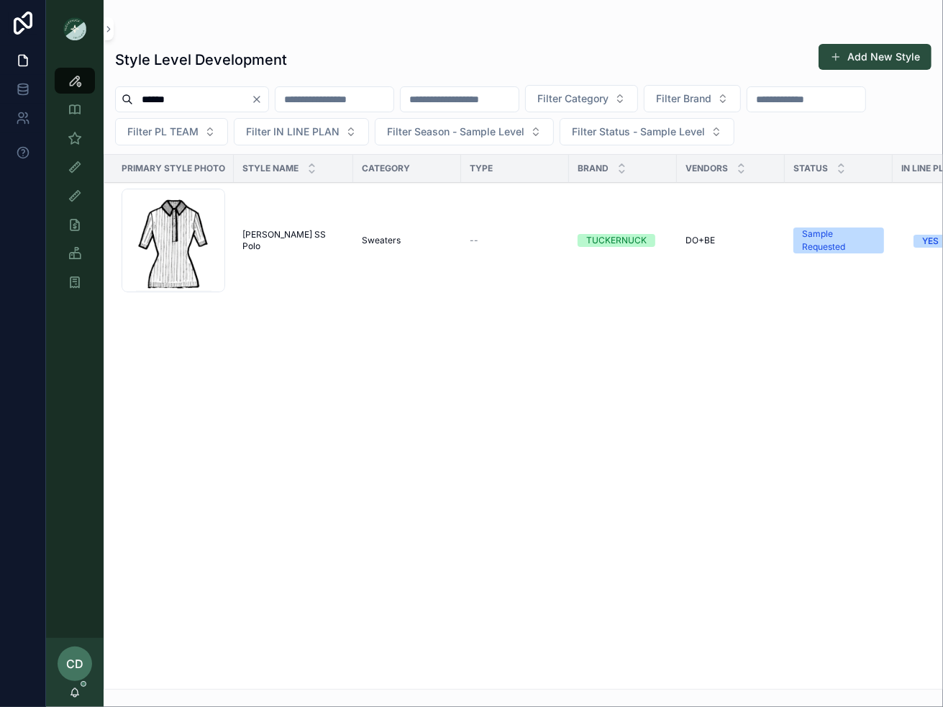
click at [191, 255] on div "Screenshot-2025-07-21-at-1.41.58-PM .png" at bounding box center [174, 241] width 104 height 104
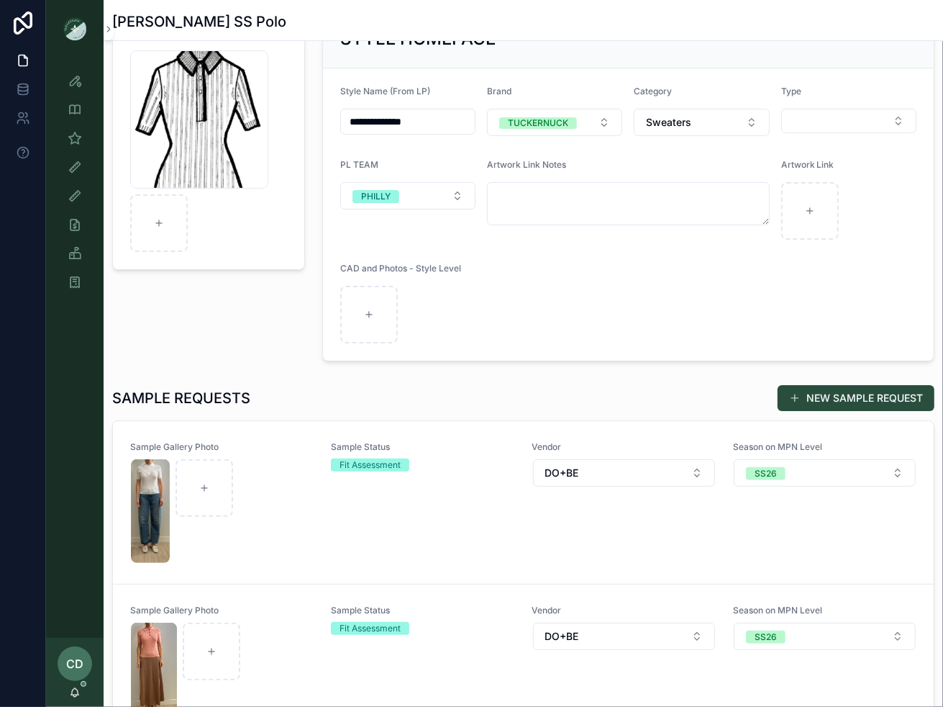
scroll to position [250, 0]
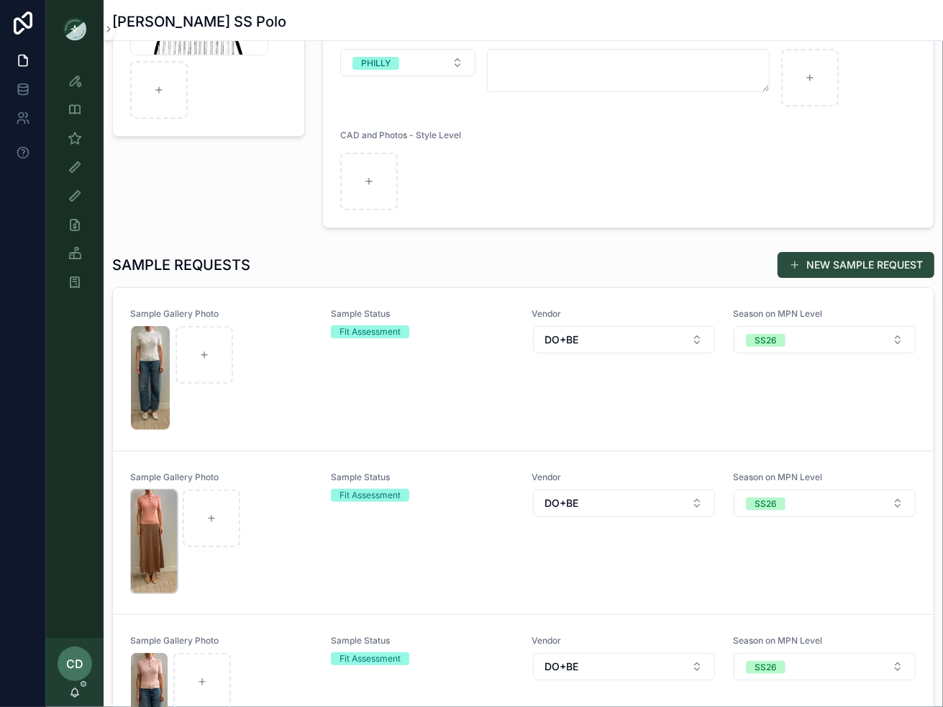
click at [157, 515] on img "scrollable content" at bounding box center [154, 541] width 46 height 104
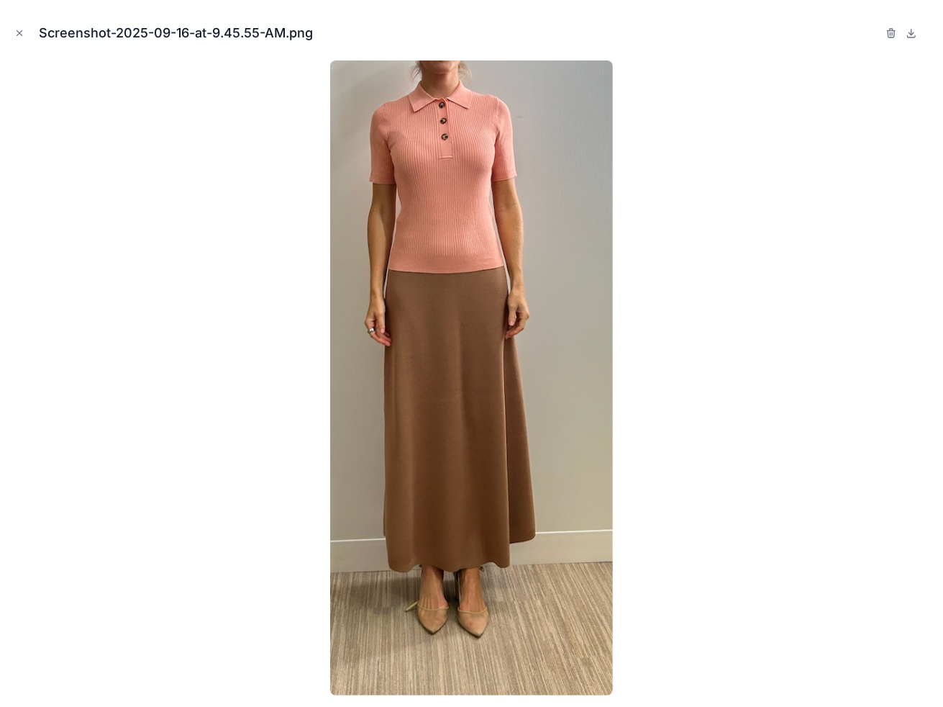
click at [10, 27] on div "Screenshot-2025-09-16-at-9.45.55-AM.png" at bounding box center [471, 353] width 943 height 707
click at [13, 28] on button "Close modal" at bounding box center [20, 33] width 16 height 16
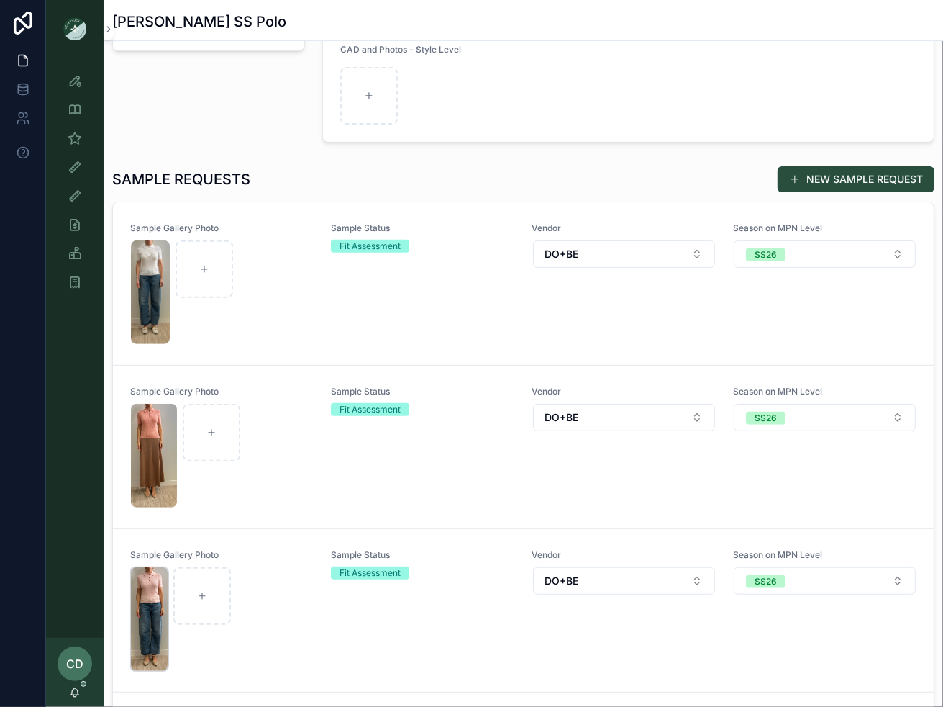
scroll to position [333, 0]
click at [155, 628] on img "scrollable content" at bounding box center [149, 618] width 37 height 104
